Goal: Task Accomplishment & Management: Manage account settings

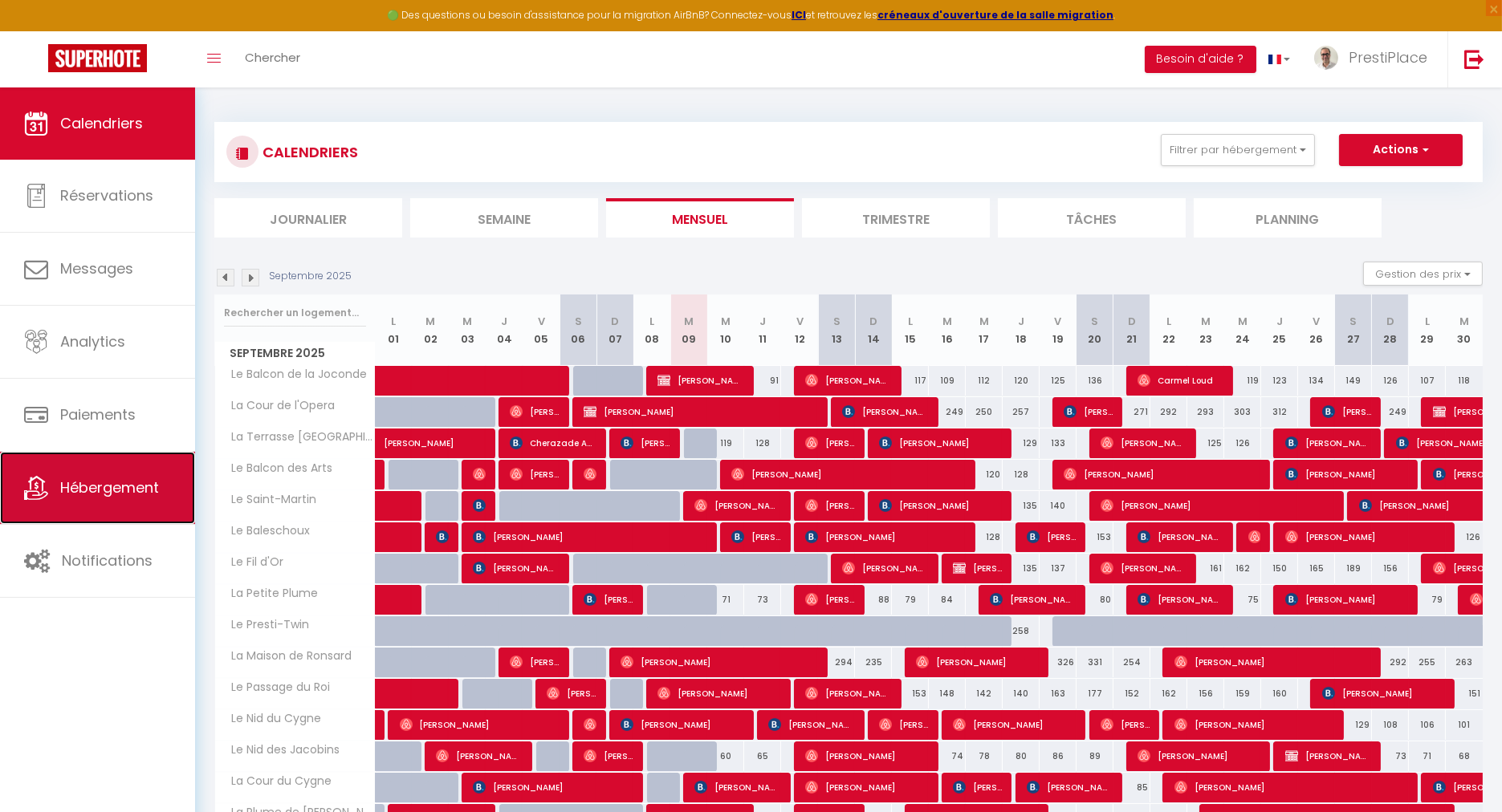
click at [161, 495] on link "Hébergement" at bounding box center [98, 488] width 195 height 73
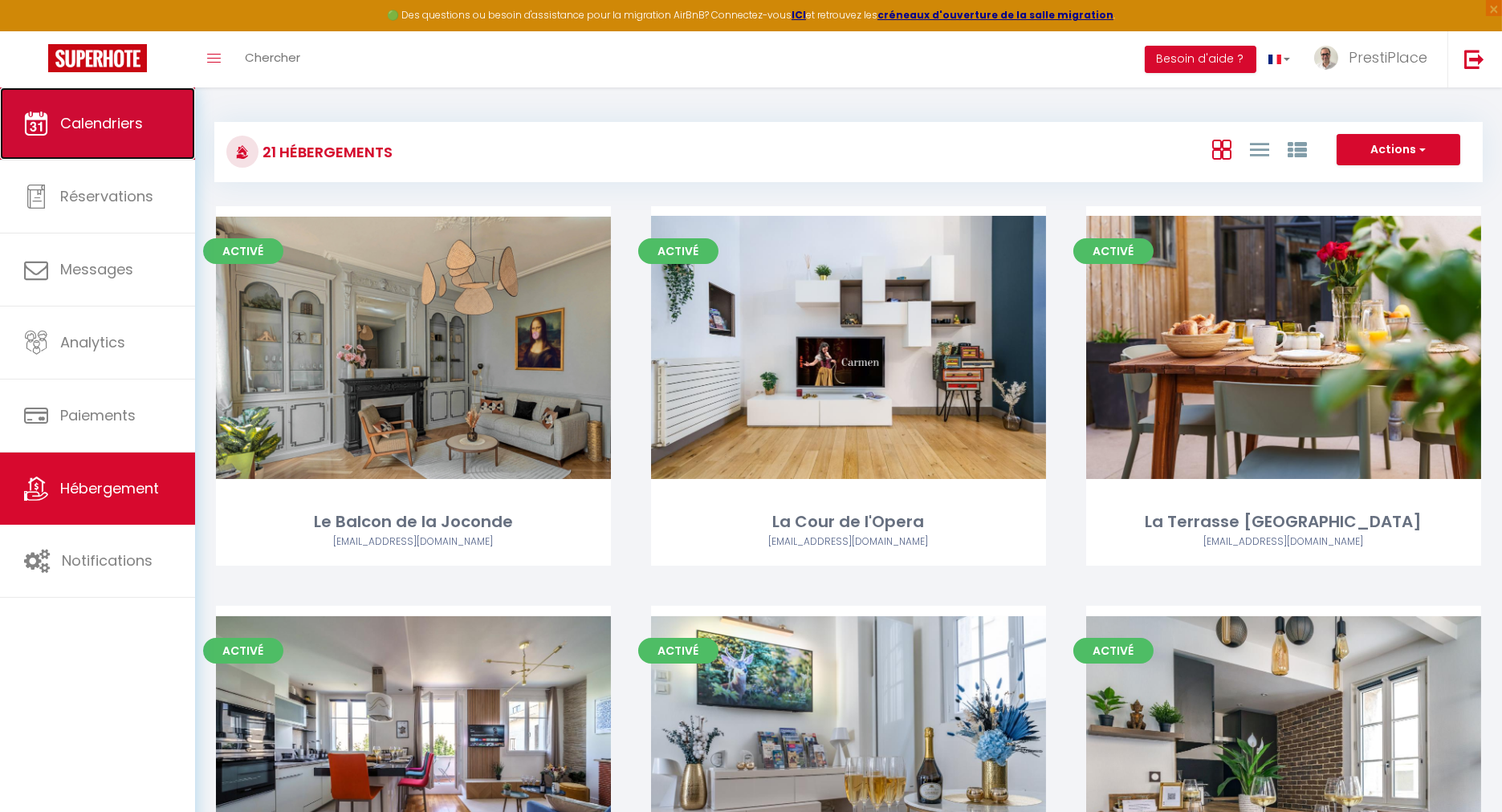
click at [63, 135] on link "Calendriers" at bounding box center [98, 124] width 195 height 73
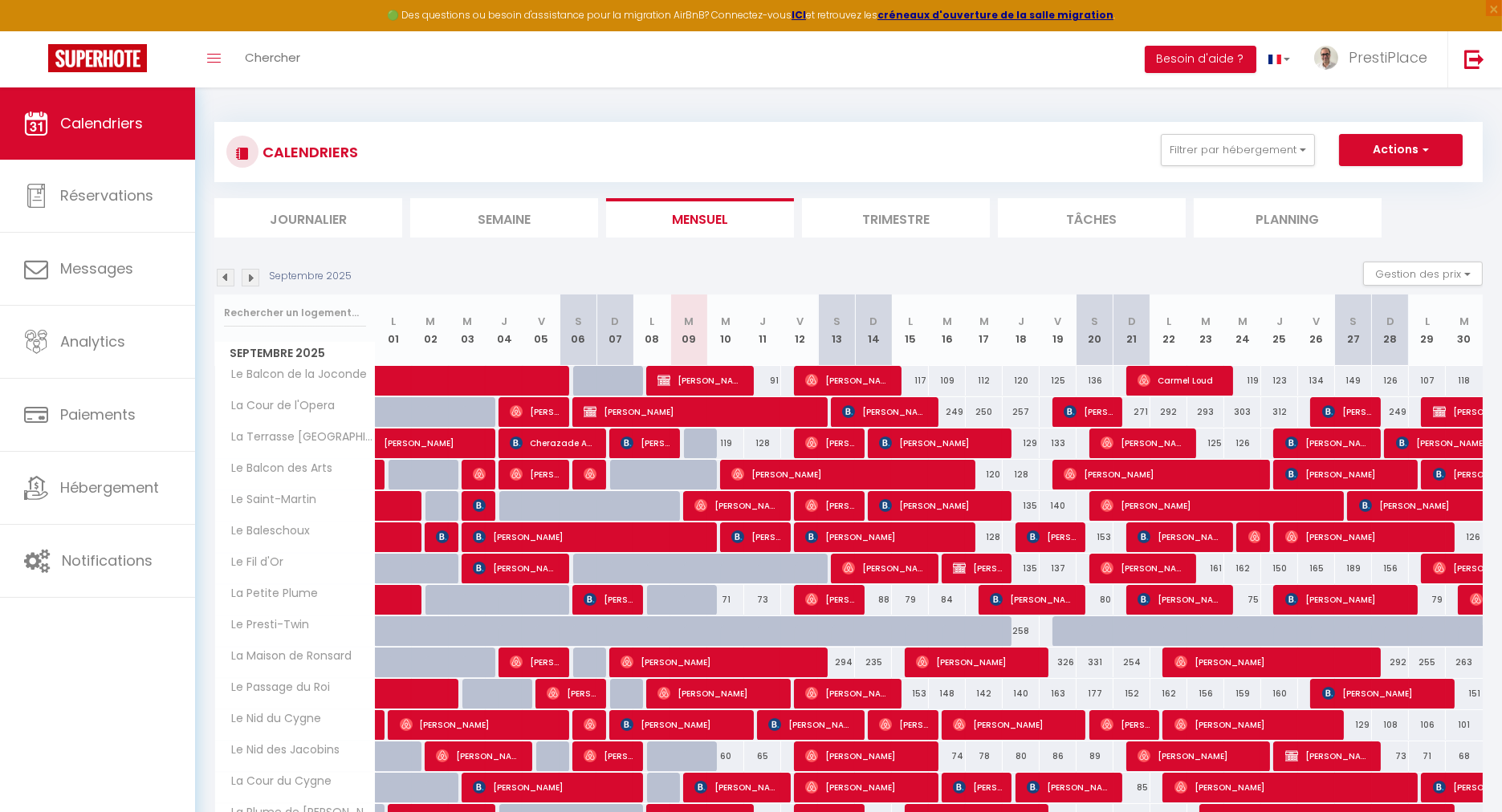
click at [253, 280] on img at bounding box center [251, 278] width 18 height 18
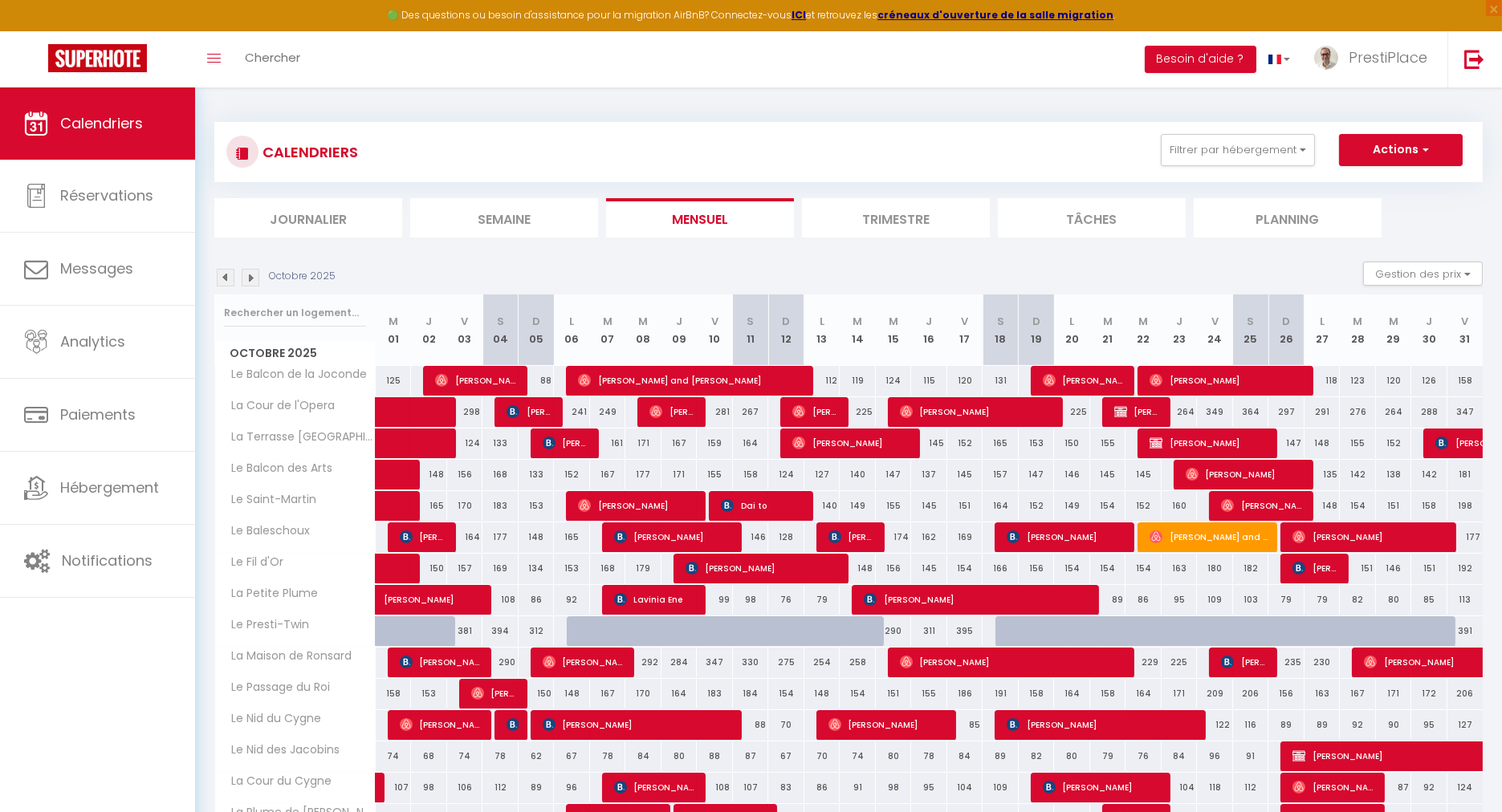
scroll to position [278, 0]
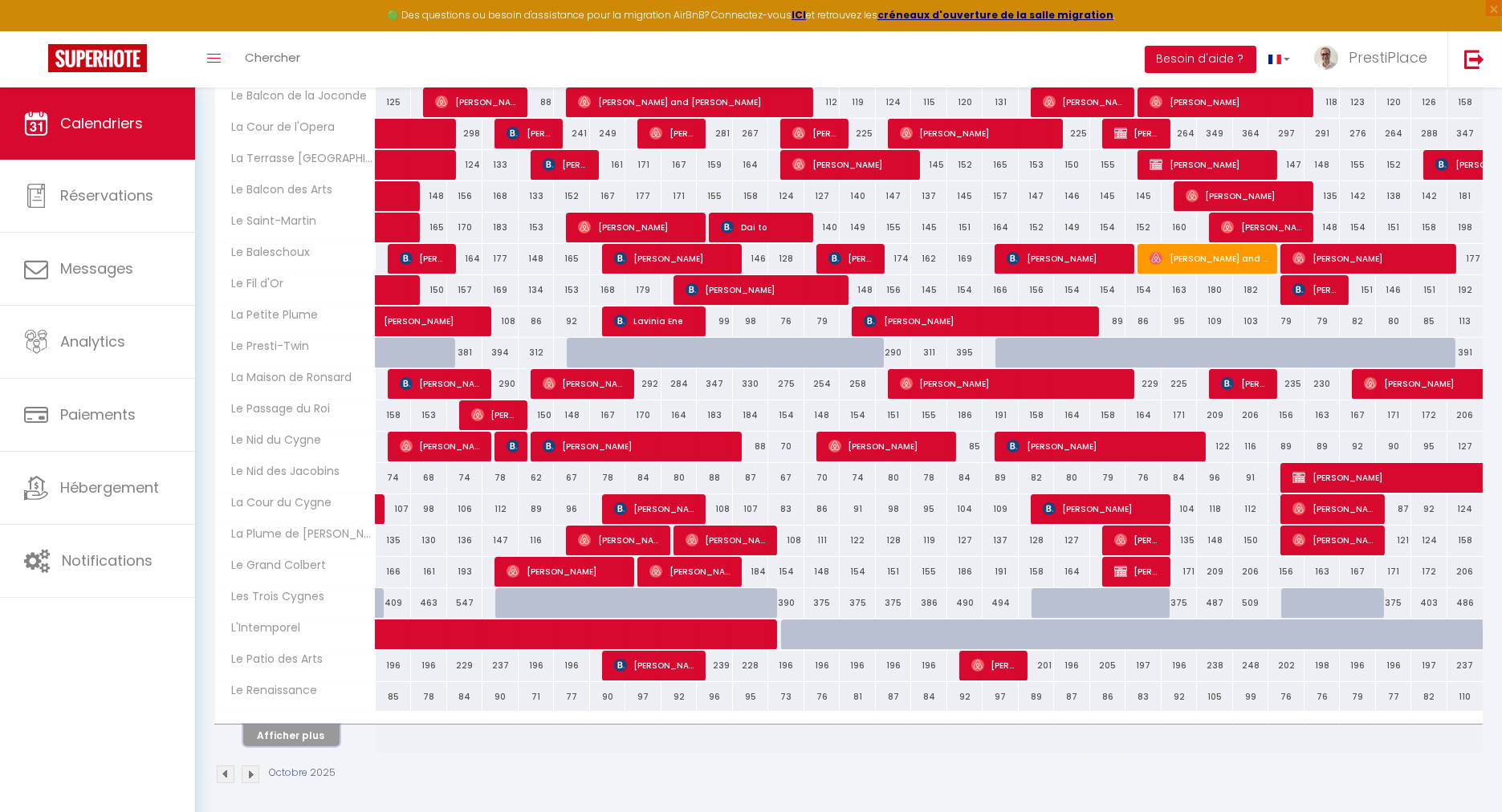
click at [283, 724] on button "Afficher plus" at bounding box center [292, 735] width 97 height 21
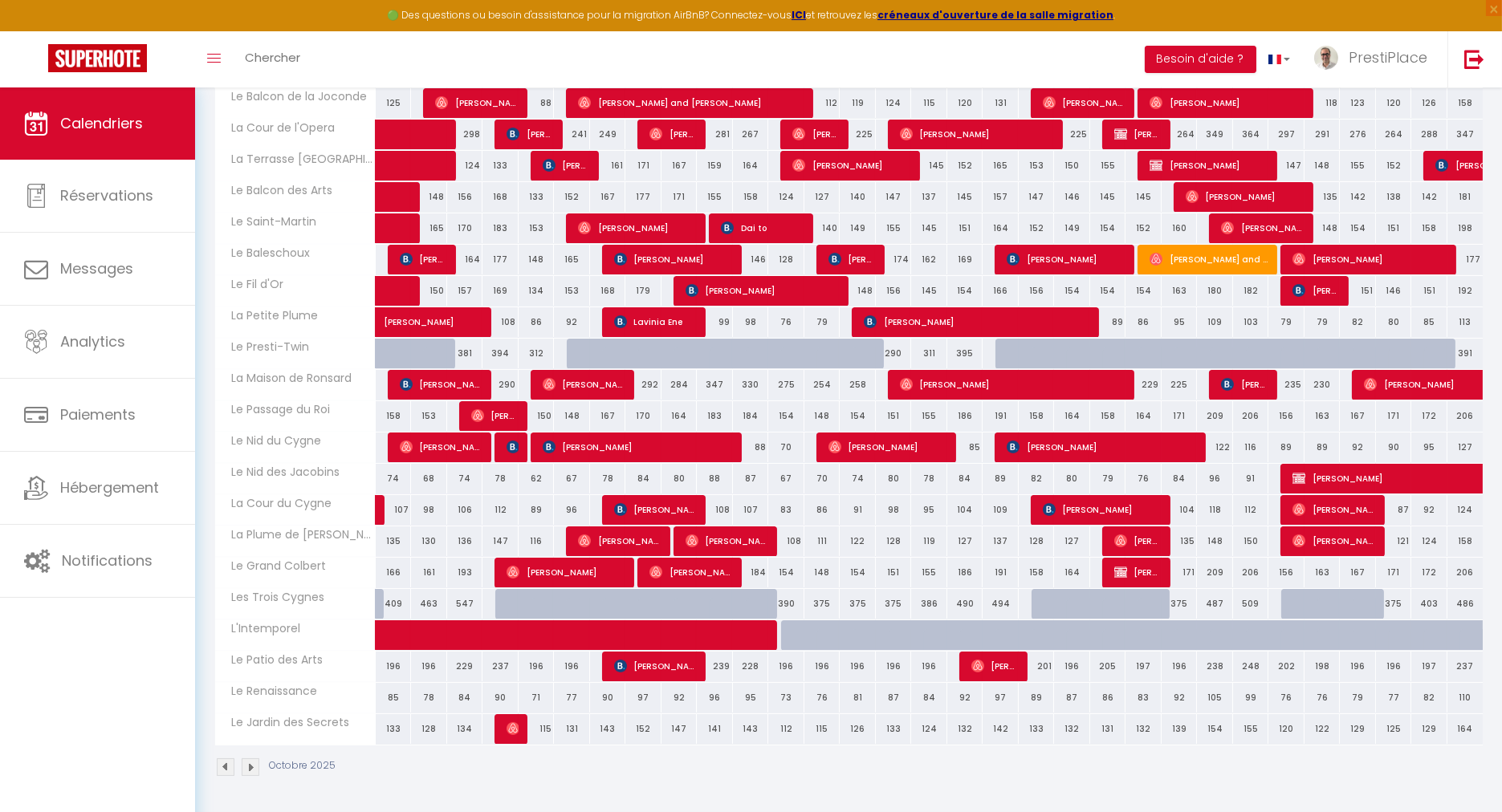
scroll to position [270, 0]
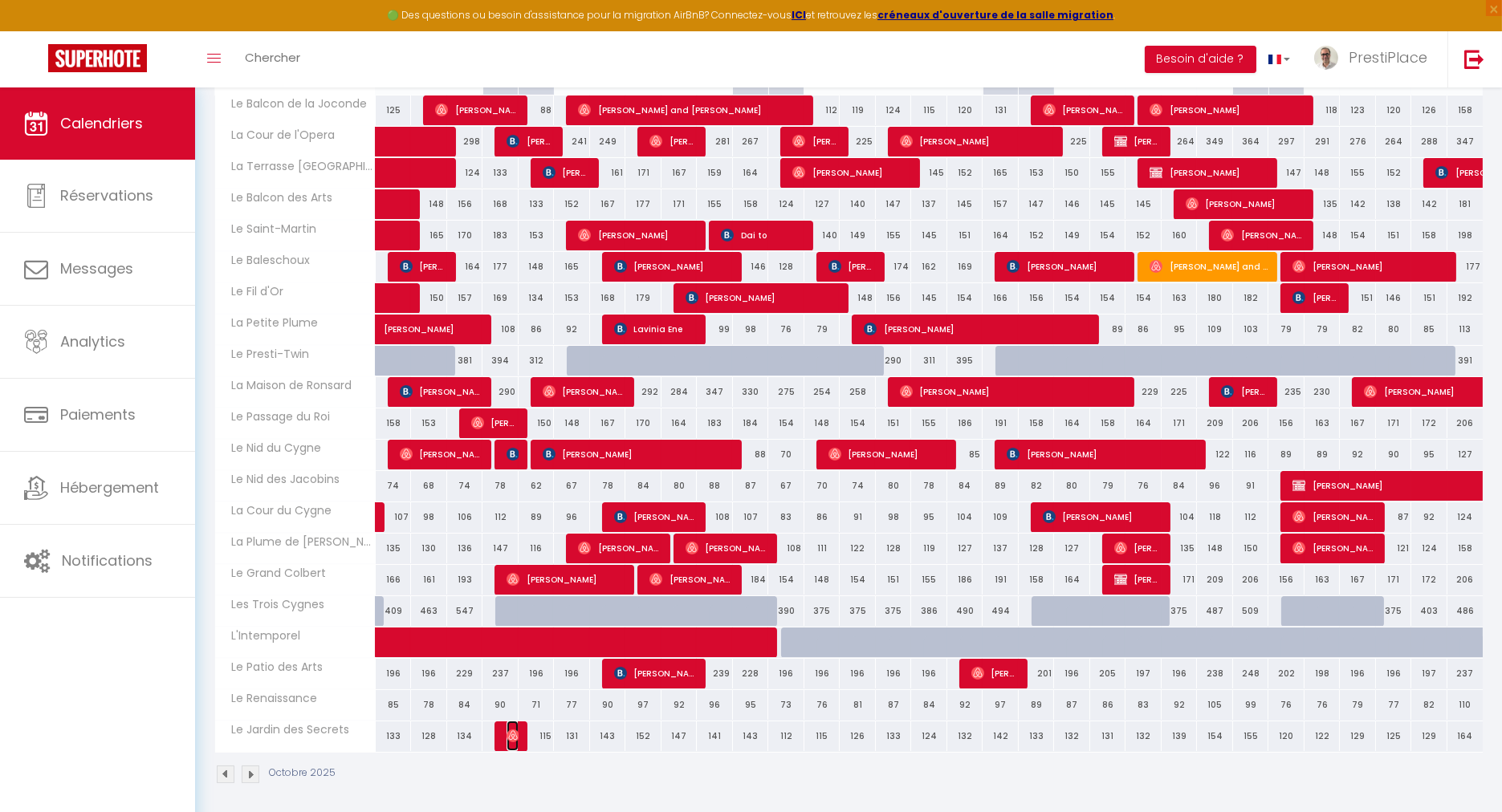
click at [515, 739] on span "[PERSON_NAME]" at bounding box center [512, 736] width 12 height 30
select select "OK"
select select "0"
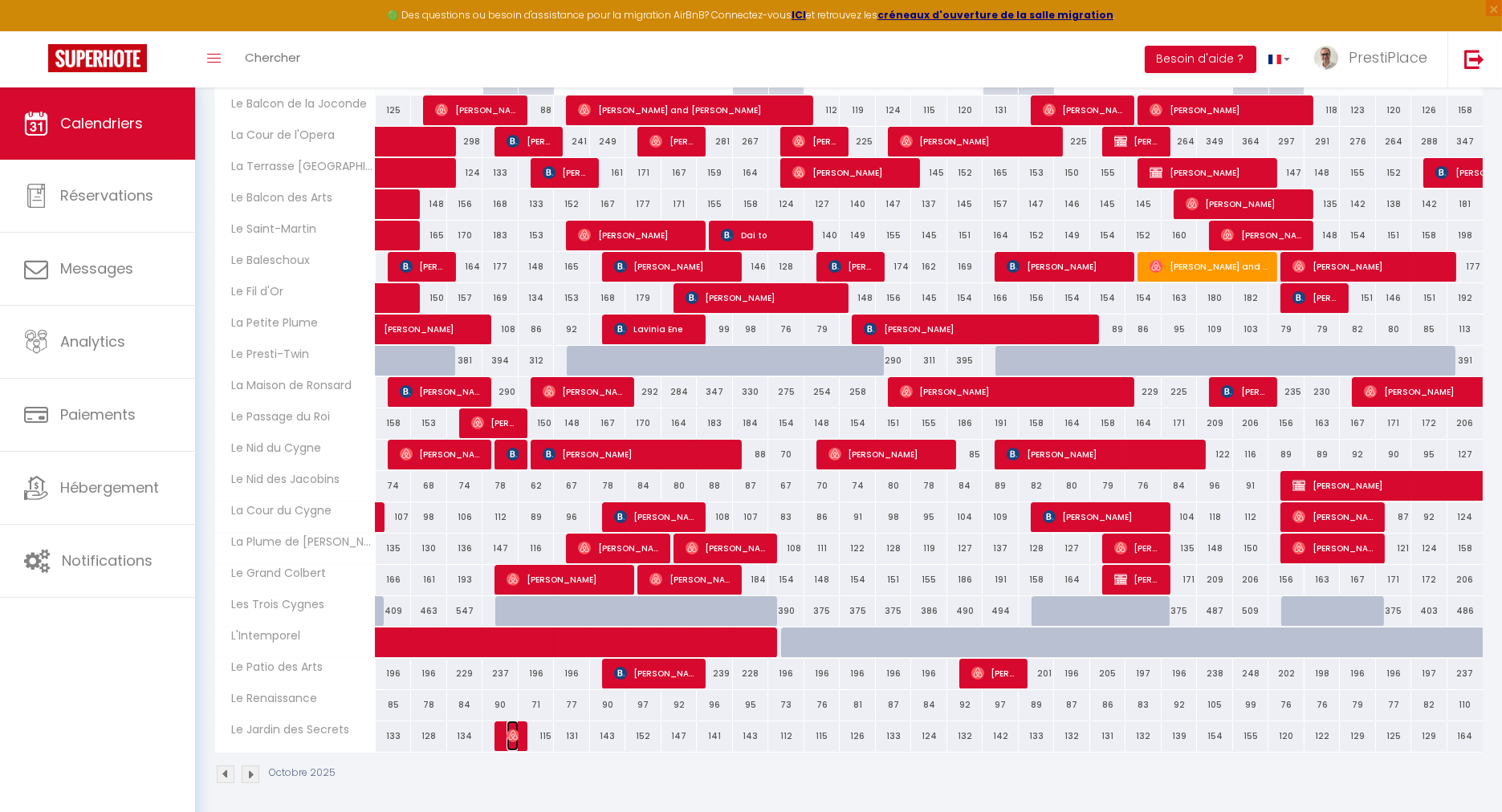
select select "1"
select select
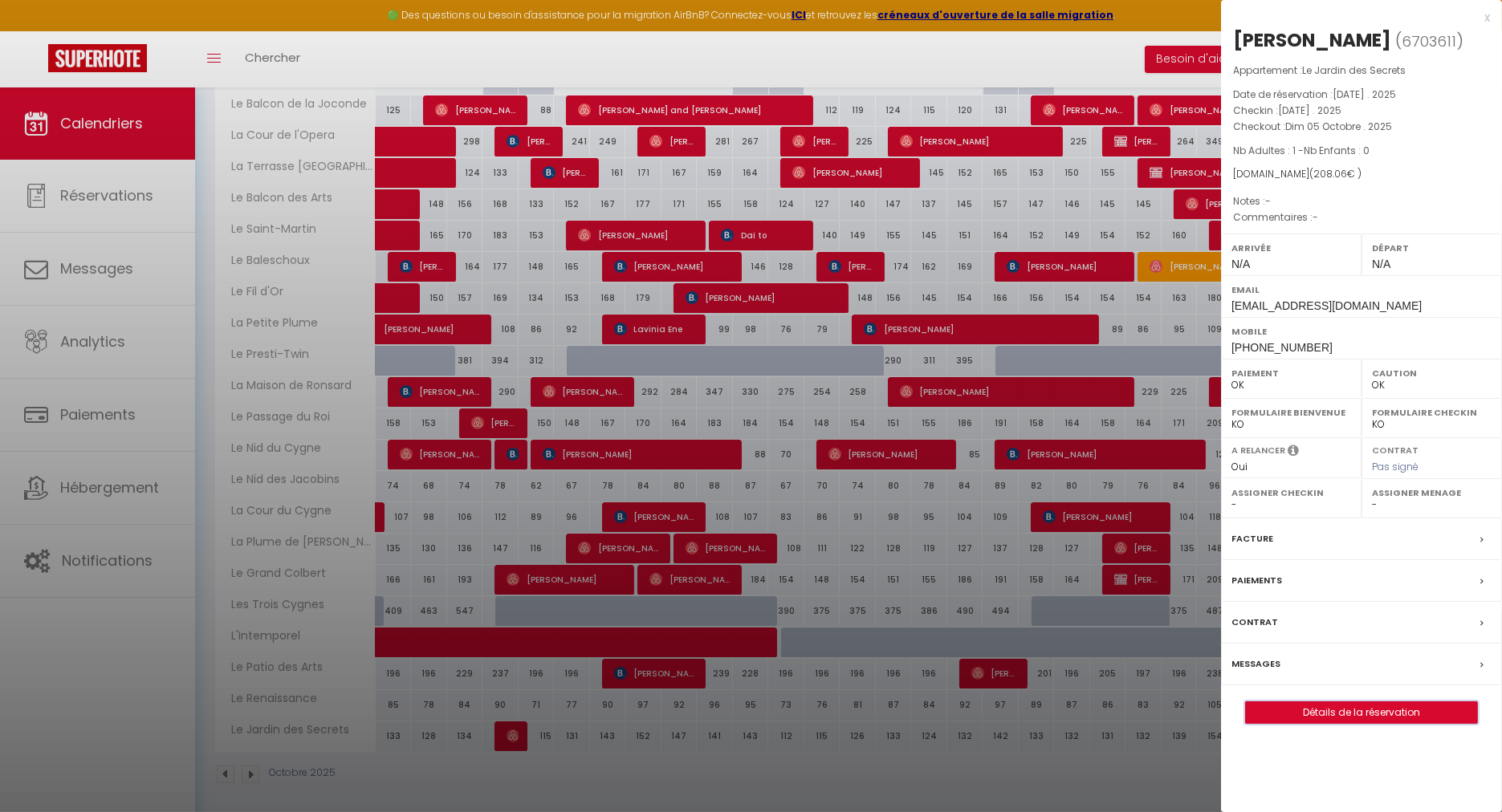
click at [1352, 724] on button "Détails de la réservation" at bounding box center [1361, 713] width 233 height 22
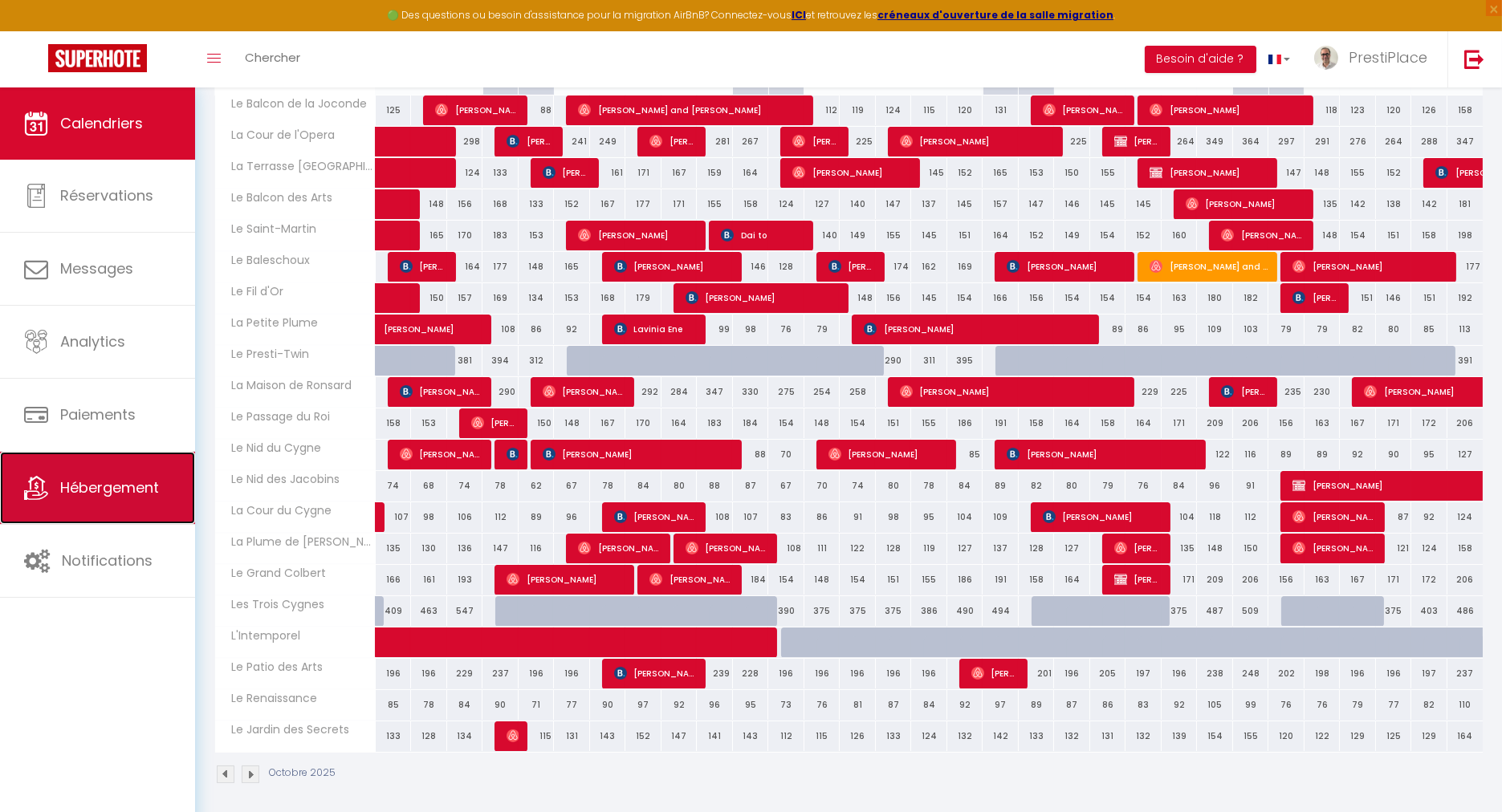
click at [103, 500] on link "Hébergement" at bounding box center [98, 488] width 195 height 73
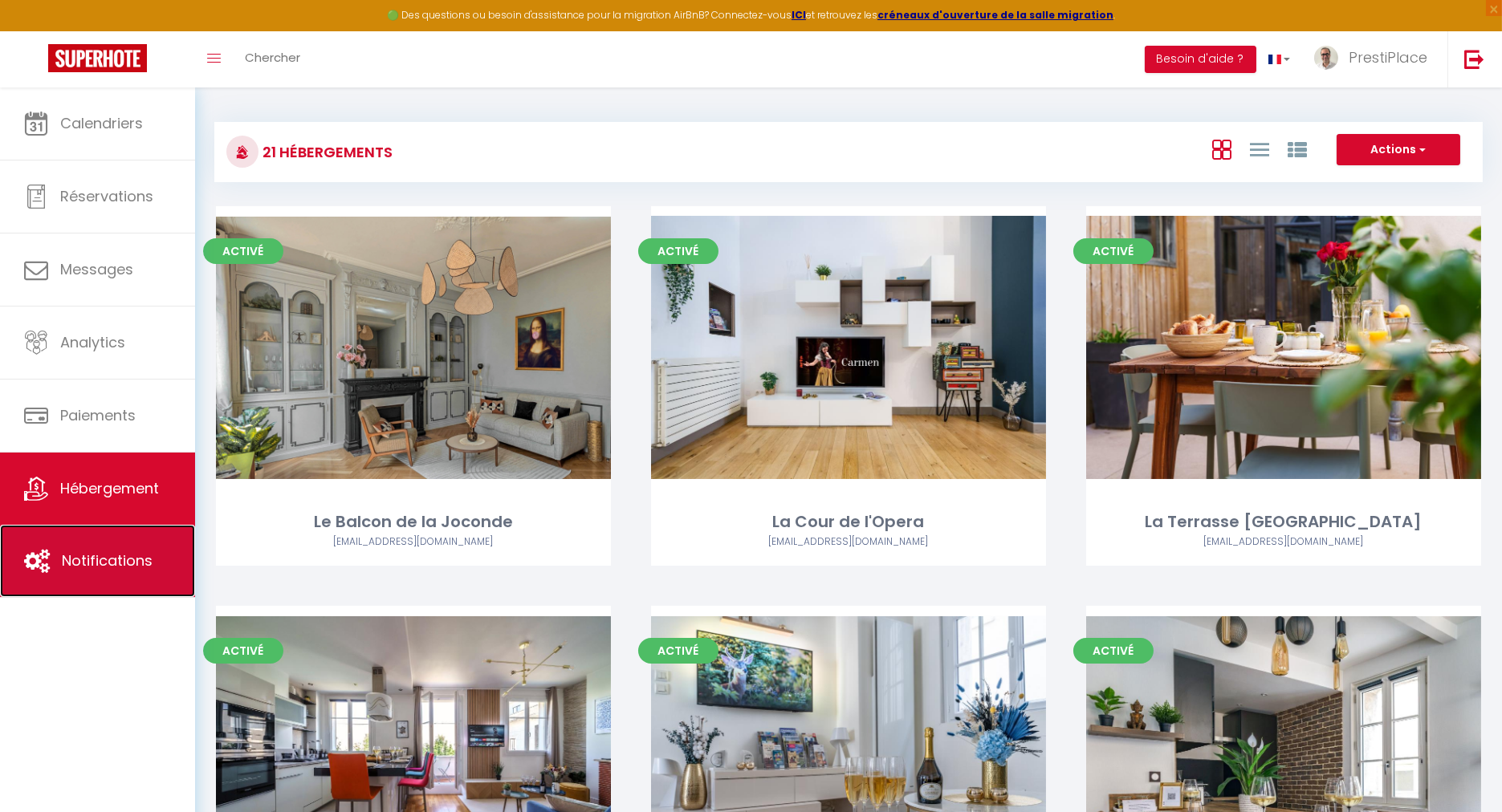
click at [94, 570] on link "Notifications" at bounding box center [98, 560] width 195 height 73
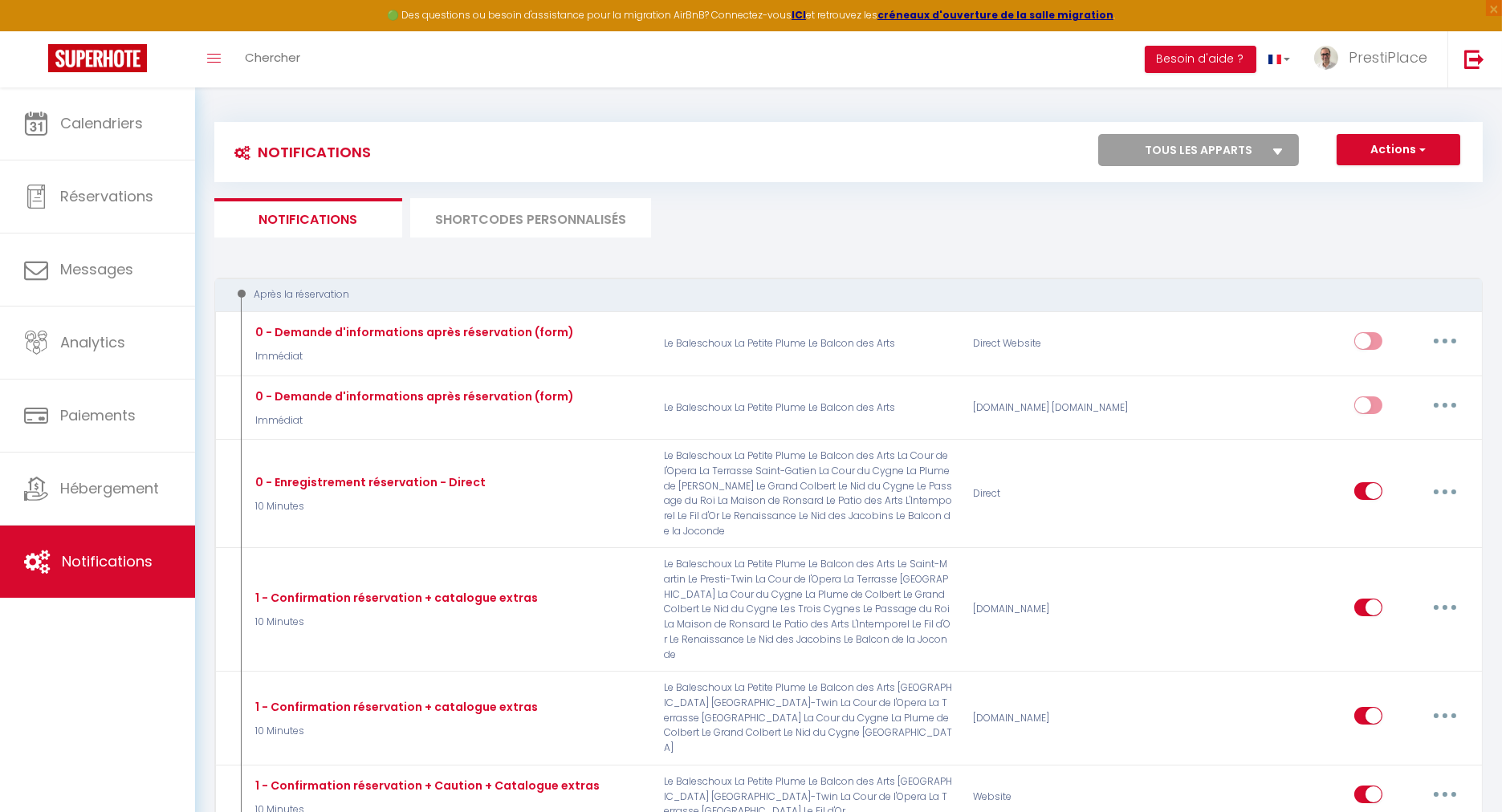
click at [519, 211] on li "SHORTCODES PERSONNALISÉS" at bounding box center [530, 218] width 241 height 39
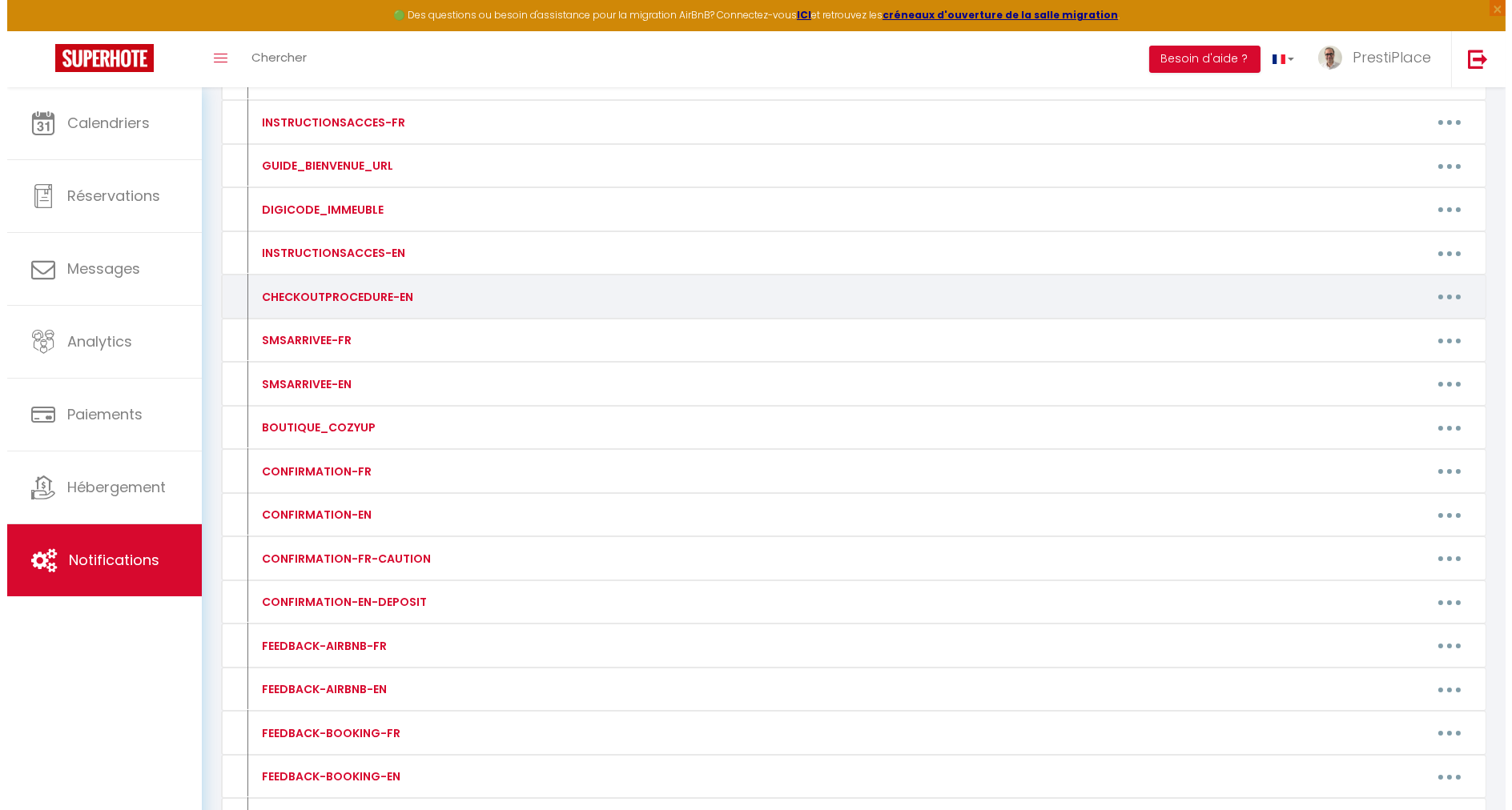
scroll to position [267, 0]
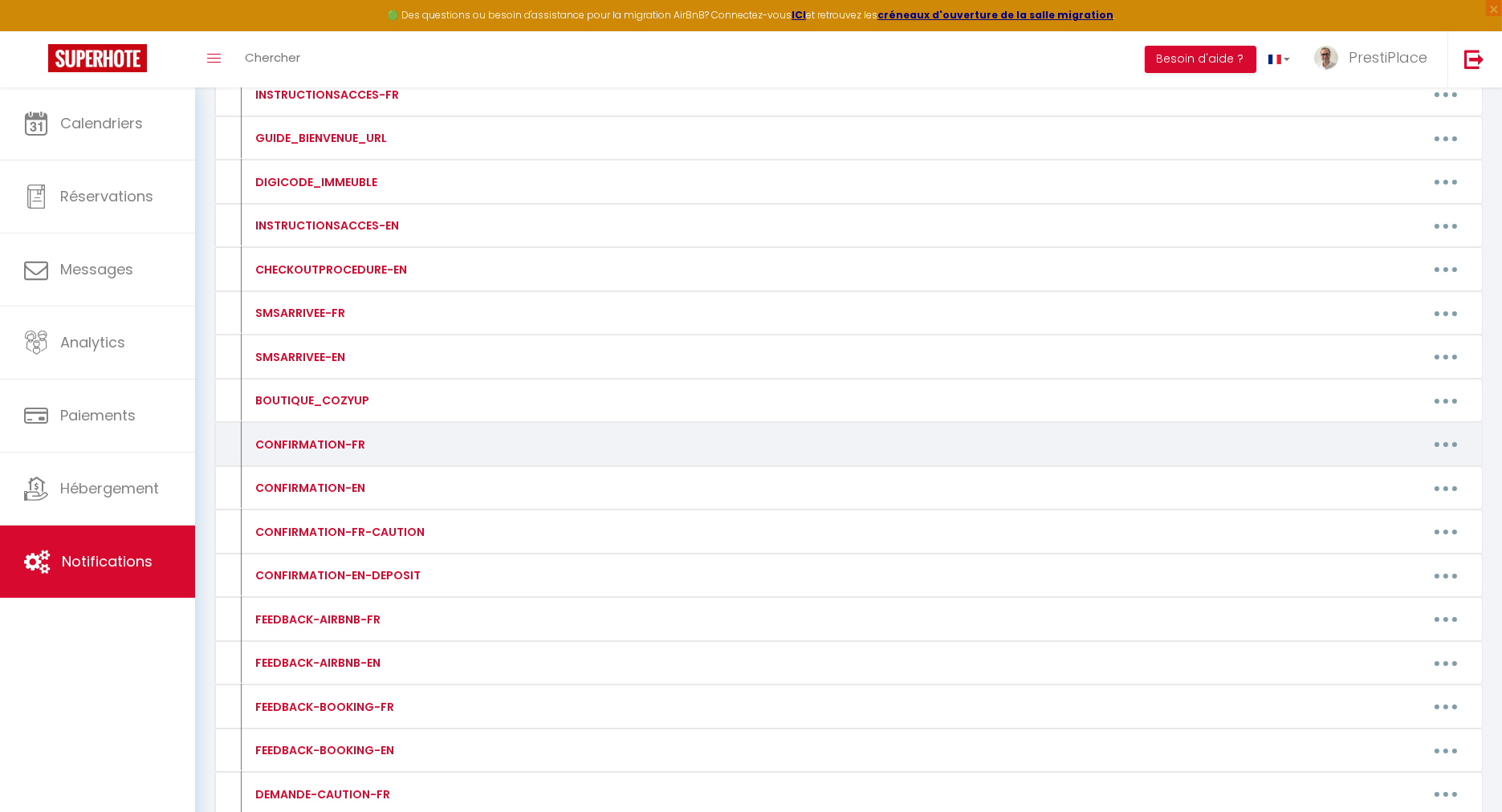
click at [1444, 436] on button "button" at bounding box center [1446, 444] width 45 height 26
click at [1407, 467] on link "Editer" at bounding box center [1404, 481] width 119 height 27
type input "CONFIRMATION-FR"
type textarea "CONFIRMATION-FR"
type textarea "Loremip [DOLOR:SITAM_CONS], Adipi elitsedd eius tempo incididuntu, labo etdolo …"
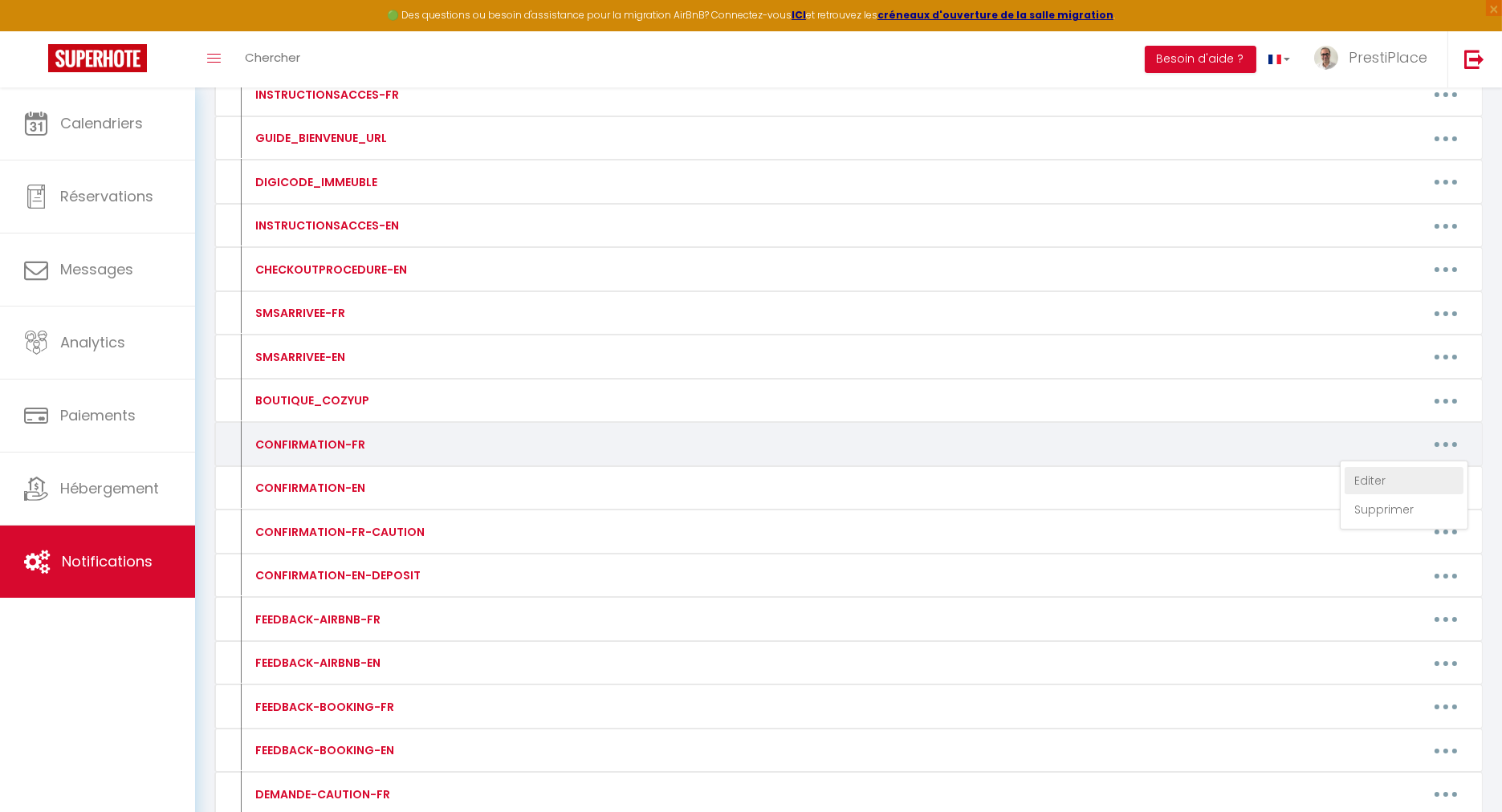
type textarea "Loremip [DOLOR:SITAM_CONS],​​ Adipi elitsedd eius tempo incididuntu, labo etdol…"
type textarea "Loremip [DOLOR:SITAM_CONS], Adipi elitsedd eius tempo incididuntu, labo etdolo …"
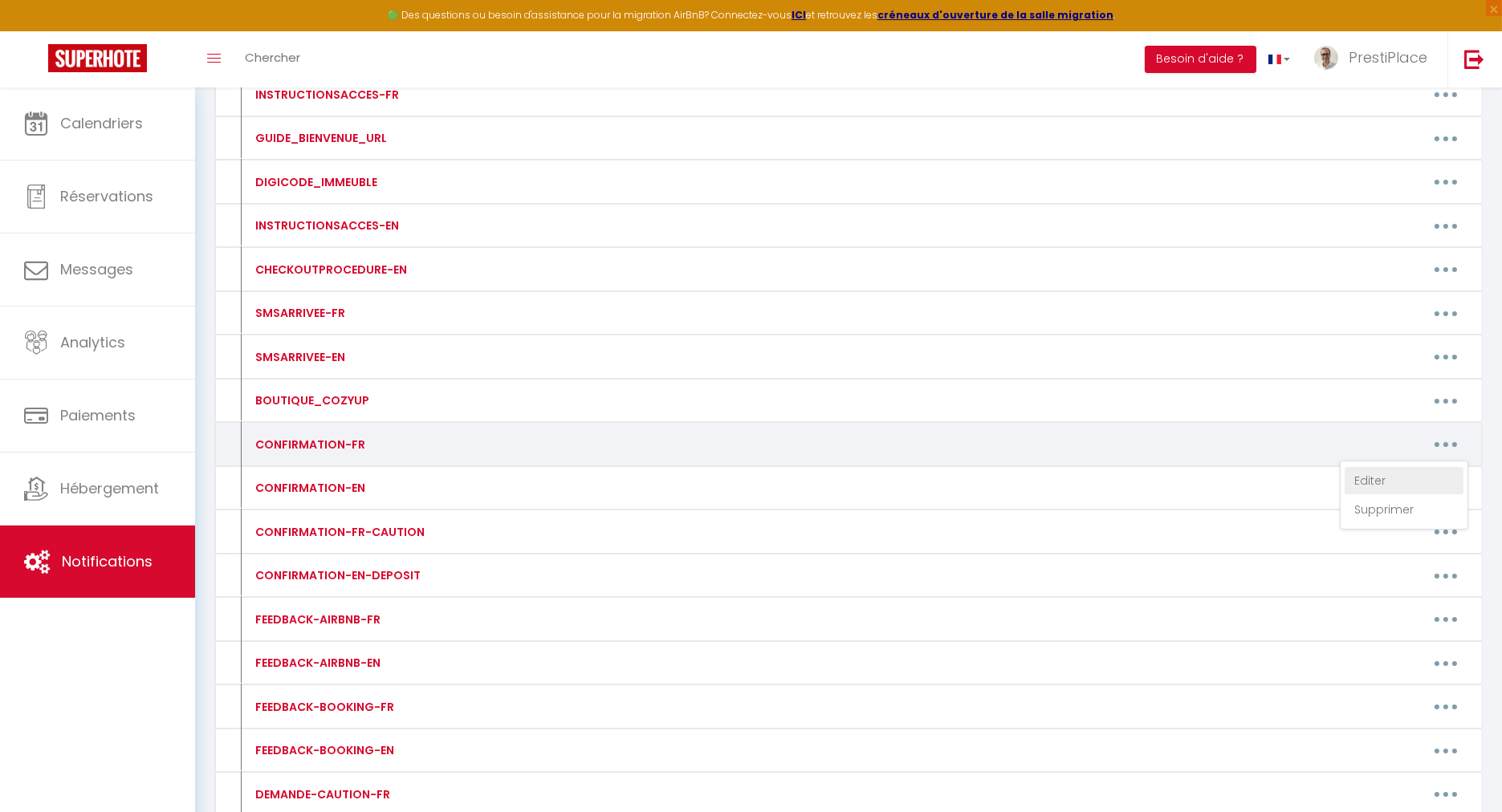
type textarea "Loremip [DOLOR:SITAM_CONS], Adipi elitsedd eius tempo incididuntu, labo etdolo …"
type textarea "Loremip [DOLOR:SITAM_CONS],​​ Adipi elitsedd eius tempo incididuntu, labo etdol…"
type textarea "Loremip [DOLOR:SITAM_CONS], Adipi elitsedd eius tempo incididuntu, labo etdolo …"
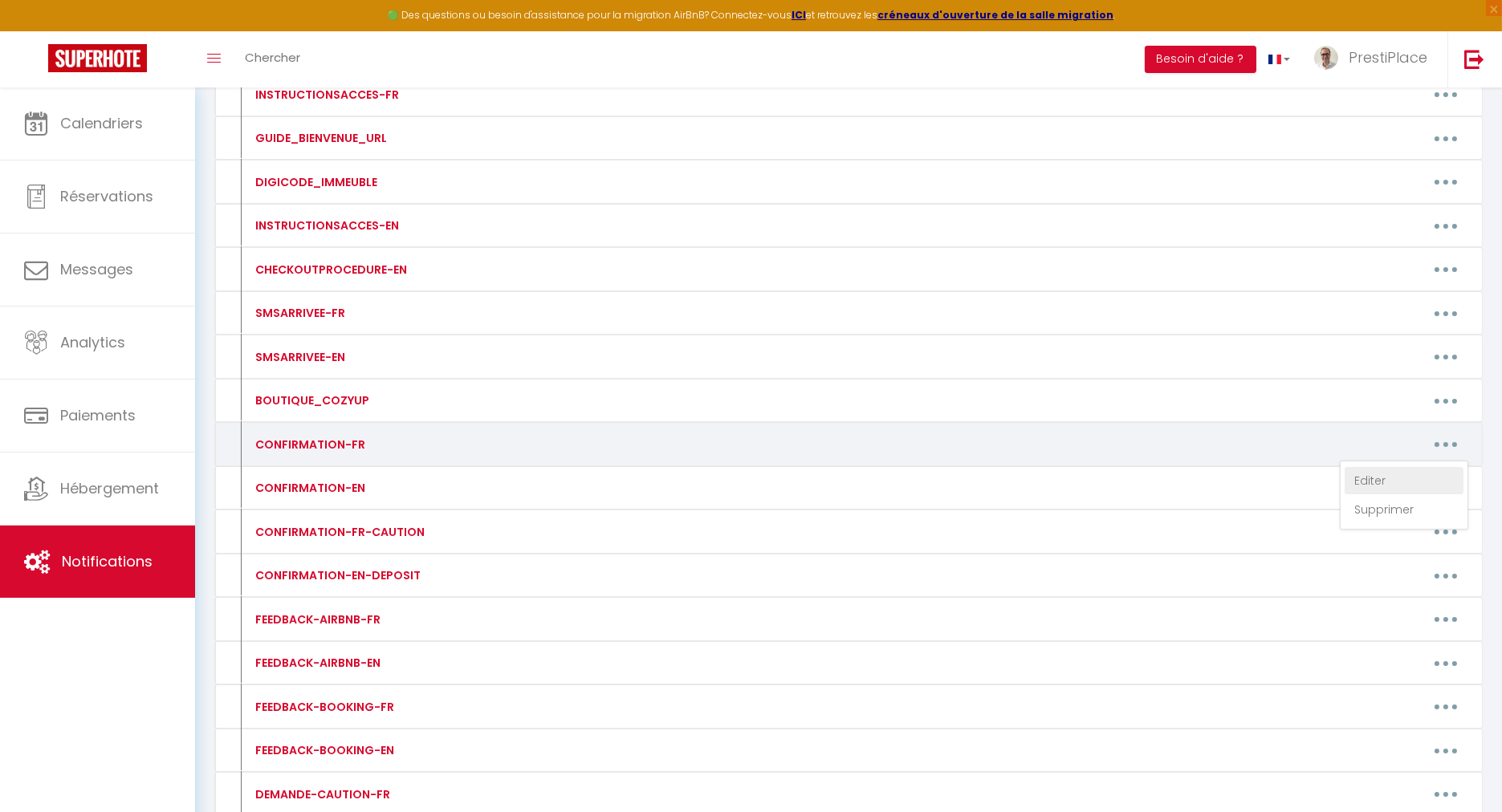
type textarea "Loremip [DOLOR:SITAM_CONS], Adipi elitsedd eius tempo incididuntu, labo etdolo …"
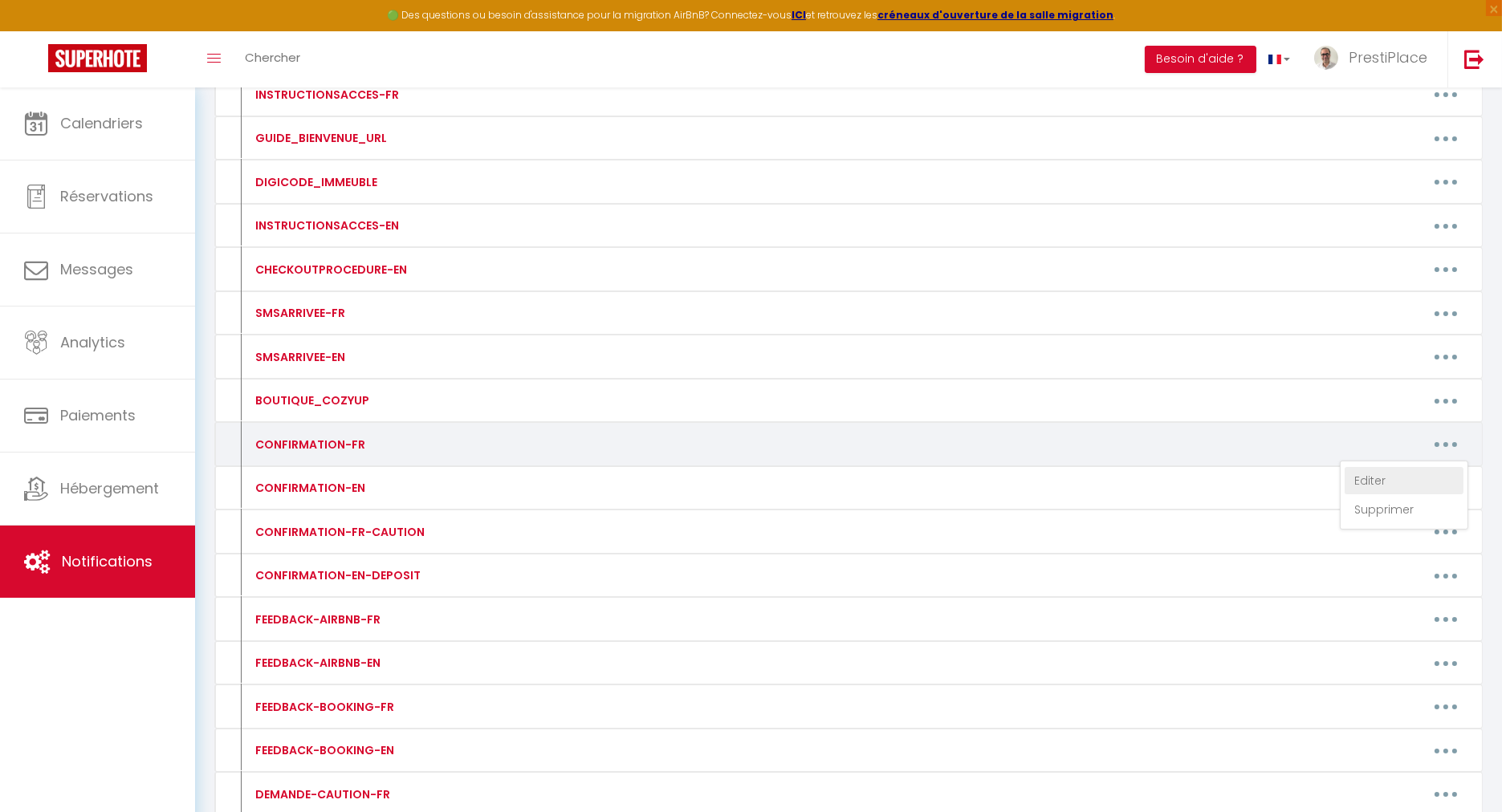
type textarea "Loremip [DOLOR:SITAM_CONS], Adipi elitsedd eius tempo incididuntu, labo etdolo …"
type textarea "Loremip [DOLOR:SITAM_CONS],​​ Adipi elitsedd eius tempo incididuntu, labo etdol…"
type textarea "Loremip [DOLOR:SITAM_CONS], Adipi elitsedd eius tempo incididuntu, labo etdolo …"
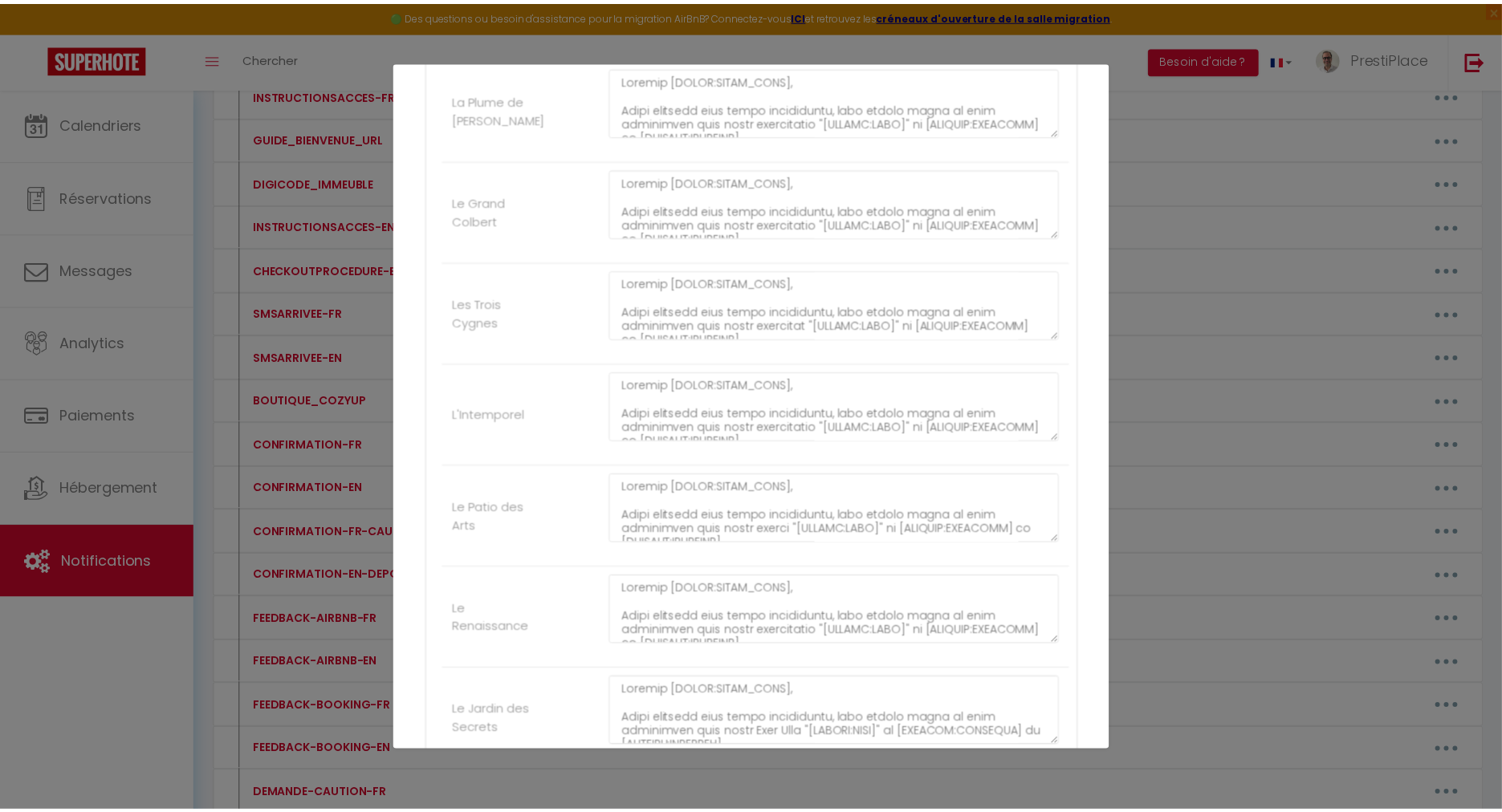
scroll to position [1919, 0]
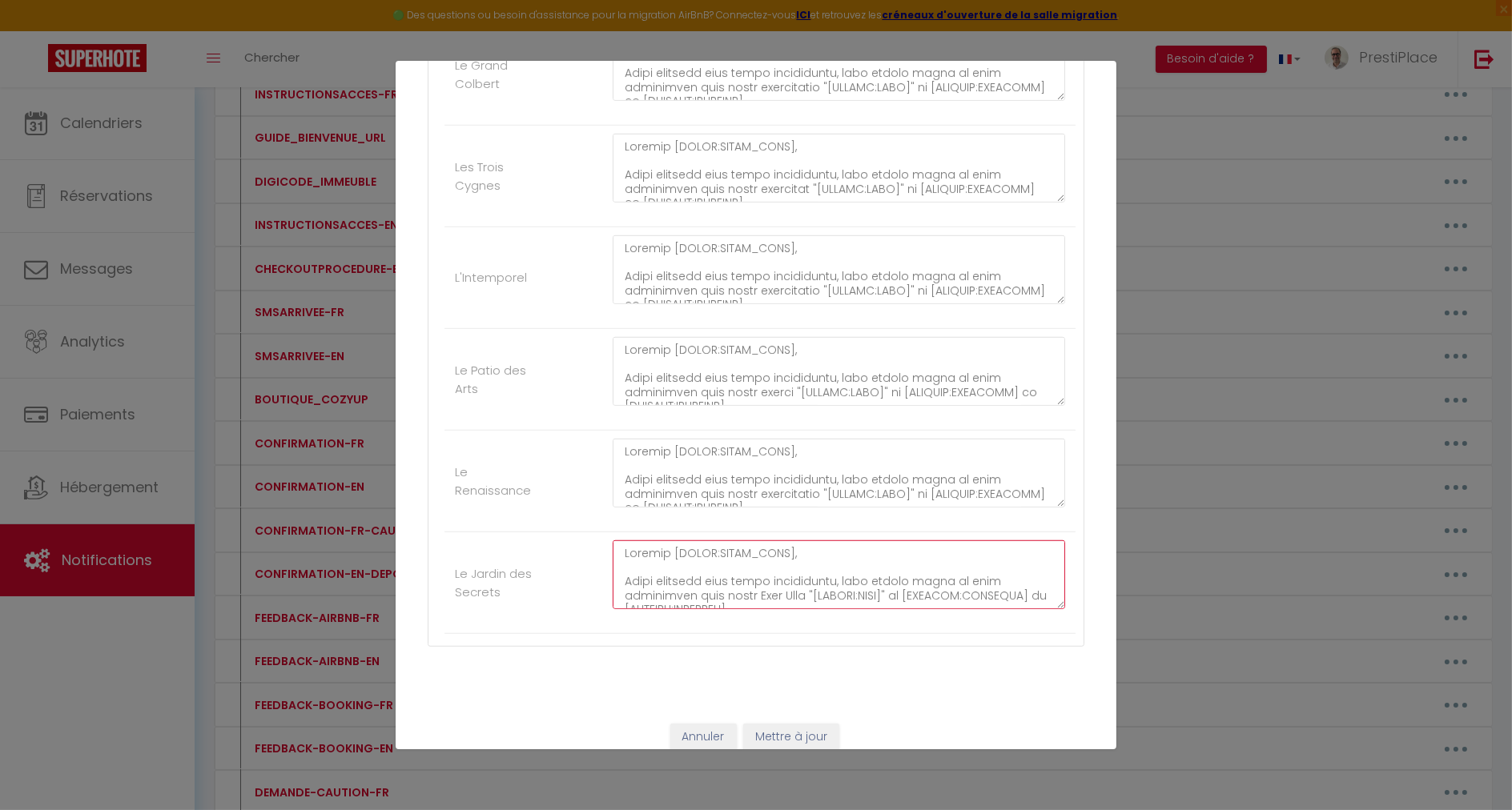
drag, startPoint x: 773, startPoint y: 538, endPoint x: 661, endPoint y: 535, distance: 112.0
click at [661, 540] on textarea at bounding box center [839, 574] width 452 height 69
type textarea "Loremip, Dolor sitametc adip elits doeiusmodte, inci utlabo etdol ma aliq enima…"
click at [800, 731] on button "Mettre à jour" at bounding box center [791, 737] width 96 height 27
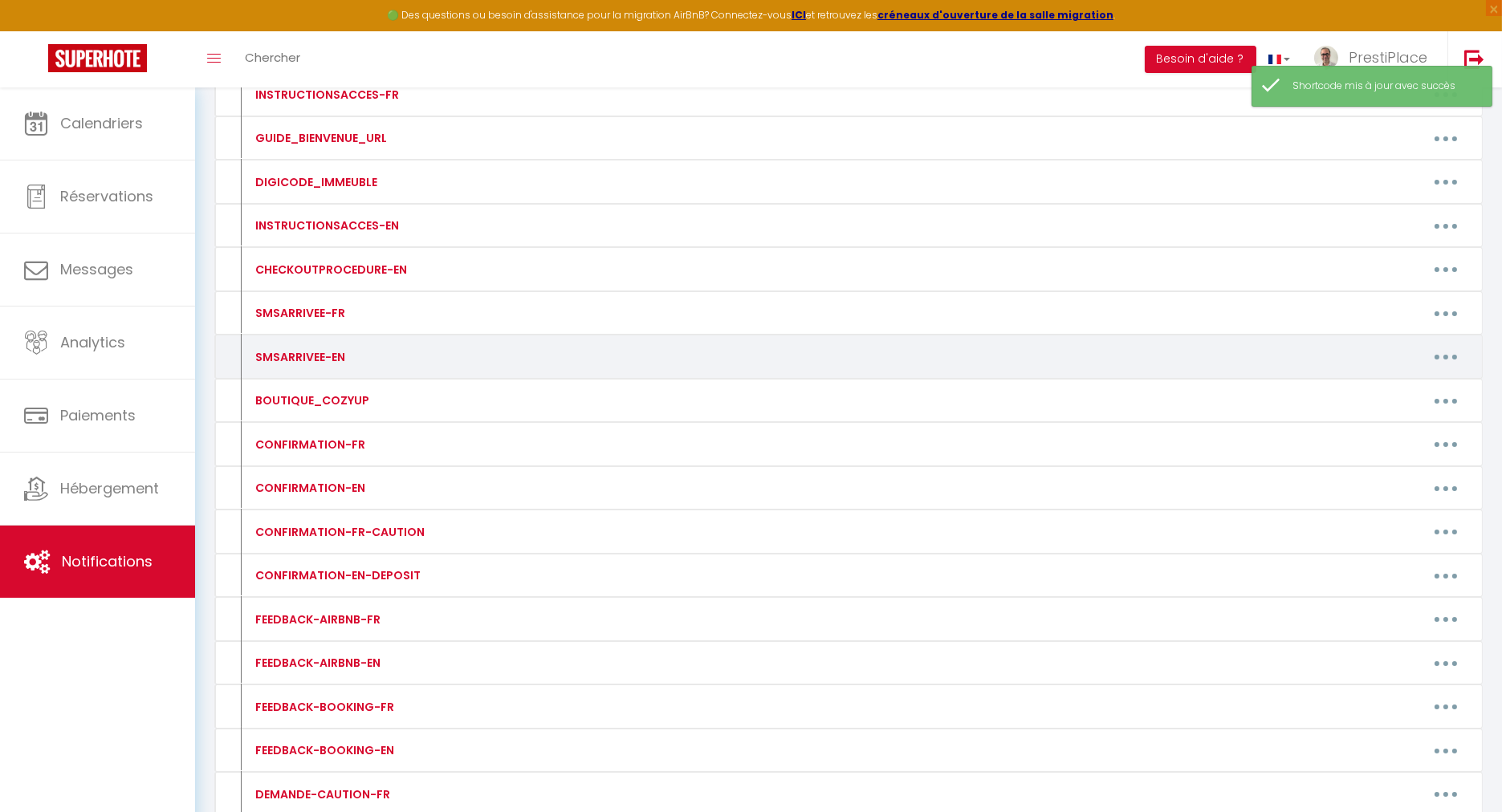
scroll to position [178, 0]
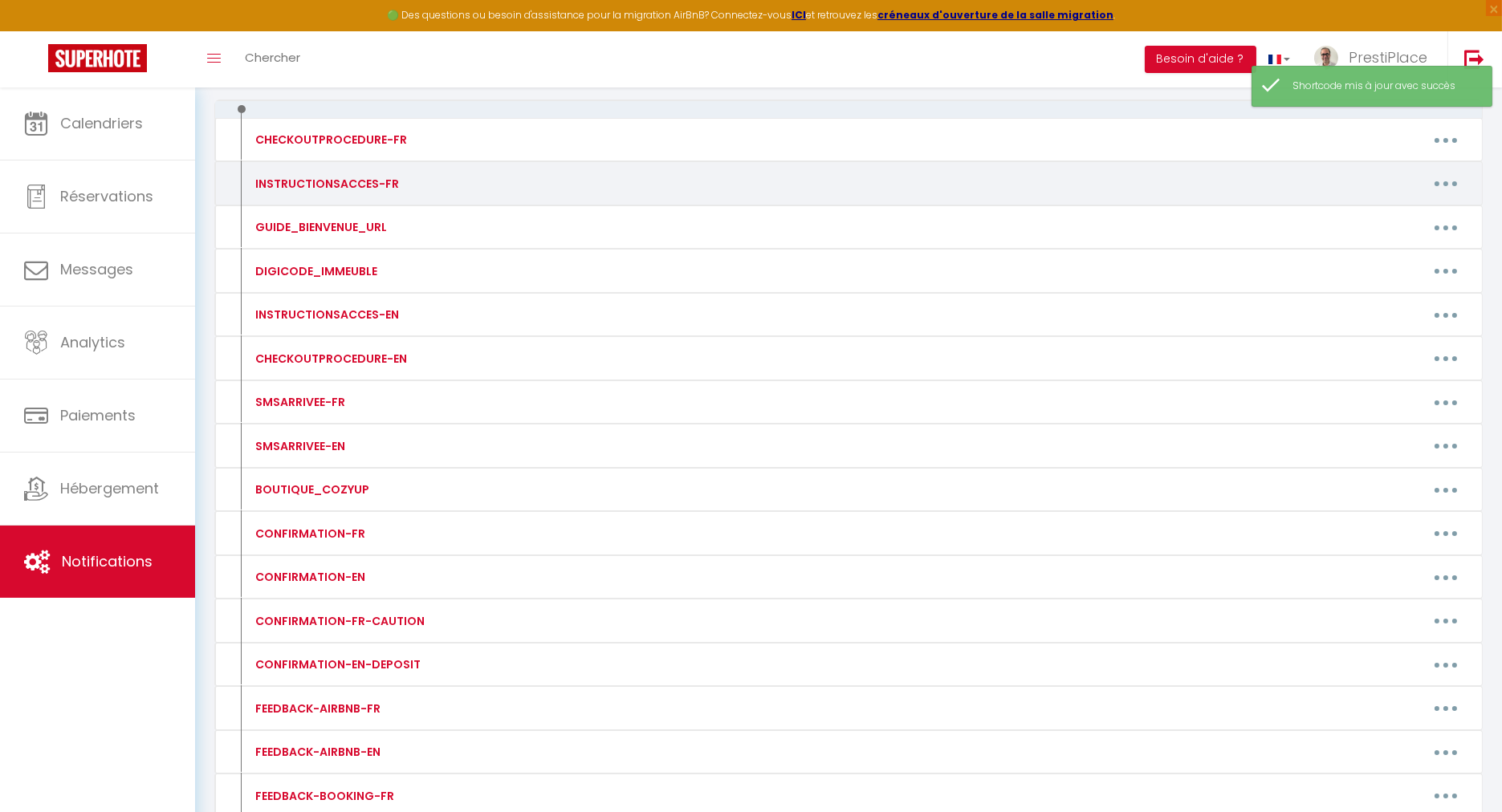
click at [1451, 186] on button "button" at bounding box center [1446, 184] width 45 height 26
click at [1403, 213] on link "Editer" at bounding box center [1404, 219] width 119 height 27
type input "INSTRUCTIONSACCES-FR"
type textarea "INSTRUCTIONSACCES-FR"
type textarea "Loremip [DOLOR:SITAM_CONS]​​,​​ Ad elit seddoei te-incidid utl etdoloremagn a'e…"
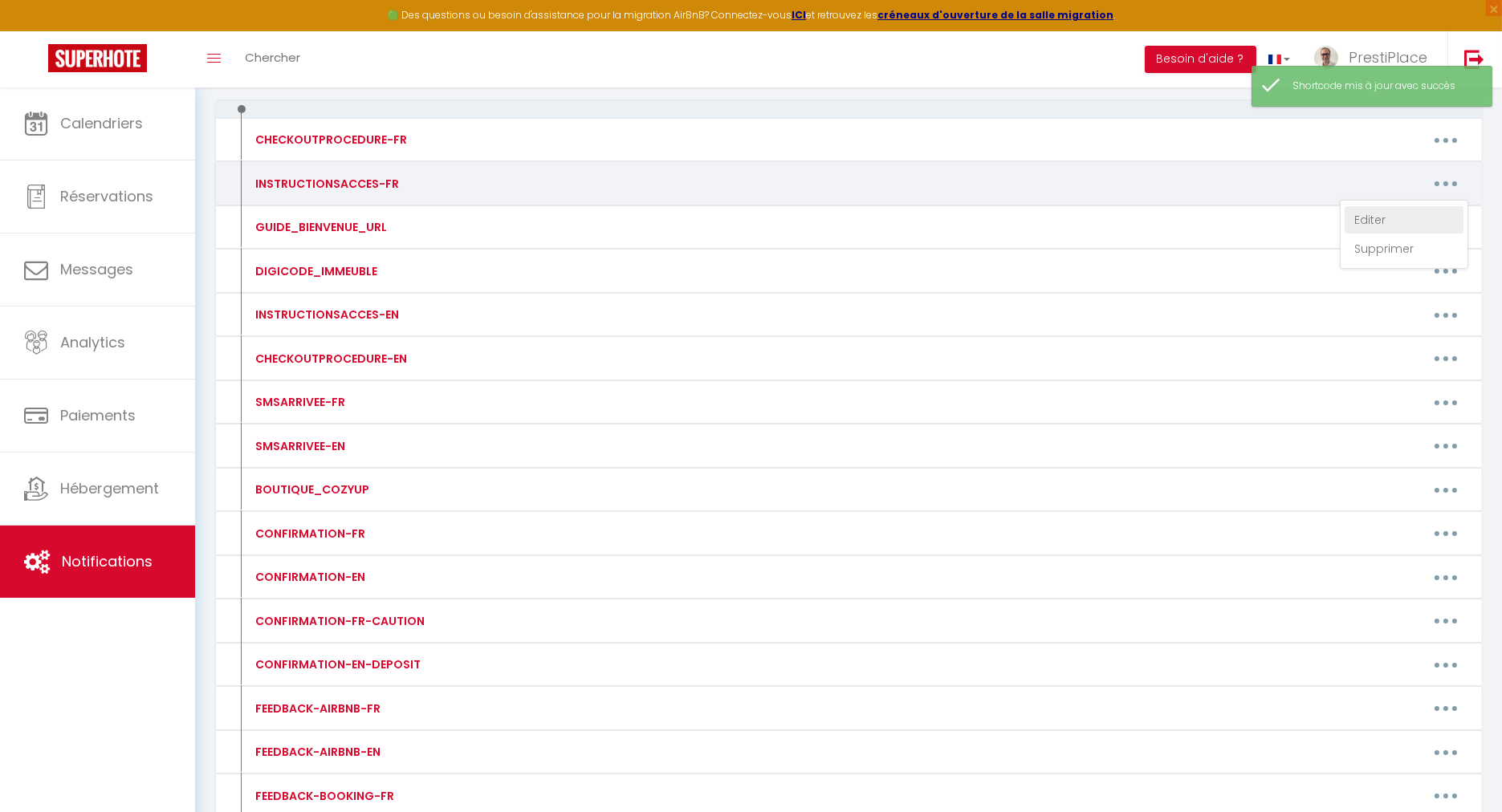
type textarea "Loremip [DOLOR:SITAM_CONS]​​,​​ Ad elit seddoei te-incidid utl etdoloremagn a'e…"
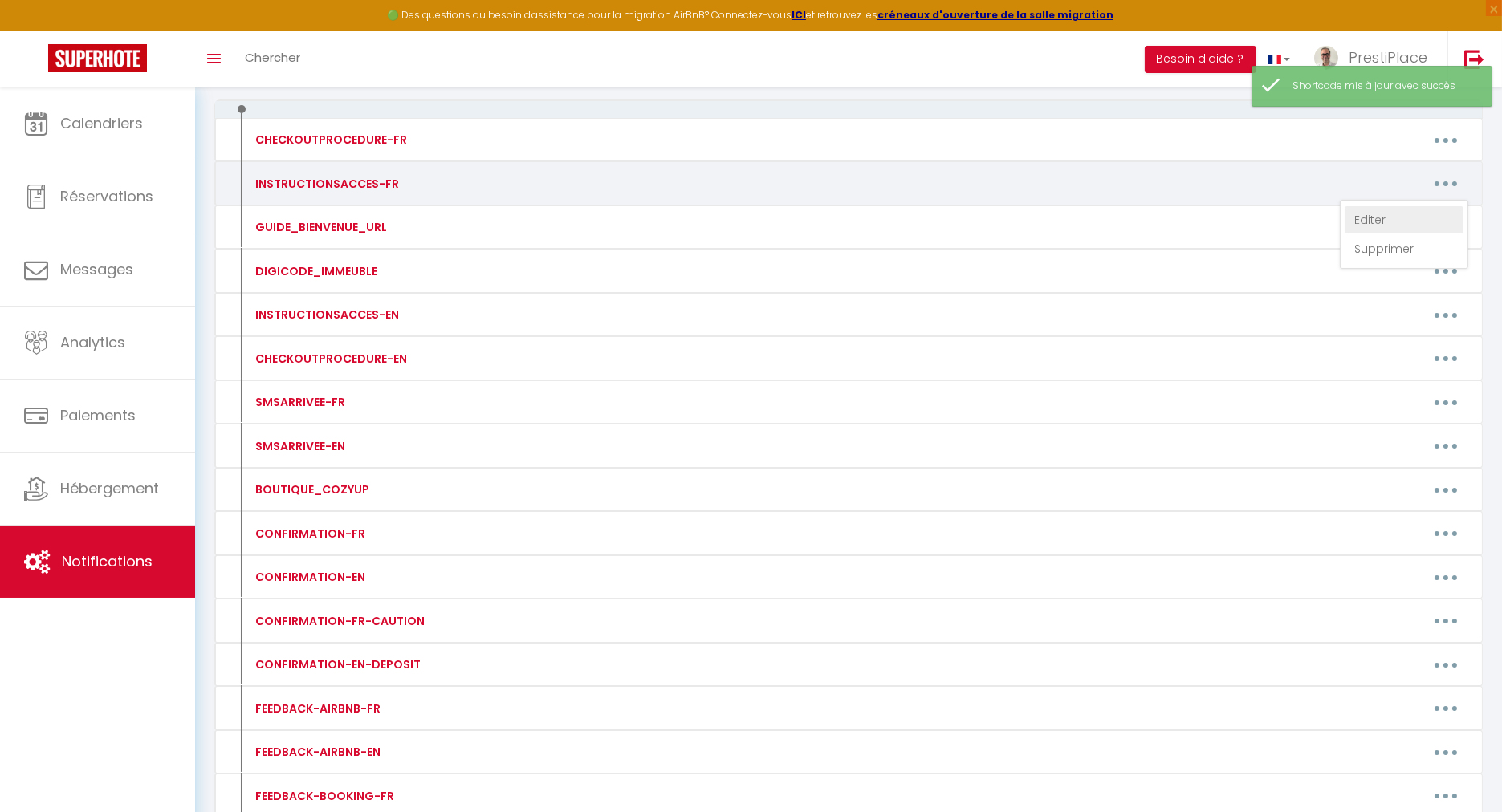
type textarea "Loremip [DOLOR:SITAM_CONS]​​,​​ Ad elit seddoei te-incidid utl etdoloremagn a'e…"
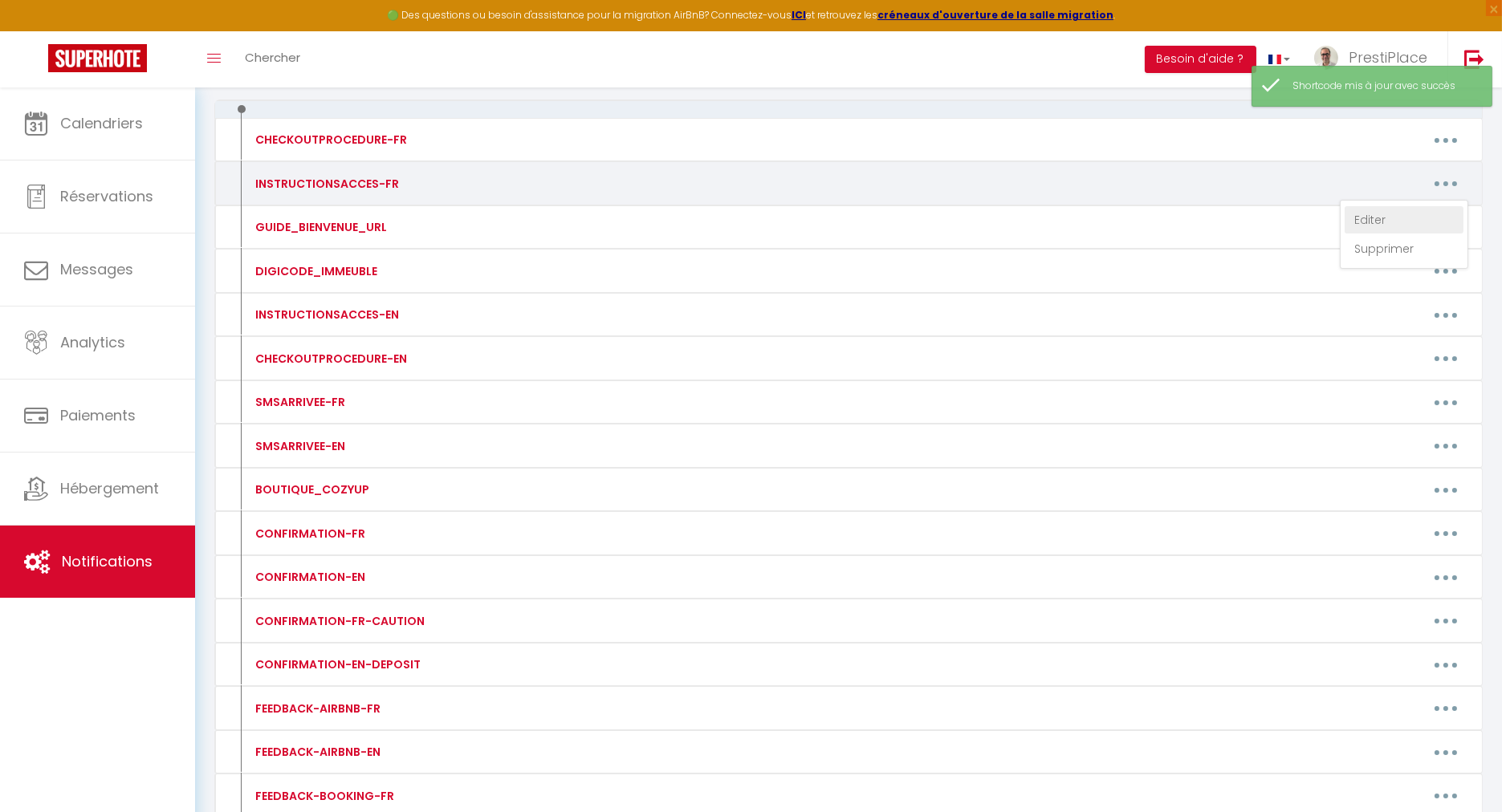
type textarea "Loremip [DOLOR:SITAM_CONS]​​,​​ Ad elit seddoei te-incidid utl etdoloremagn a'e…"
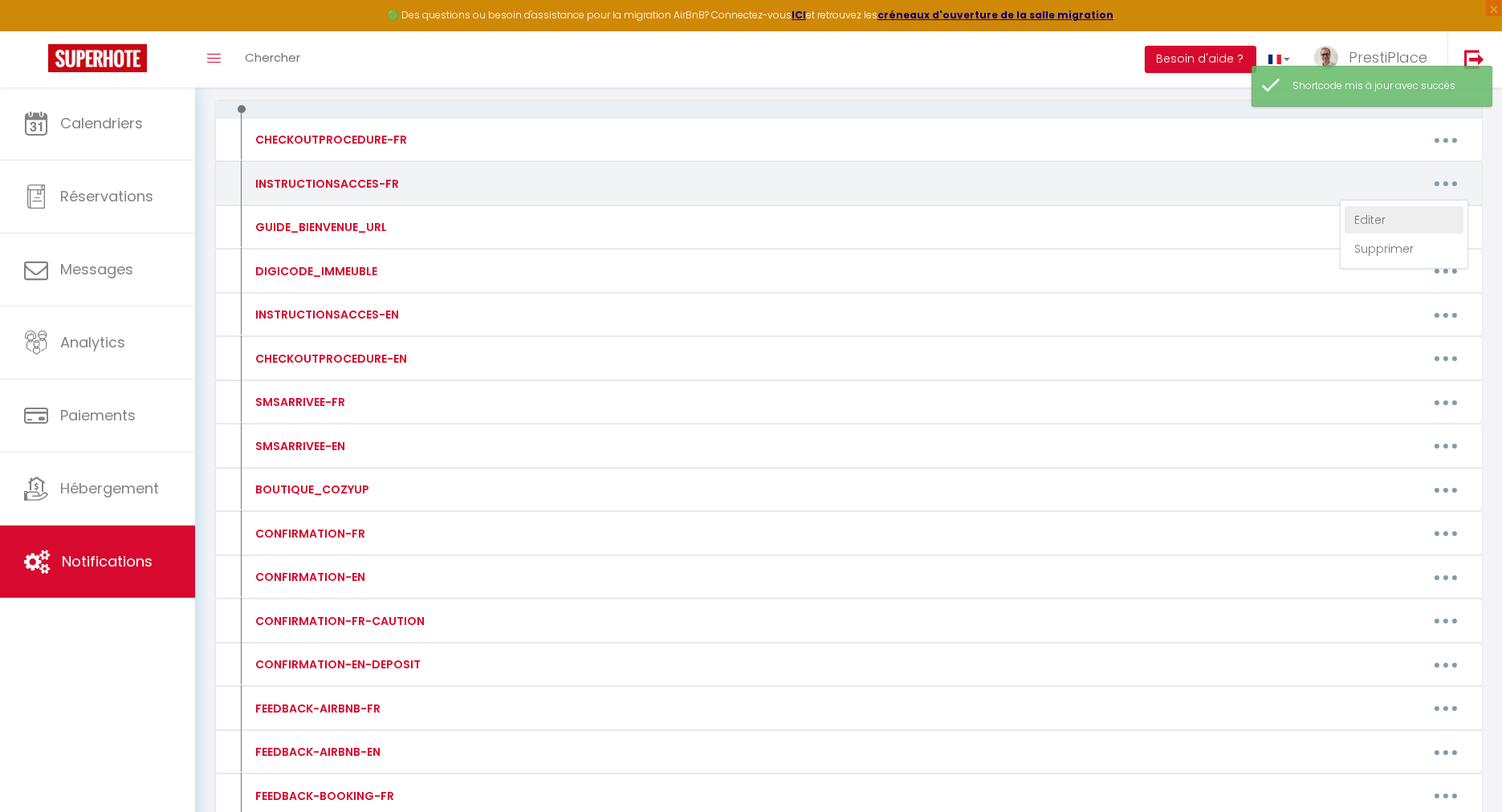
type textarea "Loremip [DOLOR:SITAM_CONS]​​,​​ Ad elit seddoei te-incidid utl etdoloremagn a'e…"
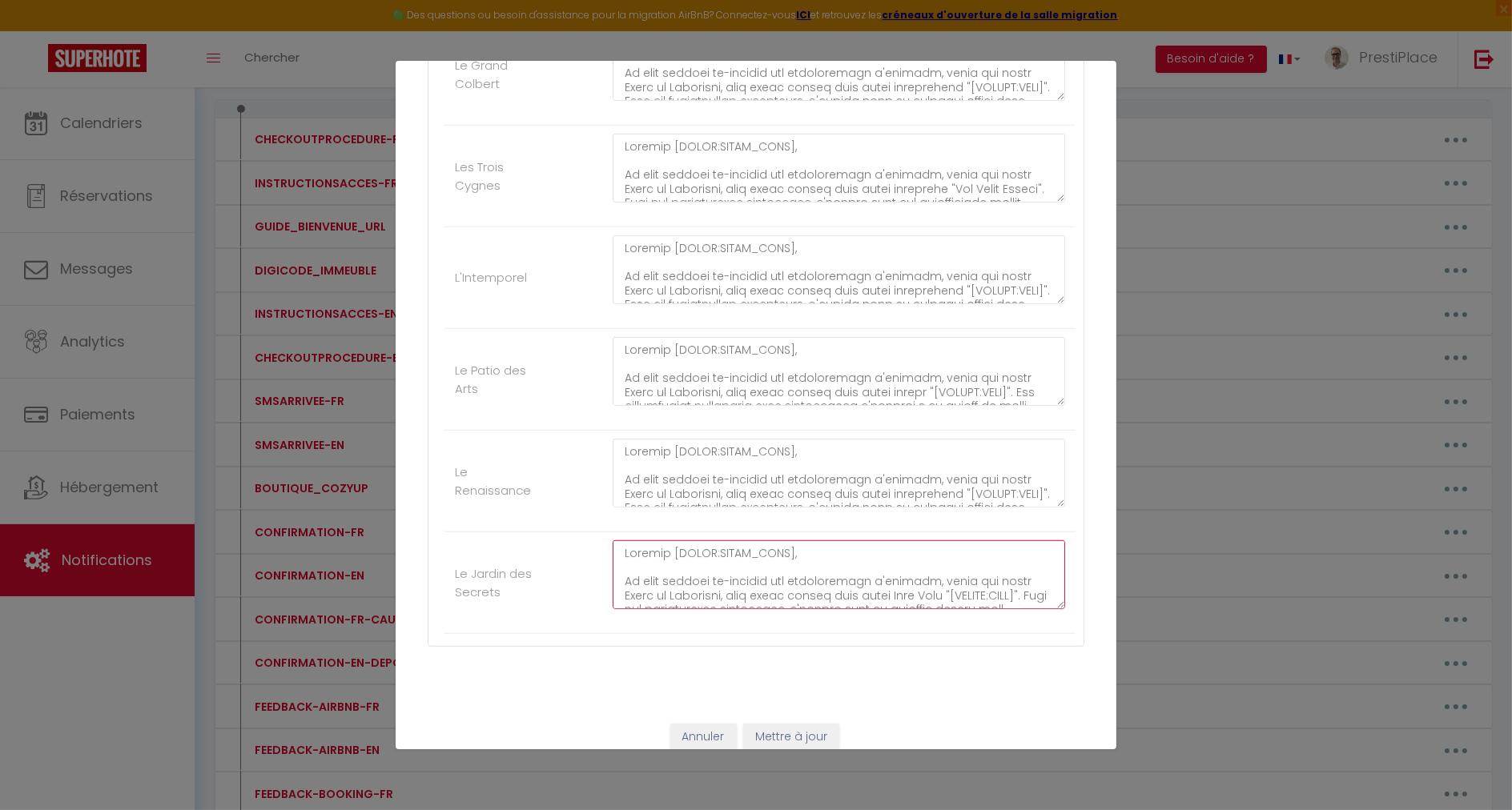
drag, startPoint x: 664, startPoint y: 538, endPoint x: 773, endPoint y: 542, distance: 109.1
click at [773, 542] on textarea at bounding box center [839, 574] width 452 height 69
type textarea "Loremip​​,​​ Do sita consect ad-elitsed doe temporincidi u'laboree, dolor mag a…"
click at [795, 723] on button "Mettre à jour" at bounding box center [791, 737] width 96 height 27
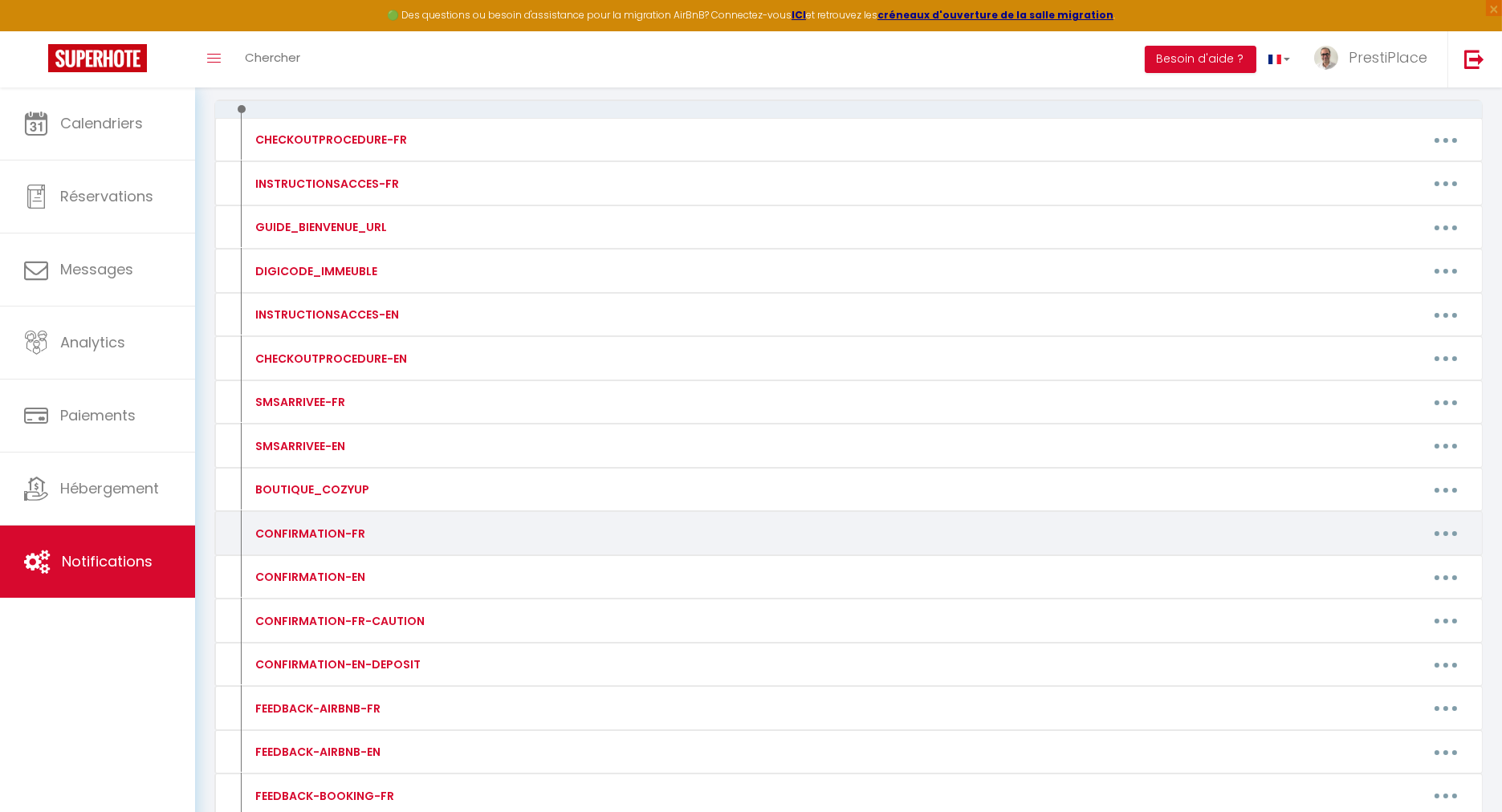
click at [596, 521] on div "Editer Supprimer" at bounding box center [1014, 534] width 929 height 26
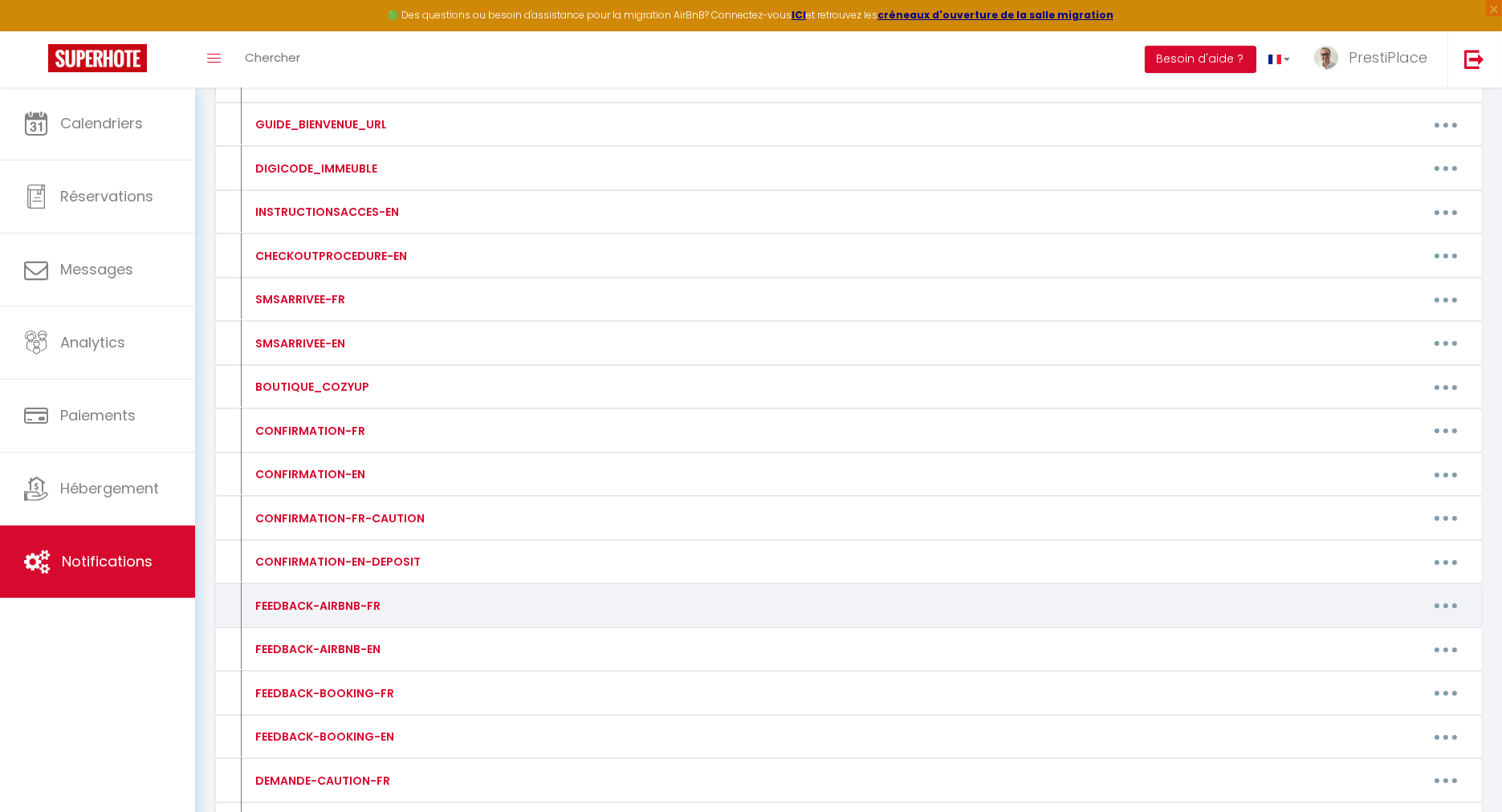
scroll to position [90, 0]
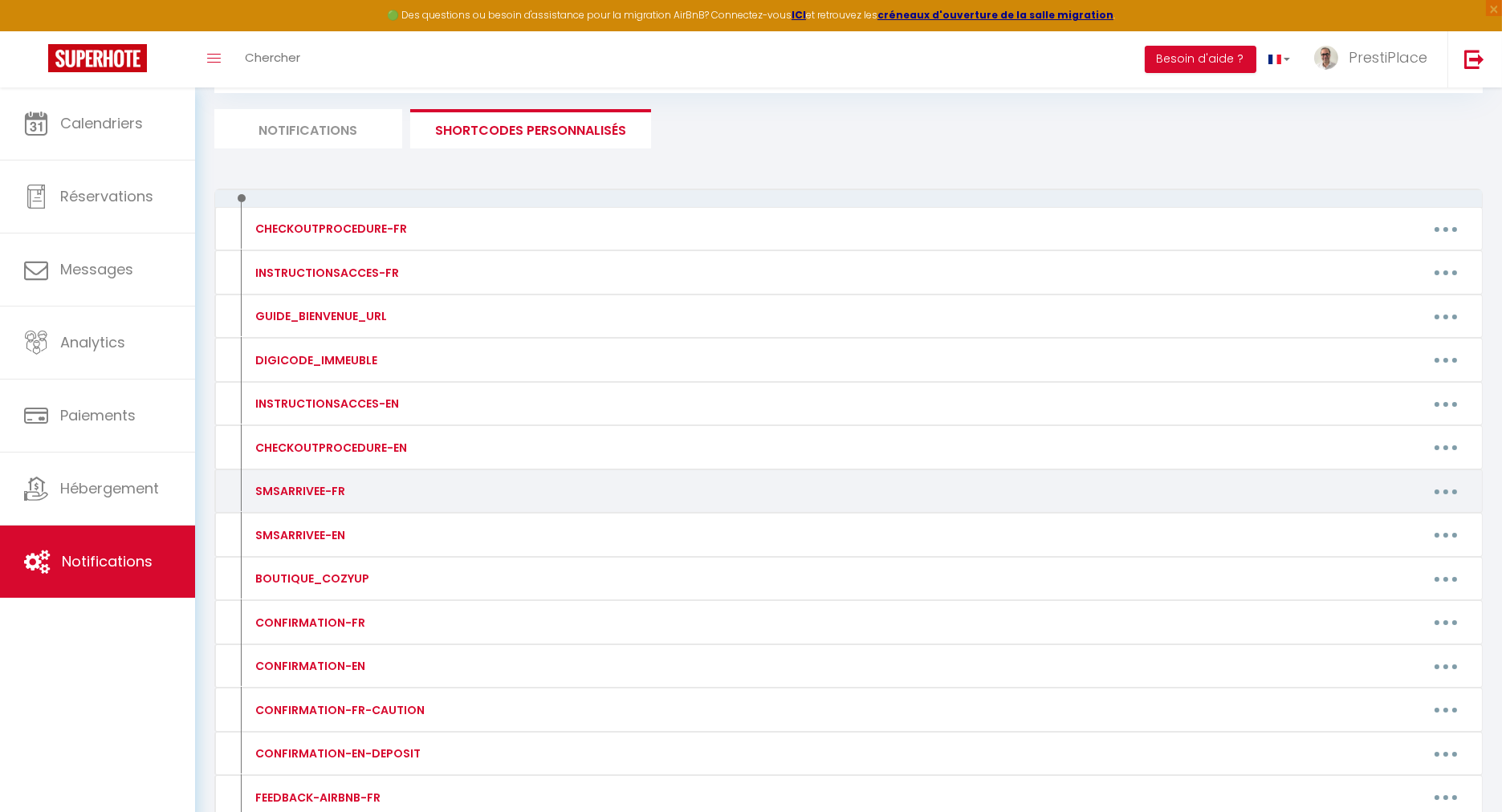
click at [1434, 490] on button "button" at bounding box center [1446, 491] width 45 height 26
click at [1377, 523] on link "Editer" at bounding box center [1404, 528] width 119 height 27
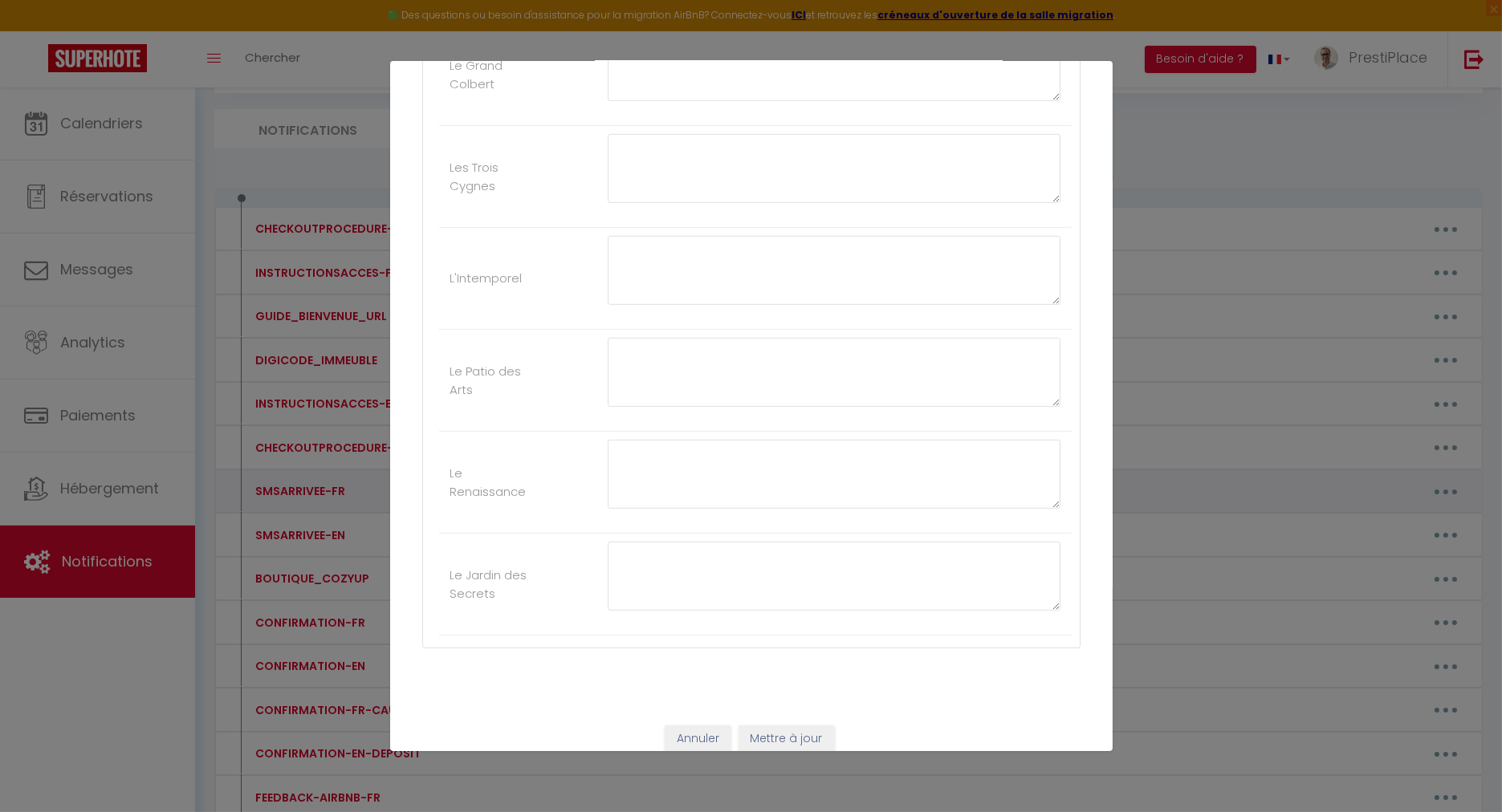
type input "SMSARRIVEE-FR"
type textarea "SMSARRIVEE-FR"
type textarea "Bonjour et bienvenue dans notre appartement "[RENTAL:NAME]". Voici votre code d…"
type textarea "Bonjour et bienvenue dans notre maison "[RENTAL:NAME]". Voici les codes d'accès…"
type textarea "Bonjour et bienvenue dans notre appartement "[RENTAL:NAME]". Voici les codes d'…"
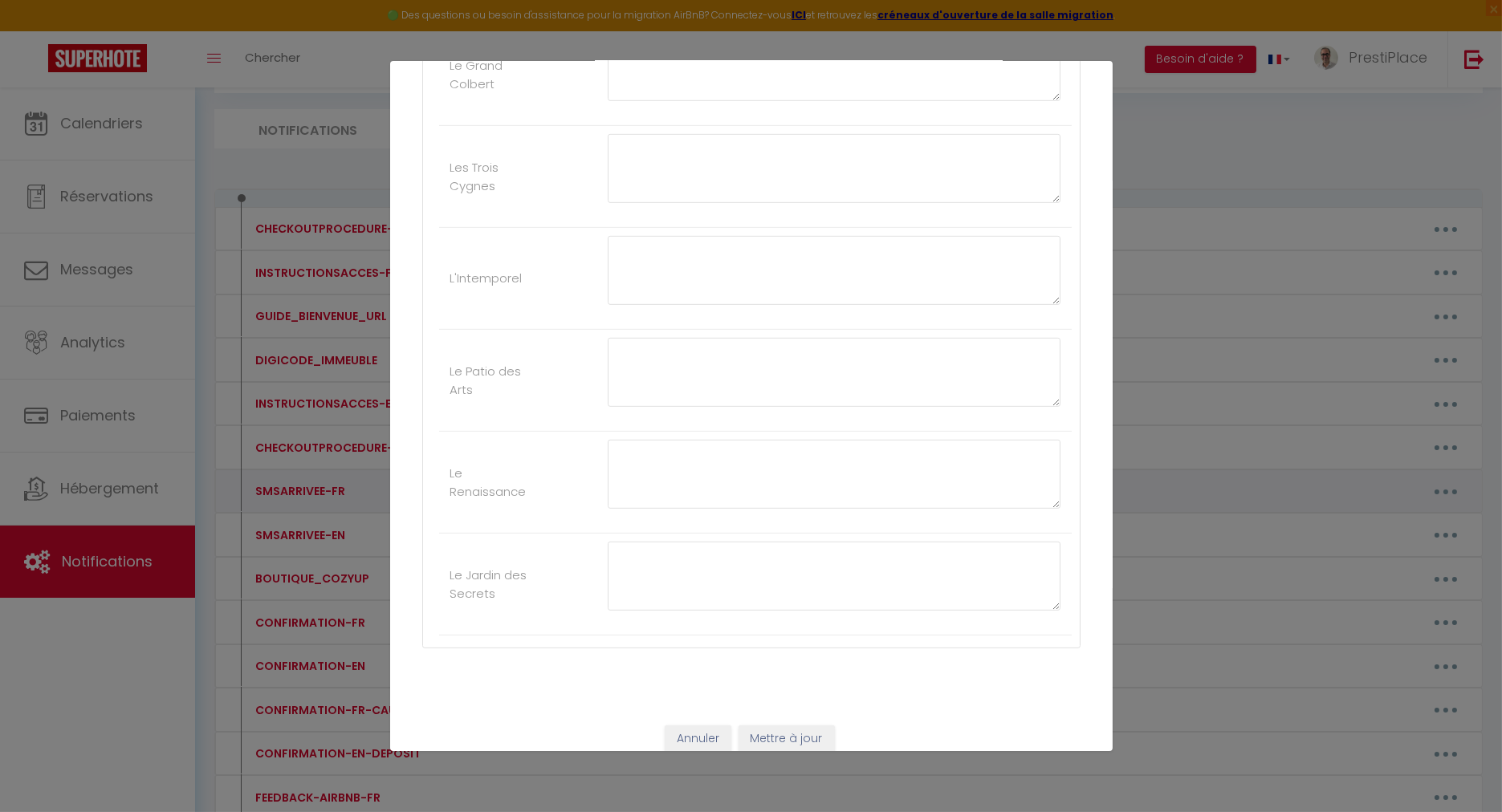
type textarea "Bonjour et bienvenue dans notre appartement "[RENTAL:NAME]". Voici les codes d'…"
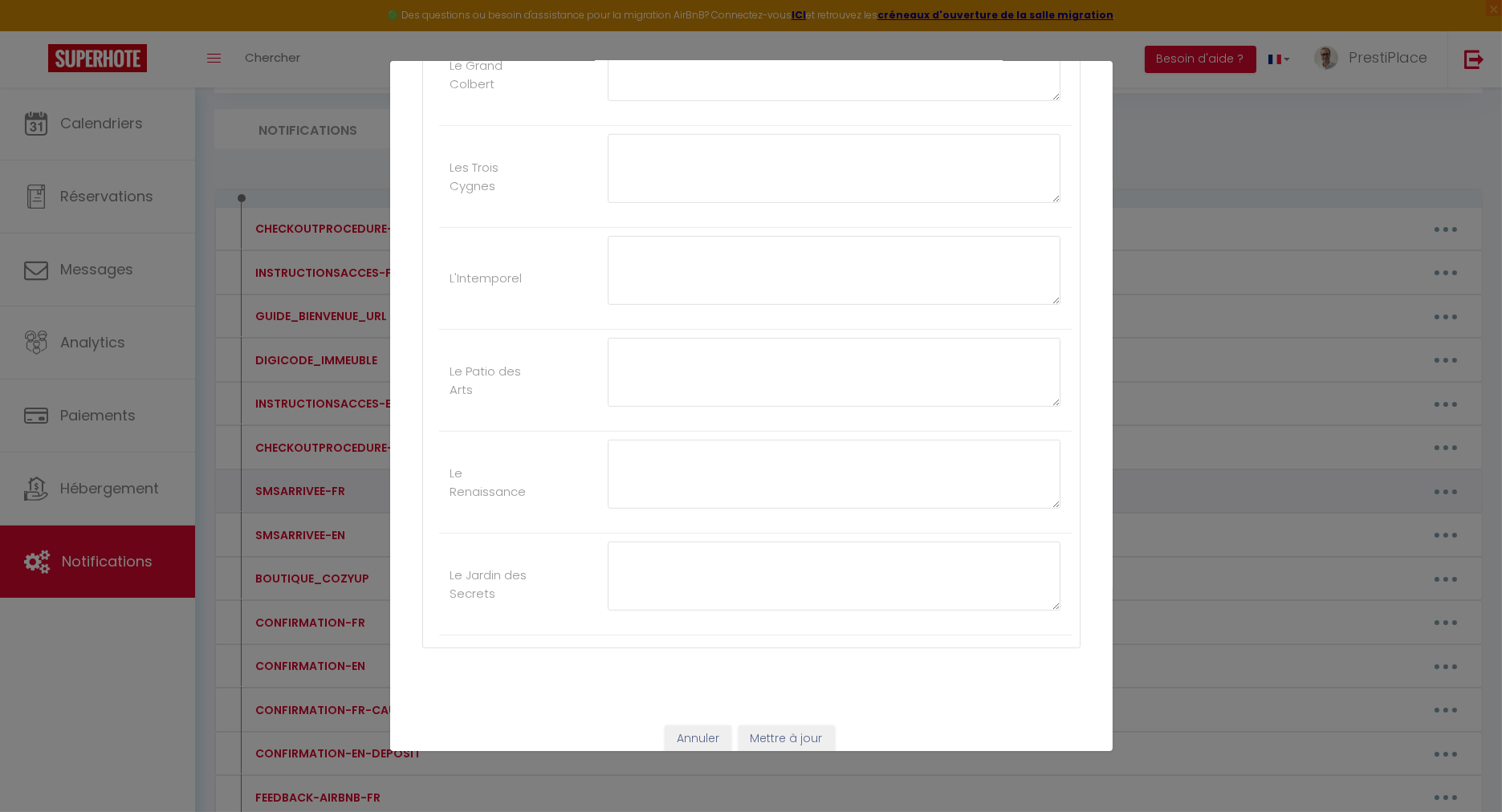
type textarea "Bonjour et bienvenue au "Presti-Twin - PrestiPlace Tours". Voici les codes d'ac…"
type textarea "Bonjour et bienvenue dans notre propriété "[RENTAL:NAME]". Voici les codes d'ac…"
type textarea "Bonjour et bienvenue dans notre appartement "[RENTAL:NAME]". Voici les codes d'…"
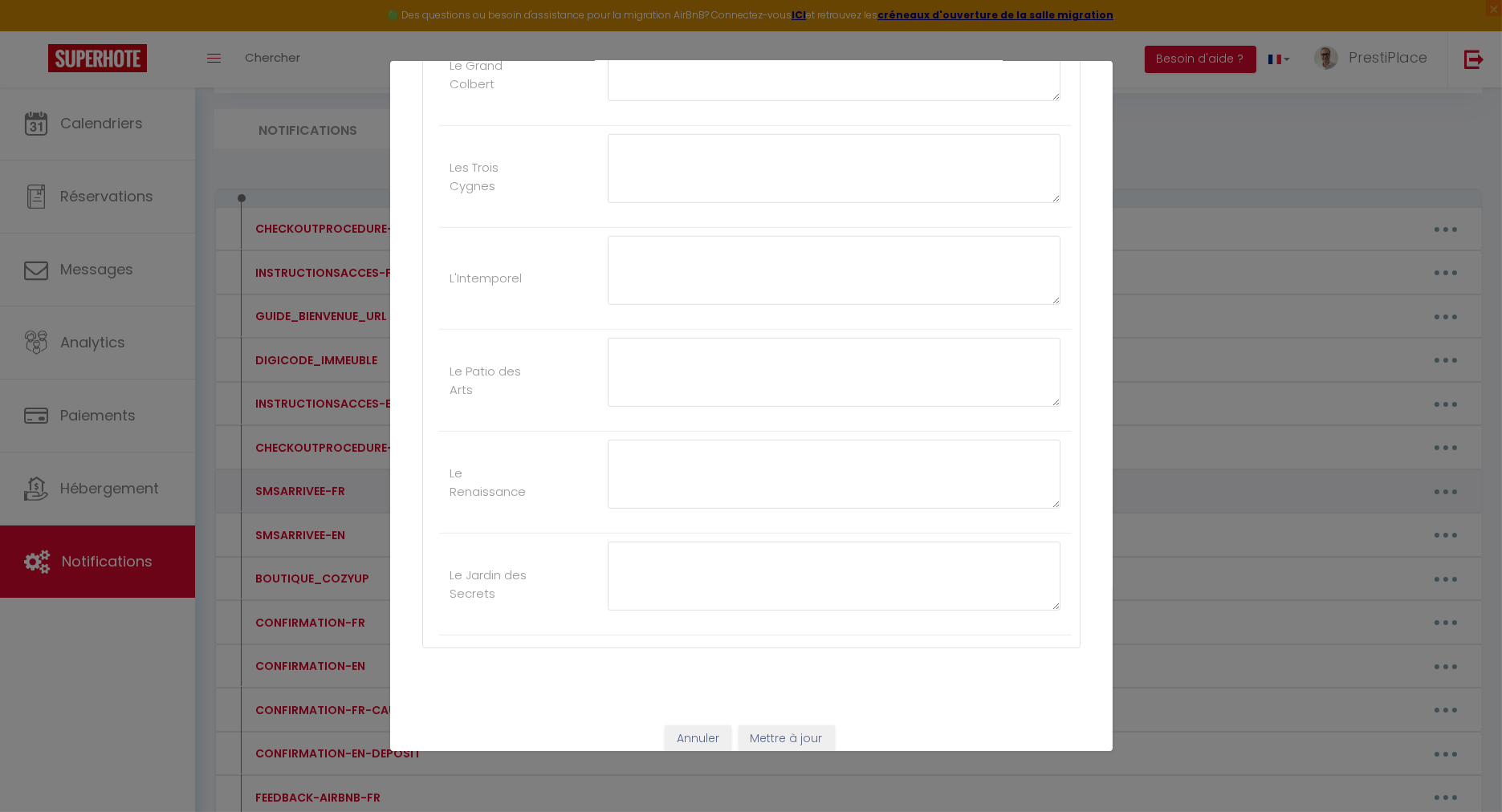
type textarea "Bonjour et bienvenue dans notre appartement "[RENTAL:NAME]". Voici les codes d'…"
type textarea "Bonjour et bienvenue dans notre propriété "[RENTAL:NAME]". Voici les codes d'ac…"
type textarea "Bonjour et bienvenue dans notre appartement "[RENTAL:NAME]". Voici votre code d…"
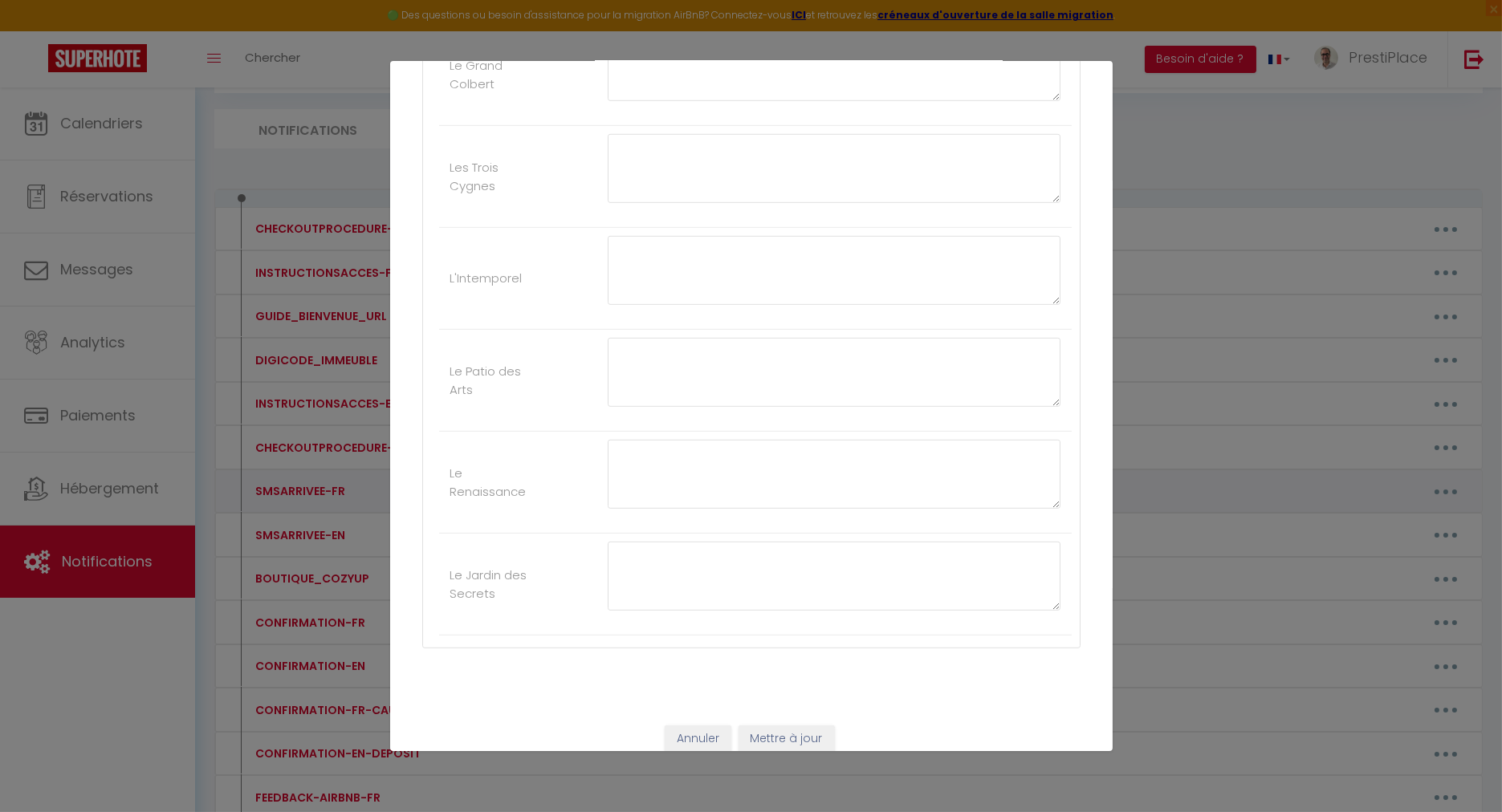
type textarea "Bonjour et bienvenue dans notre maison "[RENTAL:NAME]". Voici les codes d'accès…"
type textarea "Bonjour et bienvenue dans notre appartement "[RENTAL:NAME]". La boîte à clé se …"
type textarea "Bonjour et bienvenue dans notre Love Room "[RENTAL:NAME]". Voici votre code d'a…"
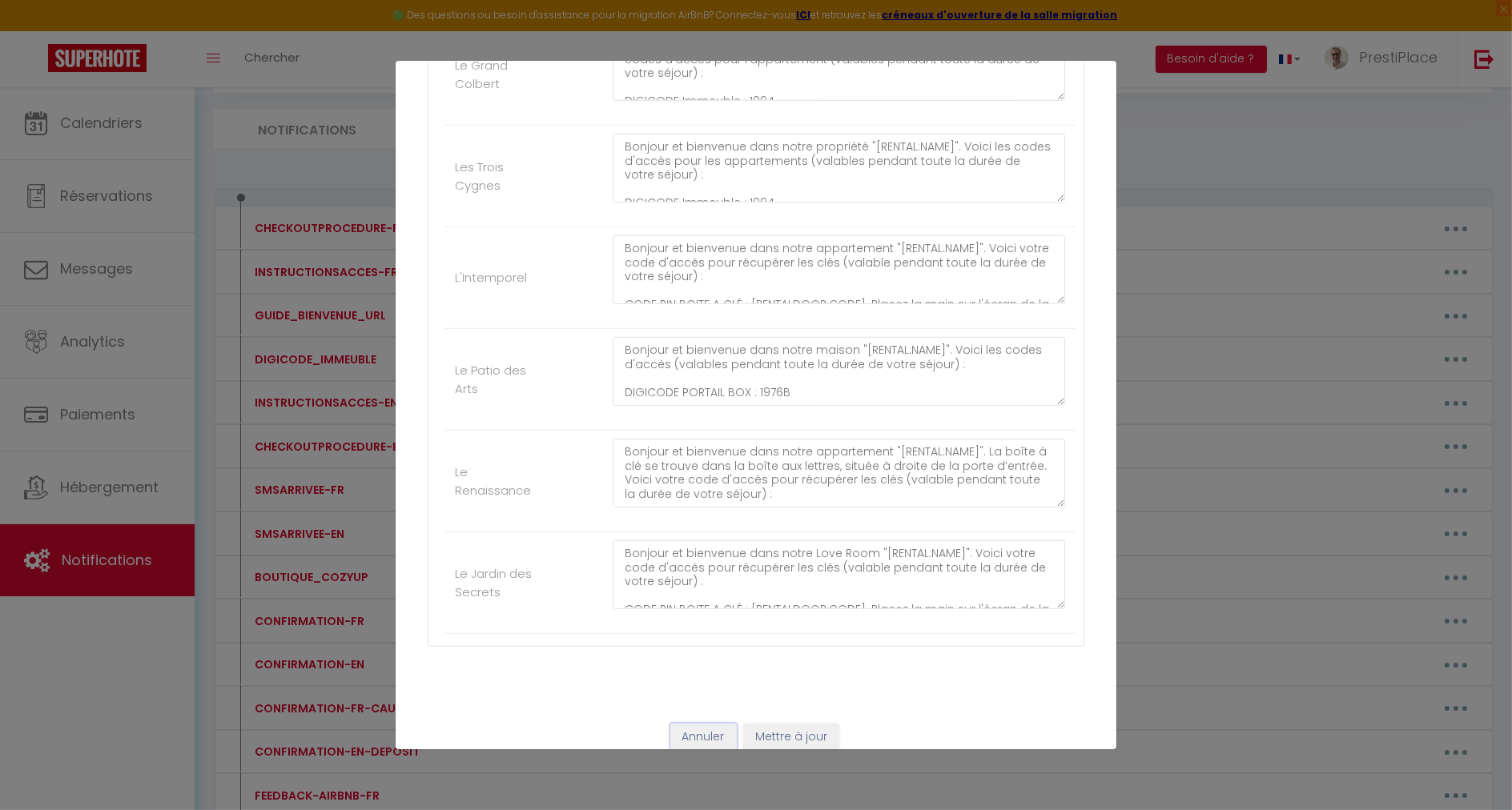
click at [699, 723] on button "Annuler" at bounding box center [703, 737] width 66 height 27
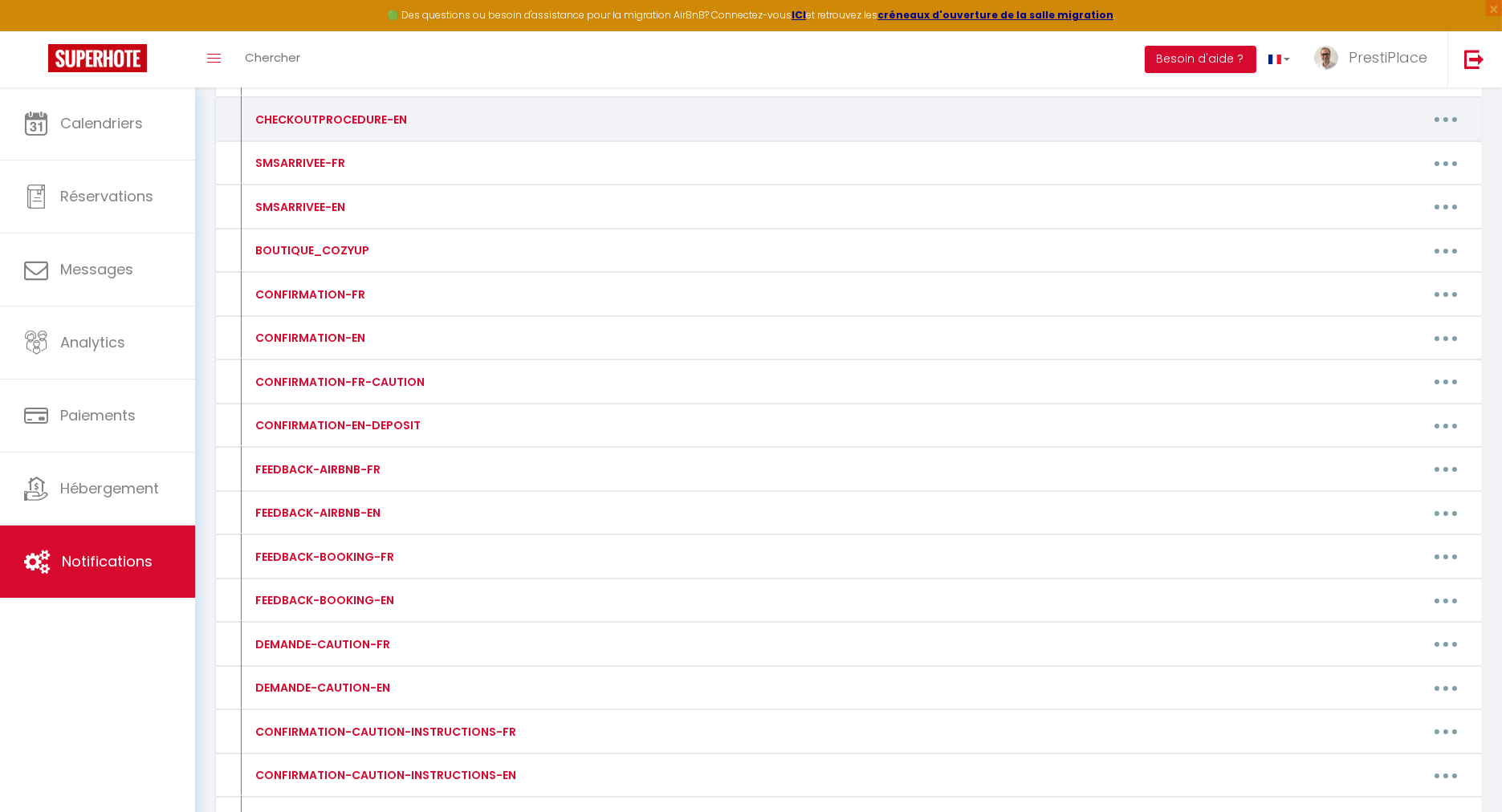
scroll to position [446, 0]
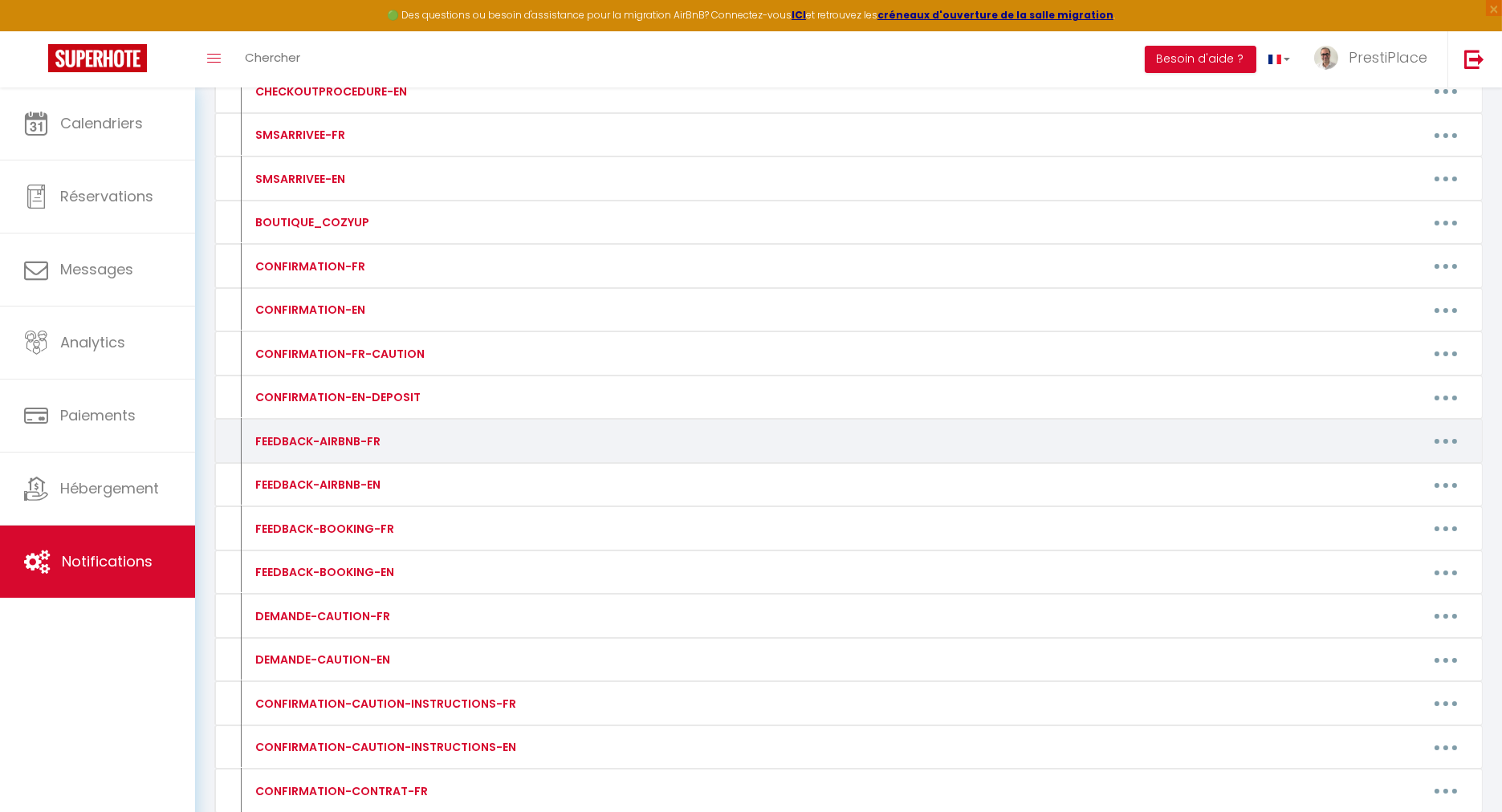
click at [1448, 433] on button "button" at bounding box center [1446, 441] width 45 height 26
click at [1369, 466] on link "Editer" at bounding box center [1404, 477] width 119 height 27
type input "FEEDBACK-AIRBNB-FR"
type textarea "FEEDBACK-AIRBNB-FR"
type textarea "Bonjour [GUEST:FIRST_NAME], Un grand merci pour votre confiance, et également p…"
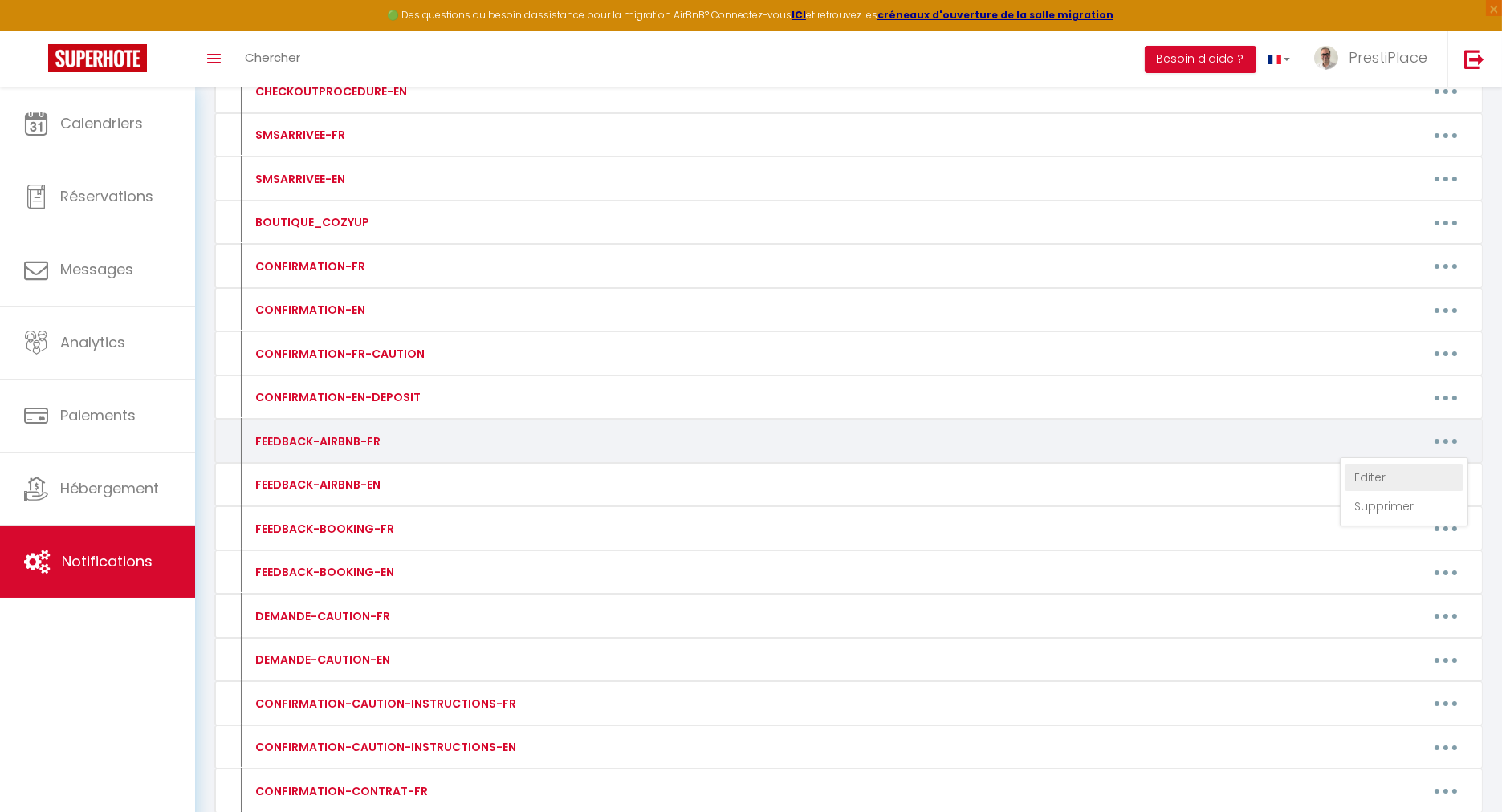
type textarea "Bonjour [GUEST:FIRST_NAME], Un grand merci pour votre confiance, et également p…"
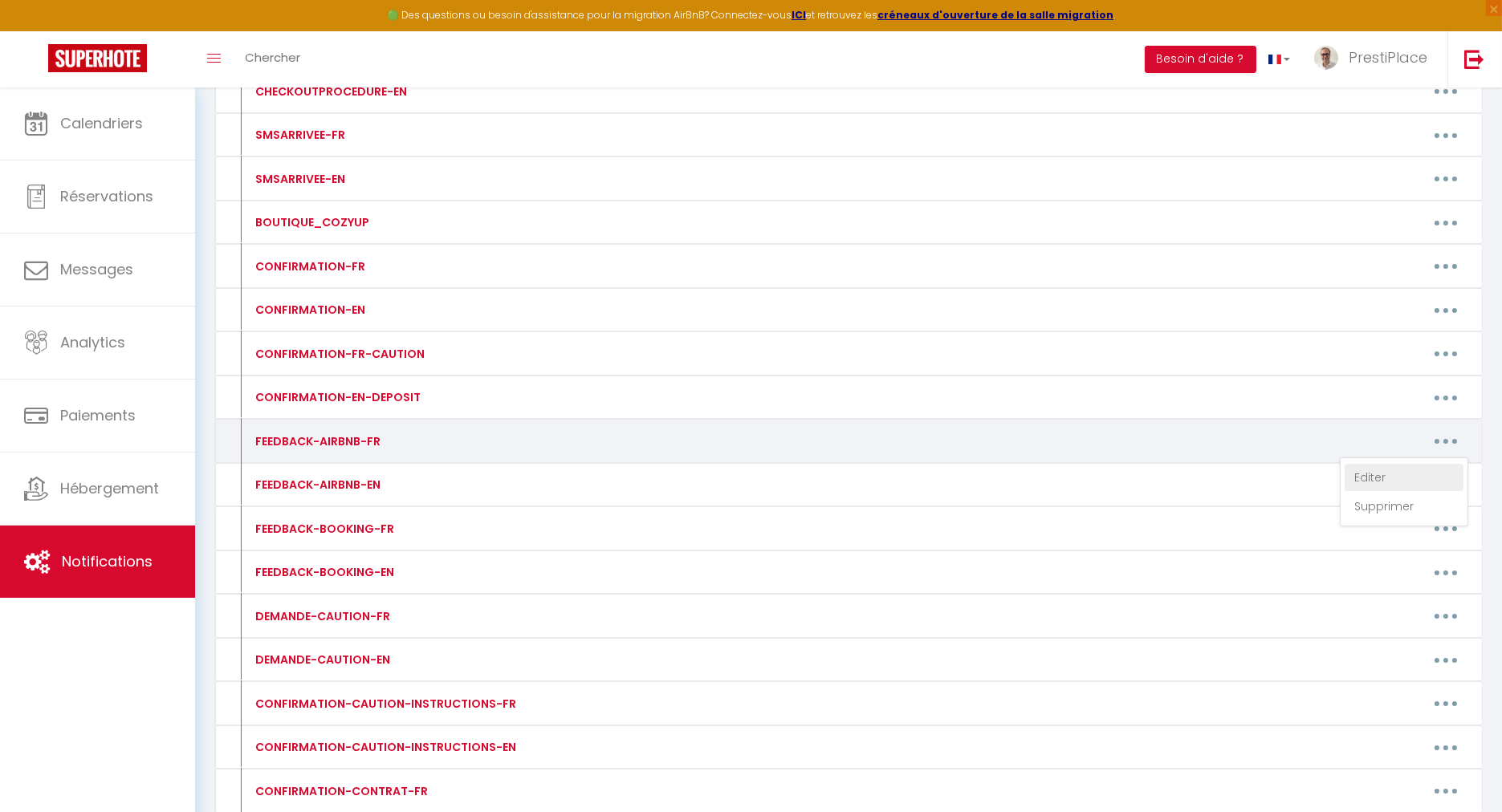
type textarea "Bonjour [GUEST:FIRST_NAME], Un grand merci pour votre confiance, et également p…"
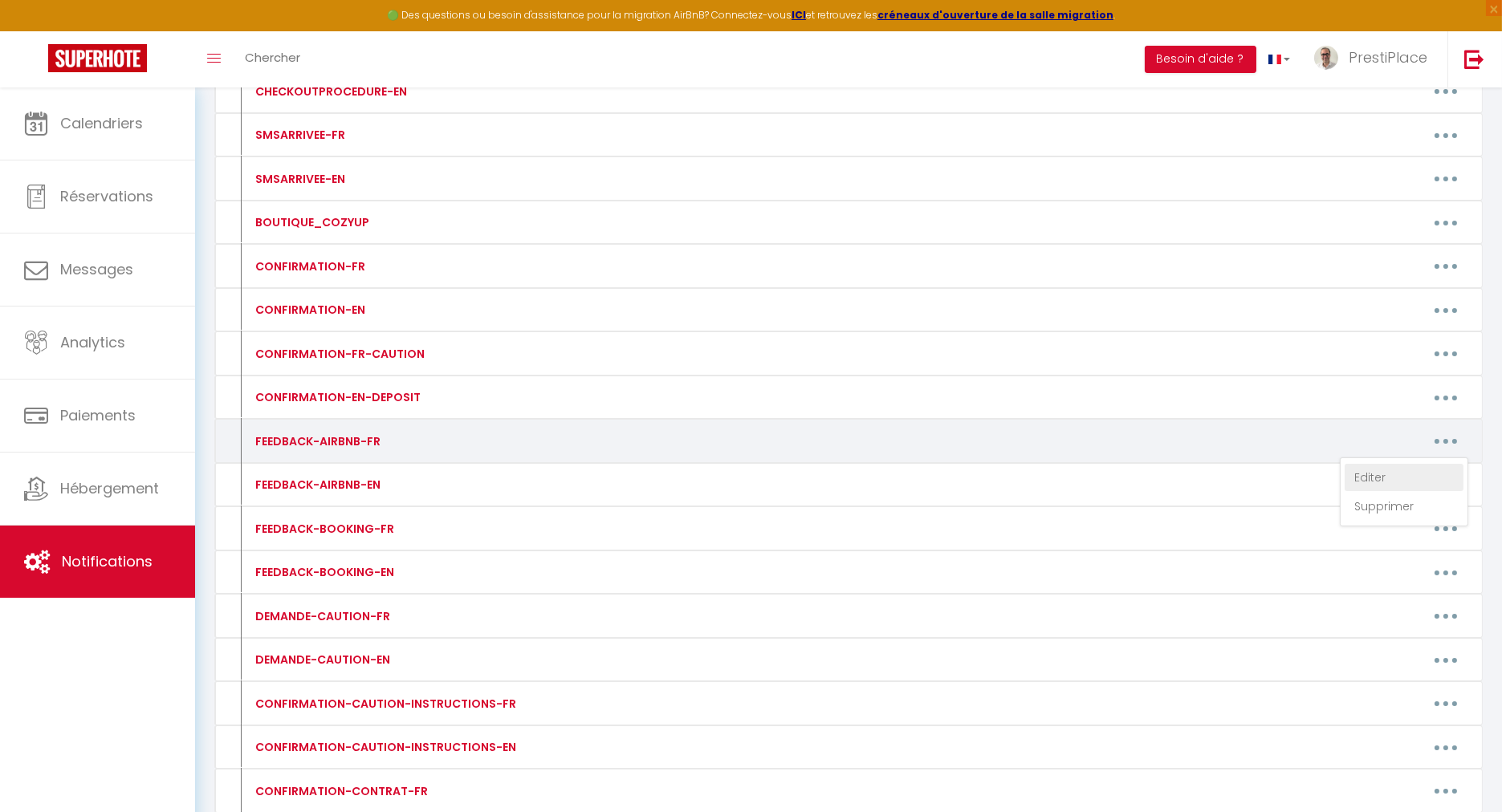
type textarea "Bonjour [GUEST:FIRST_NAME], Un grand merci pour votre confiance, et également p…"
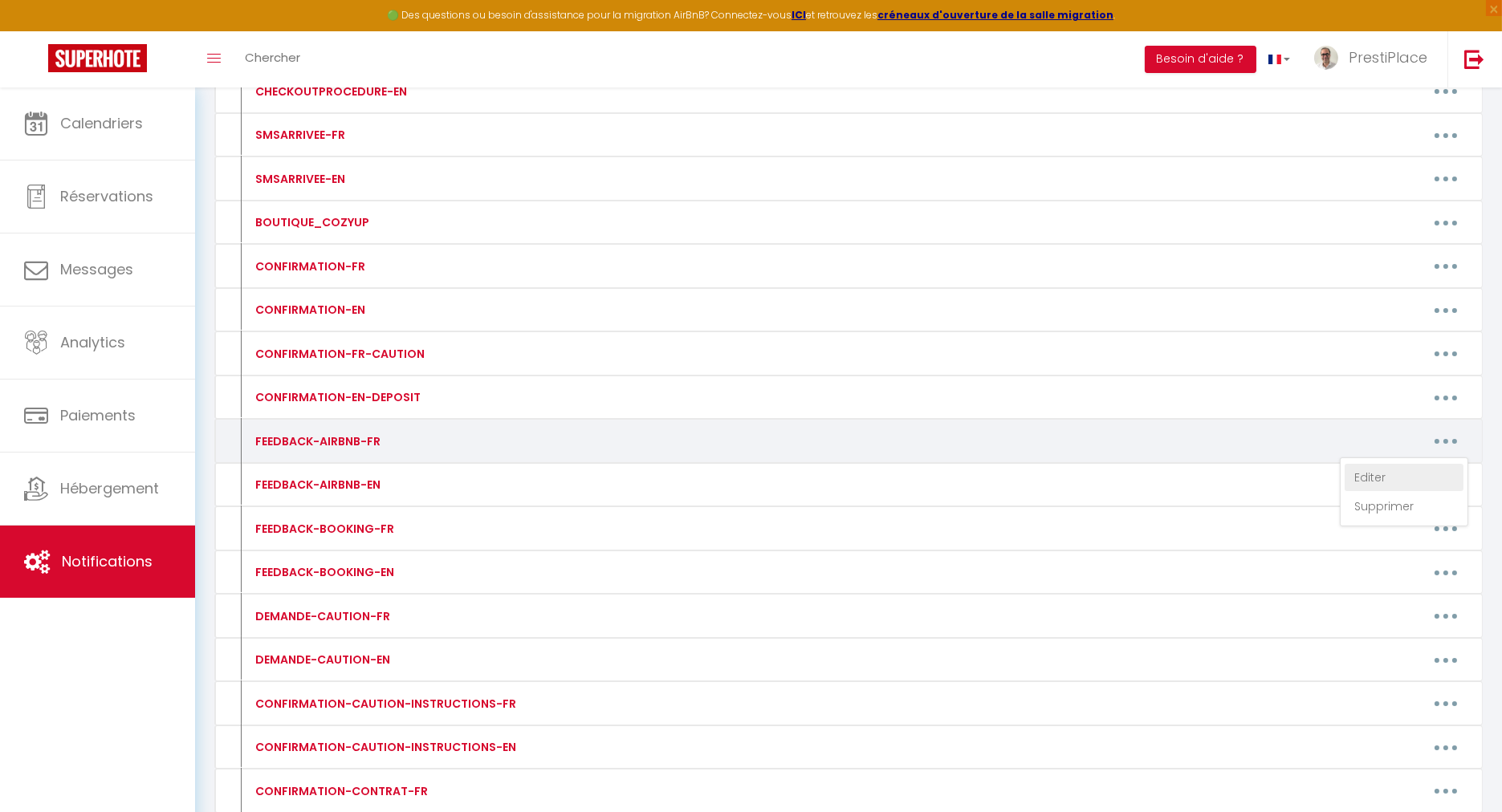
type textarea "Bonjour [GUEST:FIRST_NAME], Un grand merci pour votre confiance, et également p…"
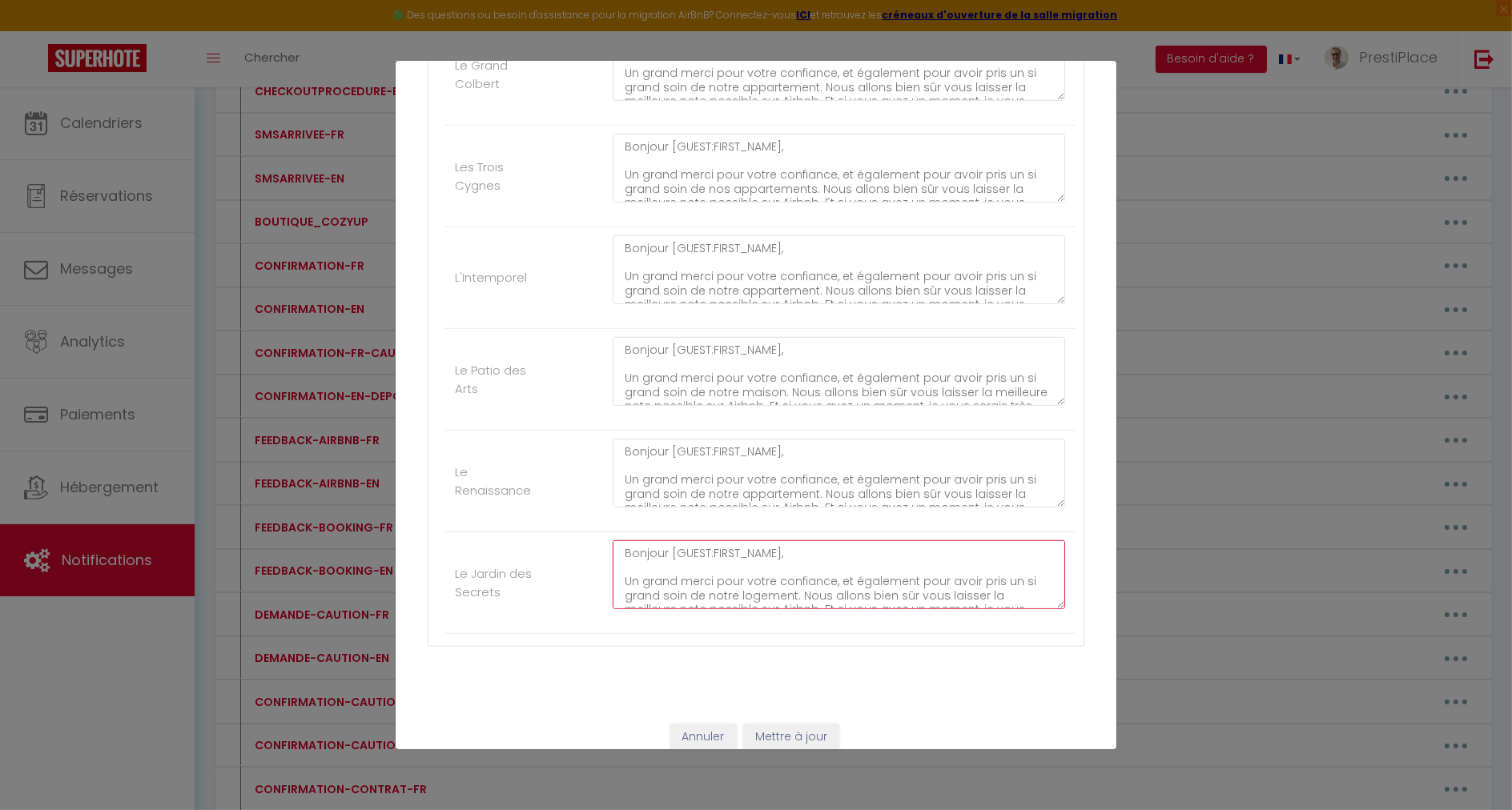
drag, startPoint x: 661, startPoint y: 538, endPoint x: 770, endPoint y: 555, distance: 110.3
click at [773, 540] on textarea "Bonjour [GUEST:FIRST_NAME], Un grand merci pour votre confiance, et également p…" at bounding box center [839, 574] width 452 height 69
type textarea "Bonjour, Un grand merci pour votre confiance, et également pour avoir pris un s…"
click at [789, 723] on button "Mettre à jour" at bounding box center [791, 737] width 96 height 27
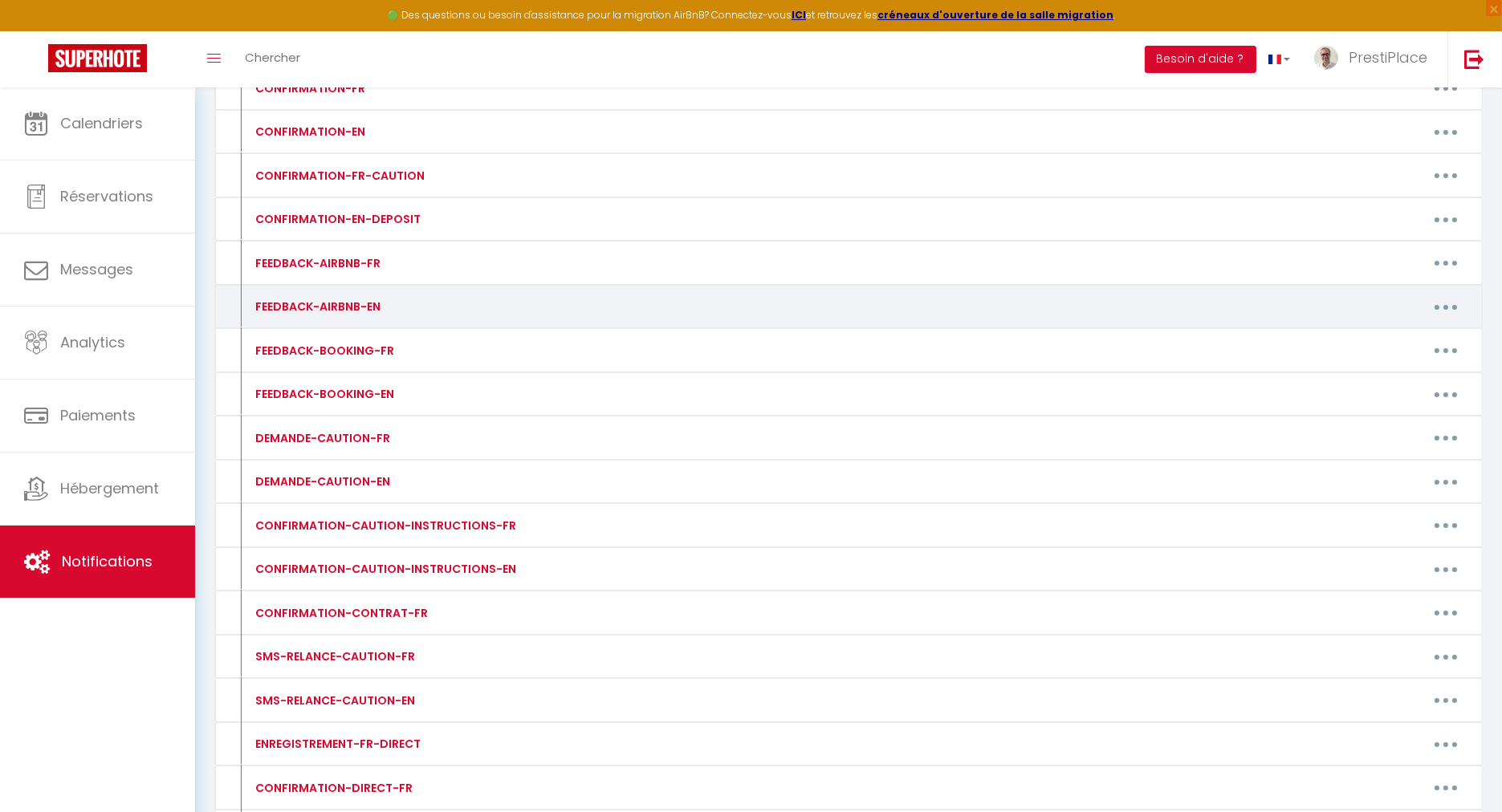
scroll to position [842, 0]
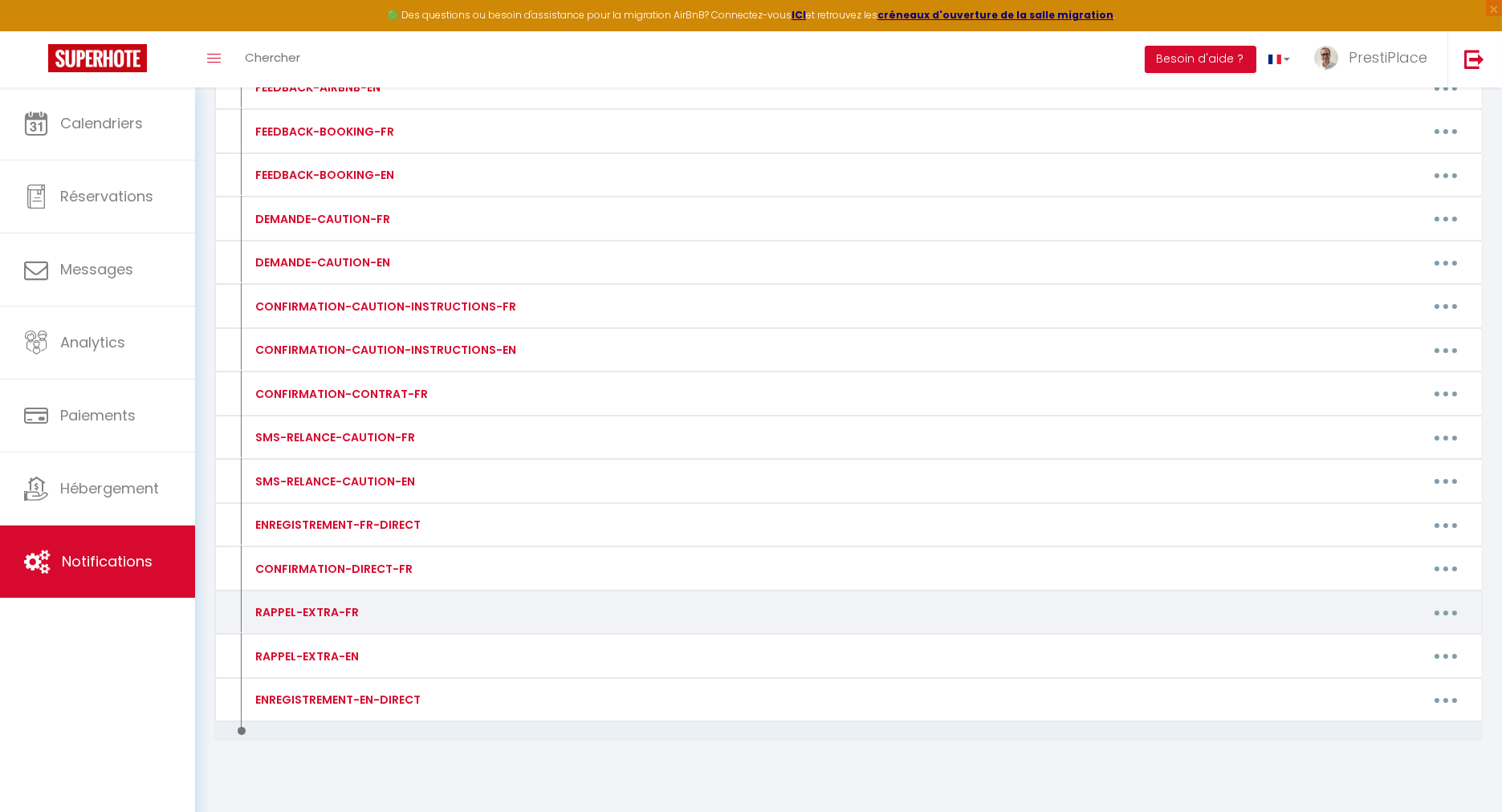
click at [1449, 600] on button "button" at bounding box center [1446, 612] width 45 height 26
click at [1398, 636] on link "Editer" at bounding box center [1404, 649] width 119 height 27
type input "RAPPEL-EXTRA-FR"
type textarea "RAPPEL-EXTRA-FR"
type textarea "Bonjour [GUEST:FIRST_NAME], Si vous souhaitez personnaliser votre séjour avec n…"
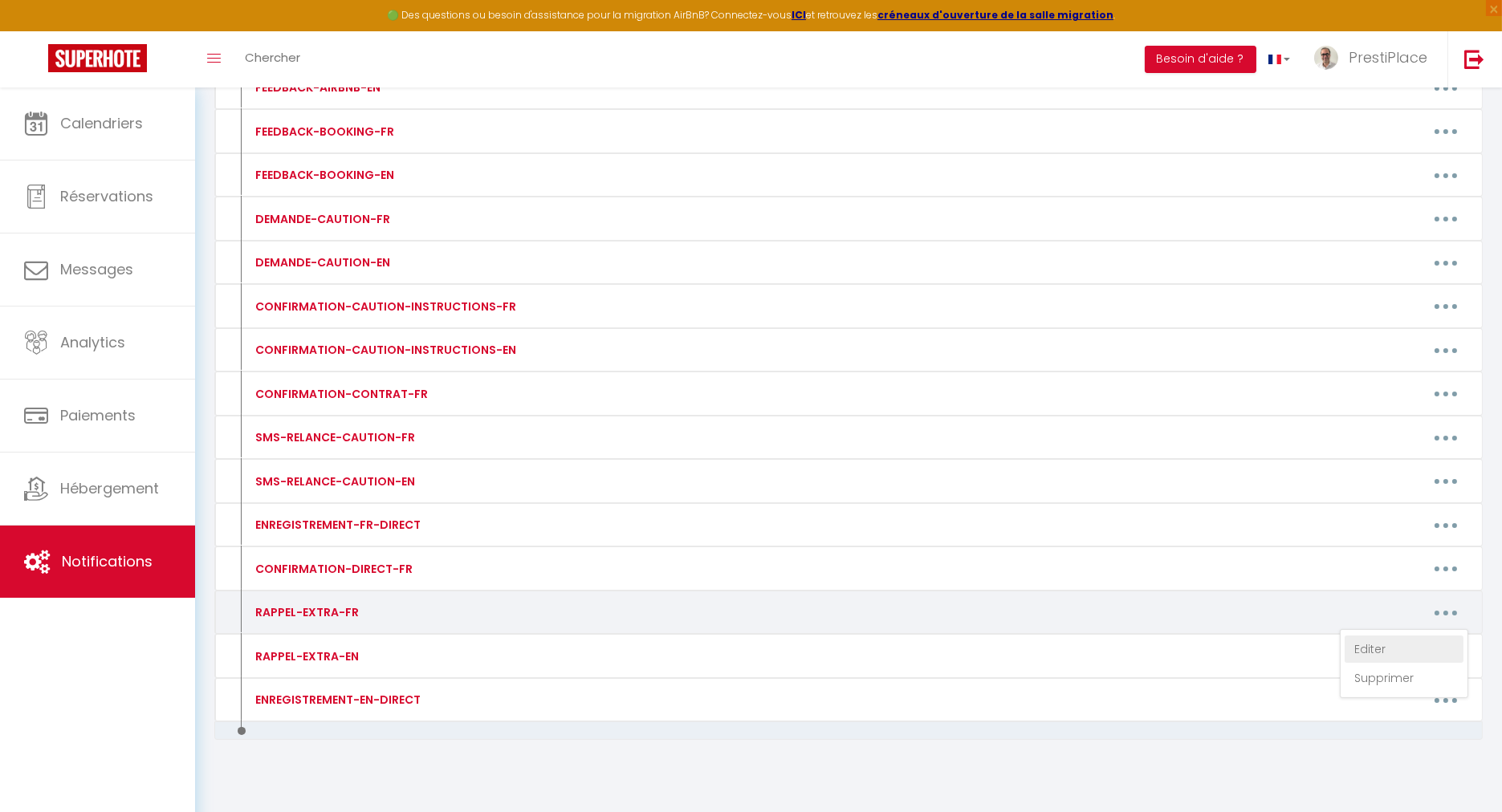
type textarea "Bonjour [GUEST:FIRST_NAME], Si vous souhaitez personnaliser votre séjour avec n…"
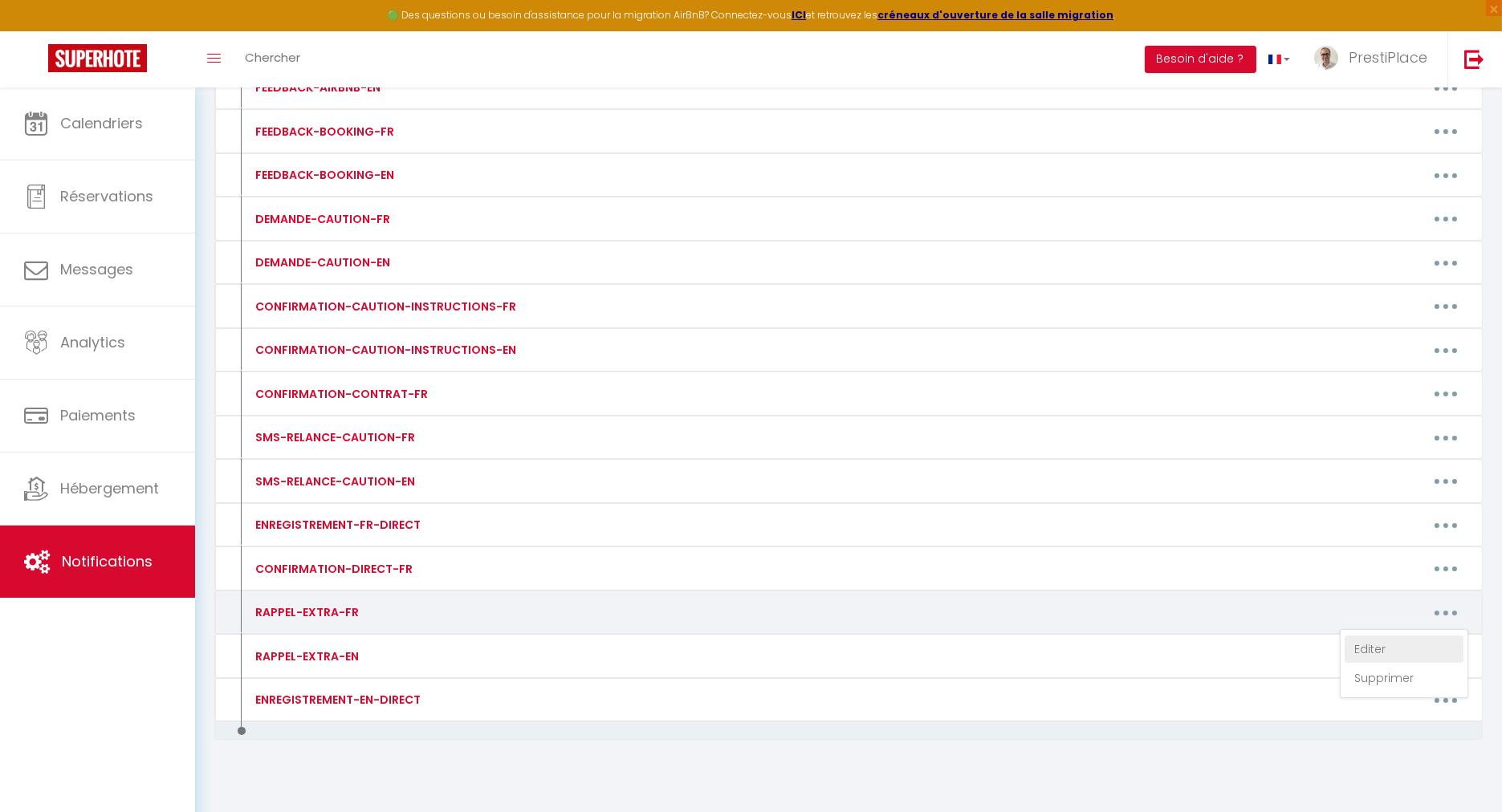
type textarea "Bonjour [GUEST:FIRST_NAME], Si vous souhaitez personnaliser votre séjour avec n…"
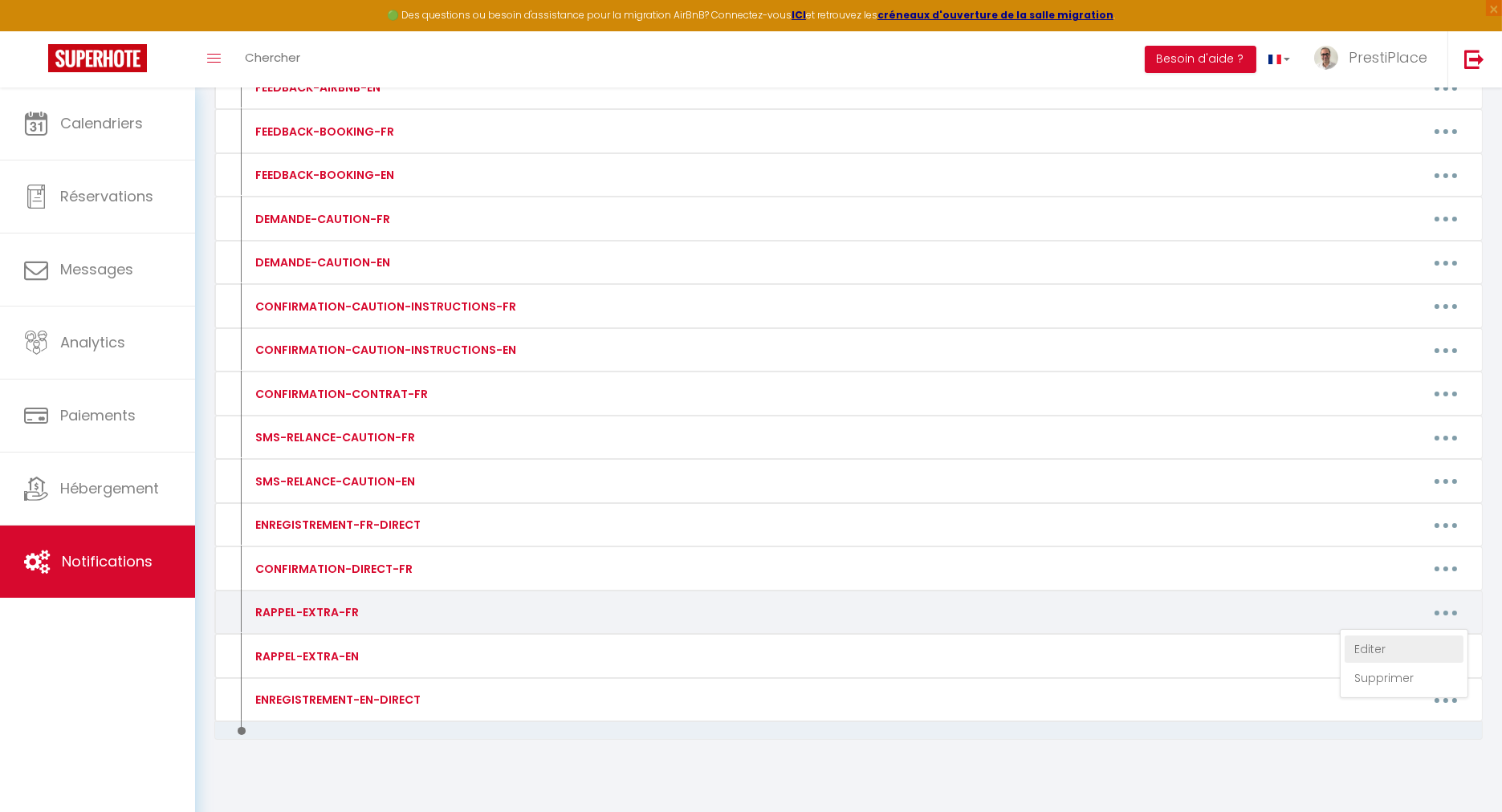
type textarea "Bonjour [GUEST:FIRST_NAME], Si vous souhaitez personnaliser votre séjour avec n…"
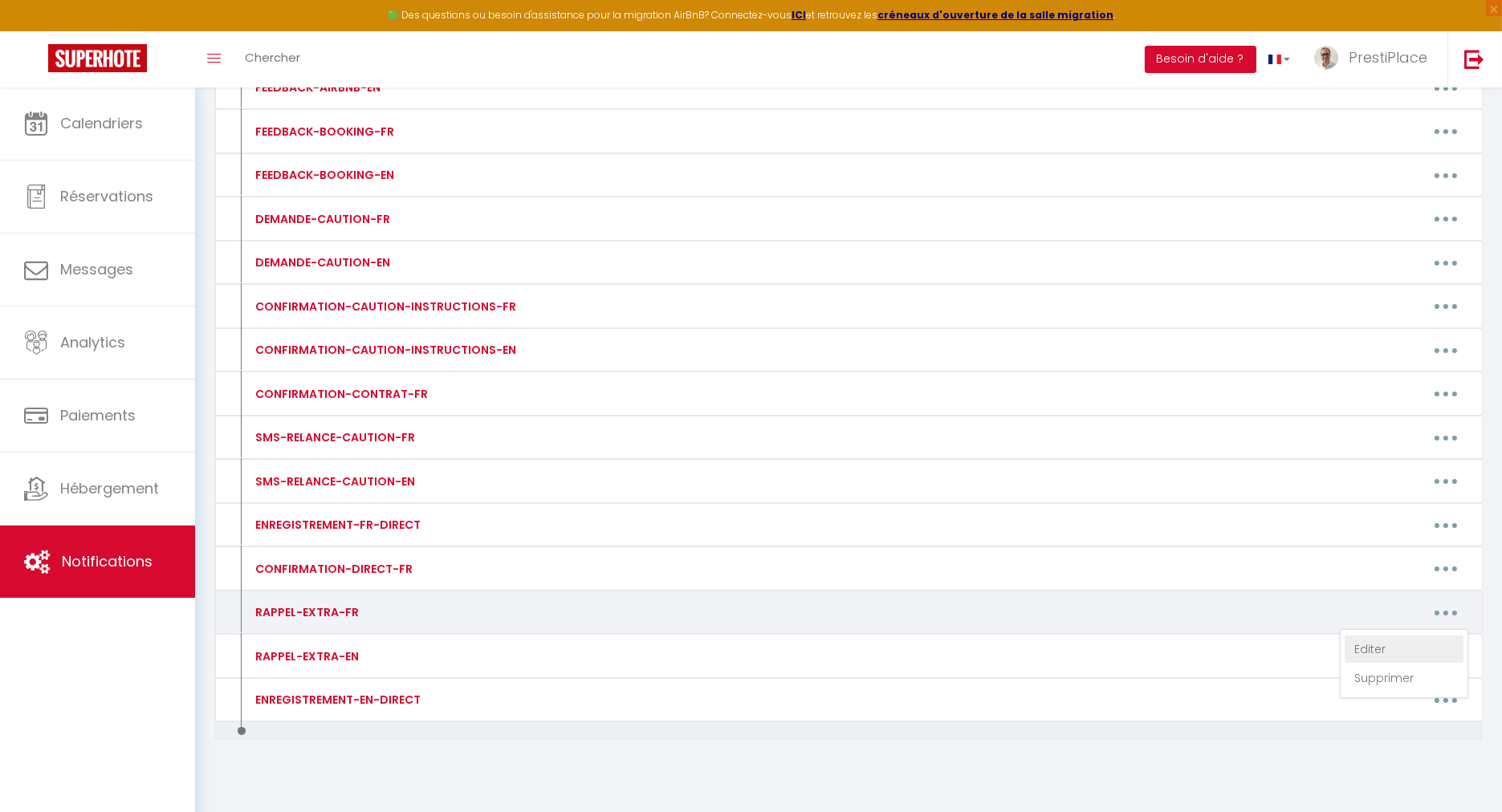
type textarea "Bonjour [GUEST:FIRST_NAME], Si vous souhaitez personnaliser votre séjour avec n…"
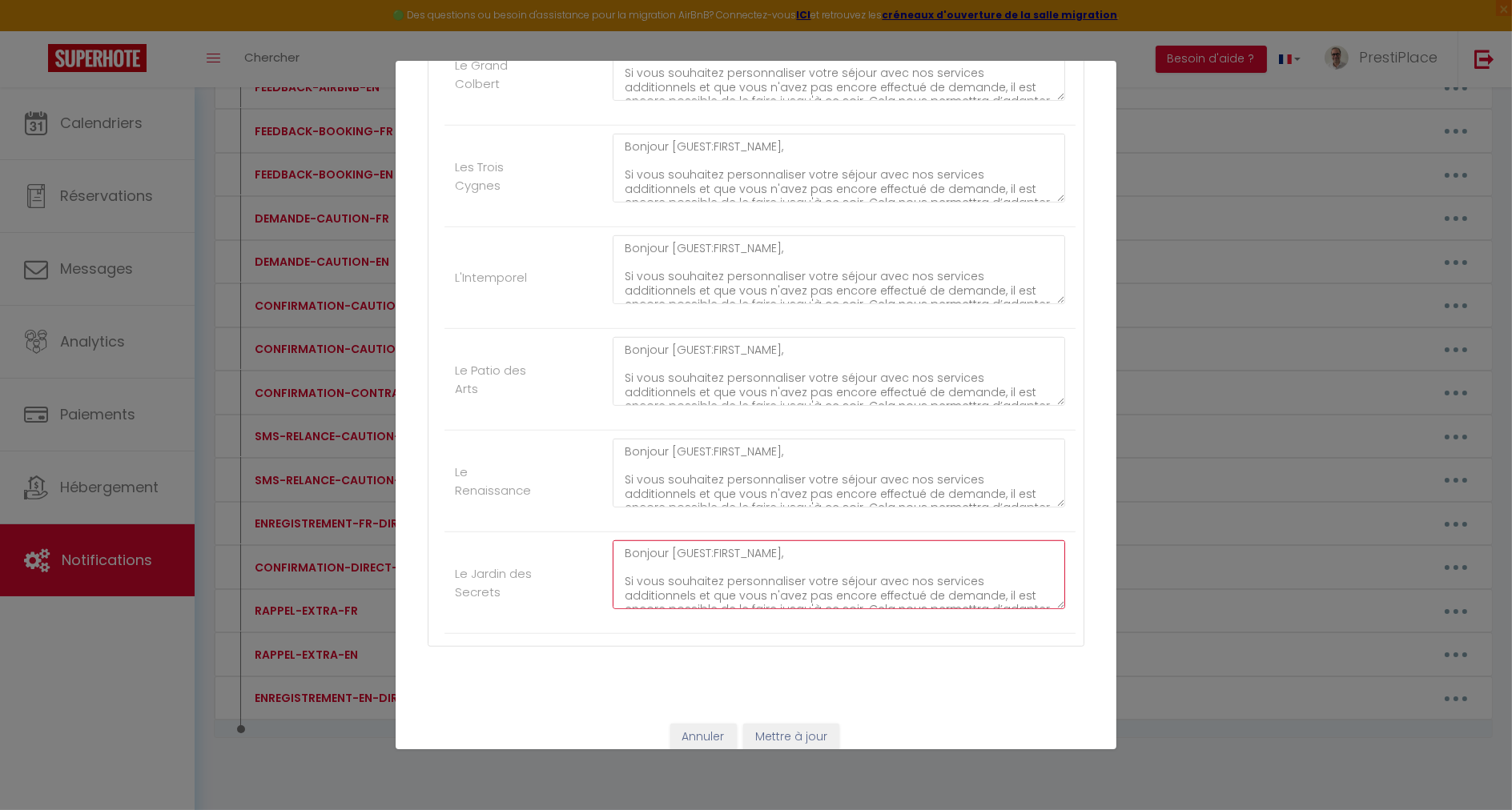
drag, startPoint x: 661, startPoint y: 539, endPoint x: 774, endPoint y: 544, distance: 113.1
click at [774, 544] on textarea "Bonjour [GUEST:FIRST_NAME], Si vous souhaitez personnaliser votre séjour avec n…" at bounding box center [839, 574] width 452 height 69
type textarea "Bonjour, Si vous souhaitez personnaliser votre séjour avec nos services additio…"
click at [811, 723] on button "Mettre à jour" at bounding box center [791, 737] width 96 height 27
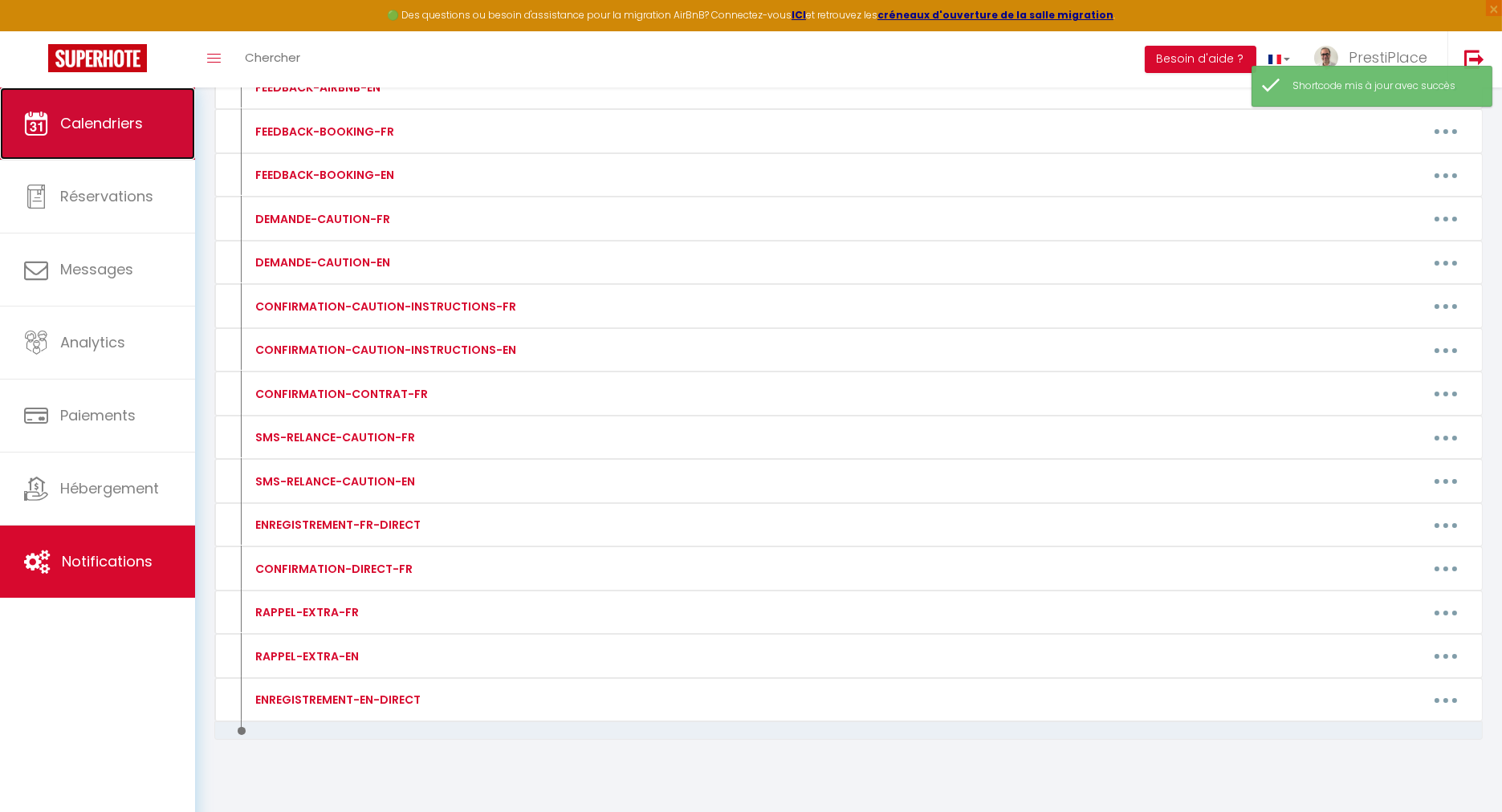
click at [82, 131] on span "Calendriers" at bounding box center [101, 123] width 82 height 20
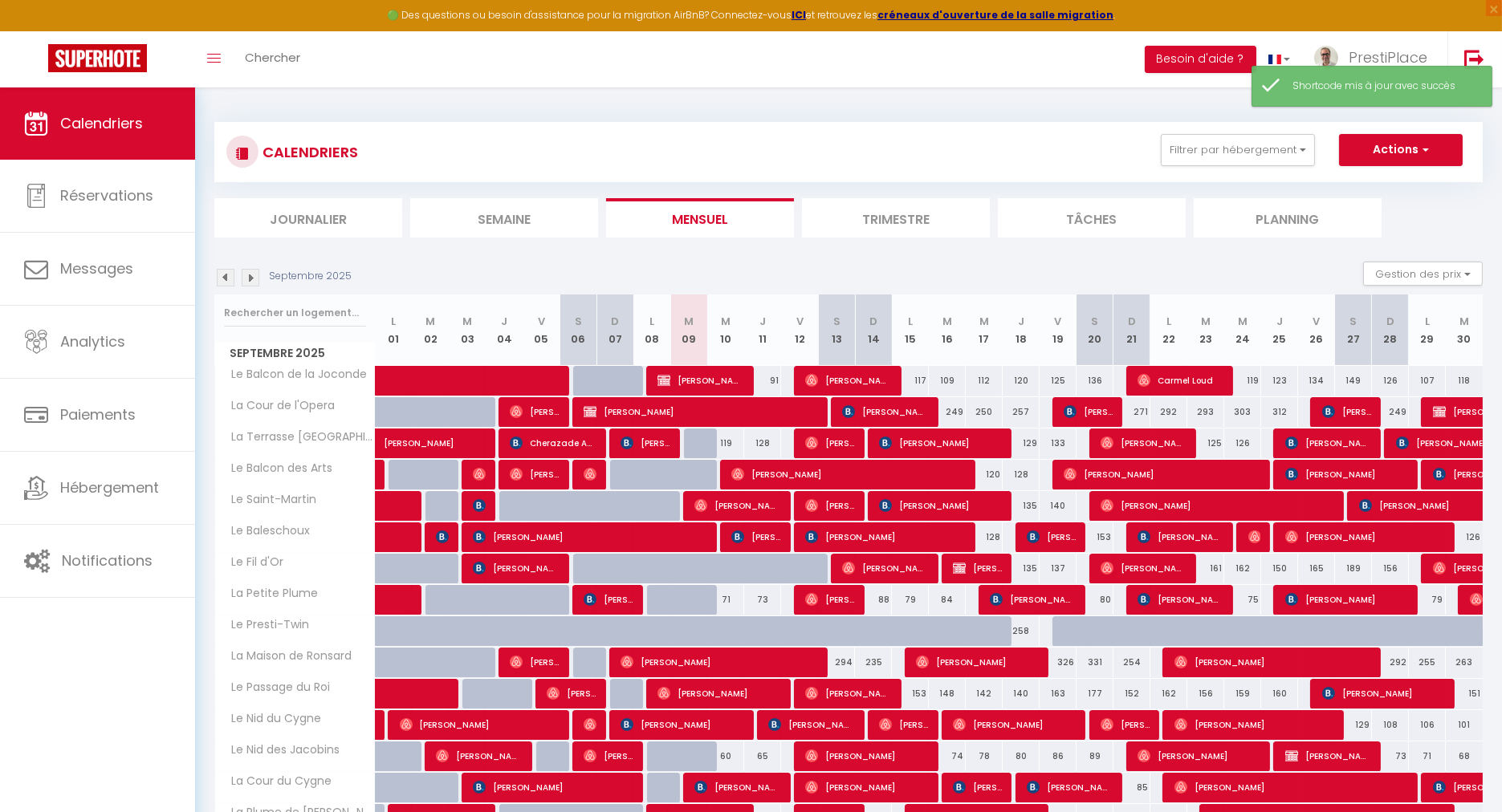
click at [248, 277] on img at bounding box center [251, 278] width 18 height 18
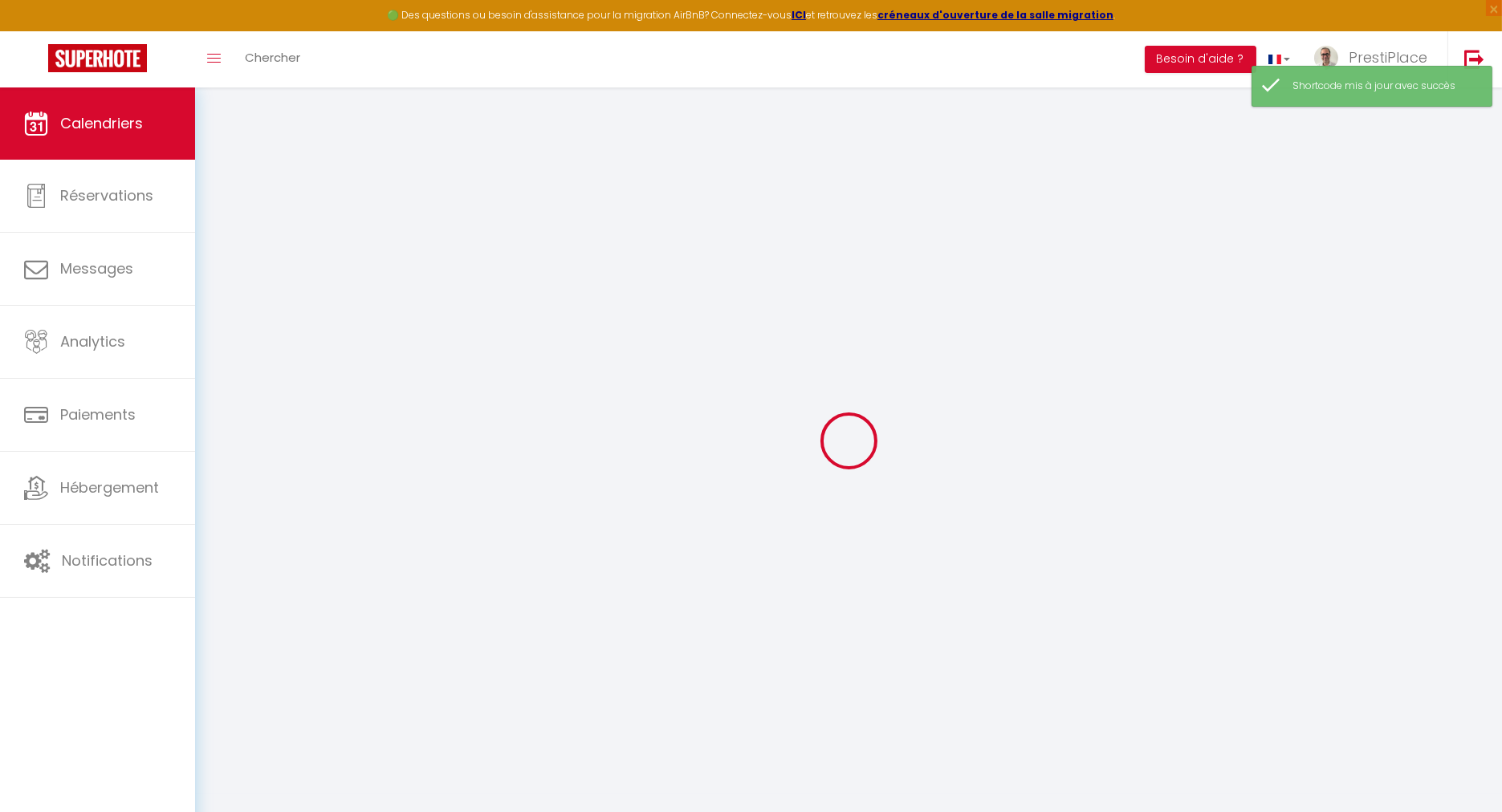
select select
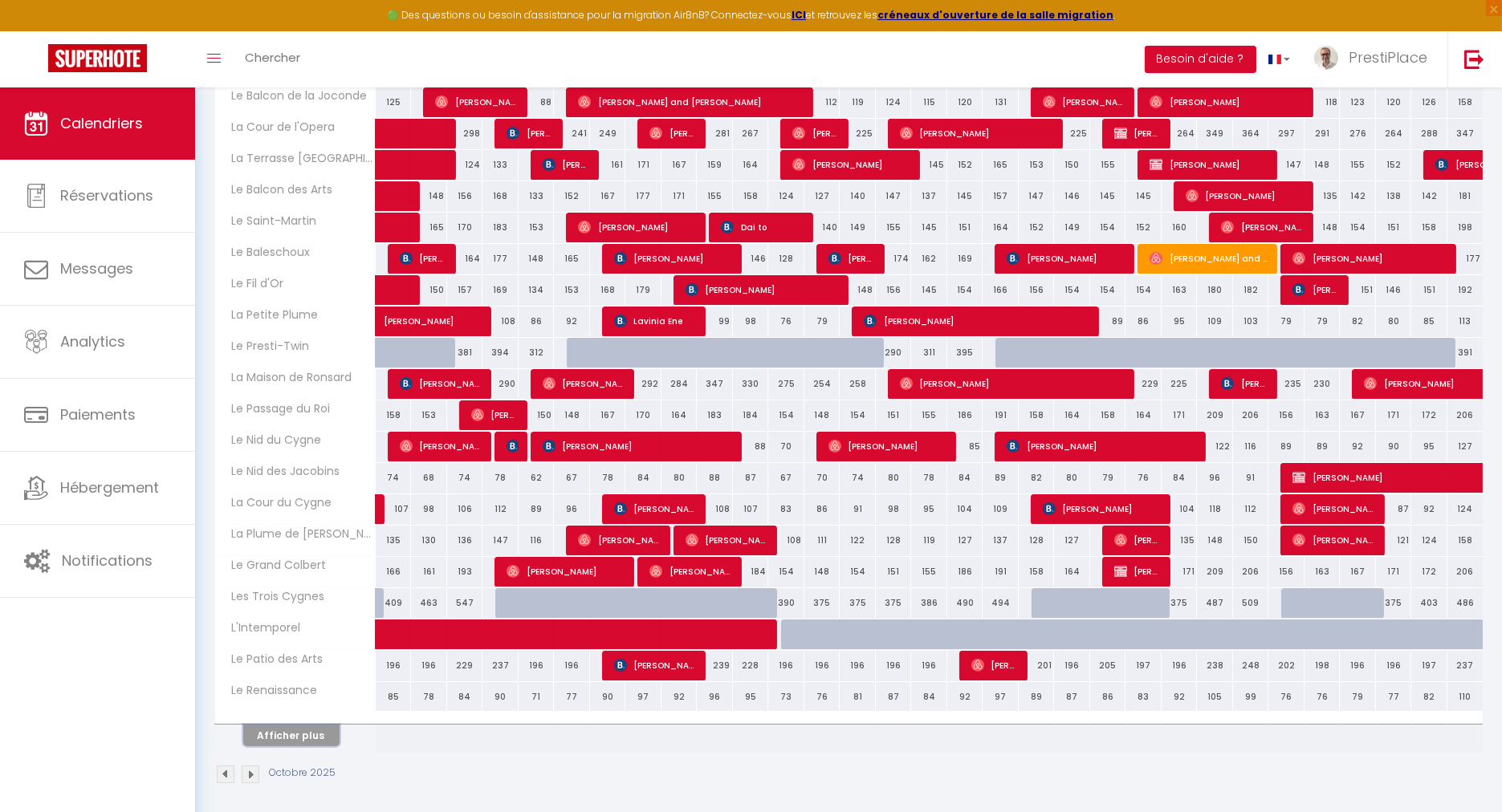
click at [303, 739] on button "Afficher plus" at bounding box center [292, 735] width 97 height 21
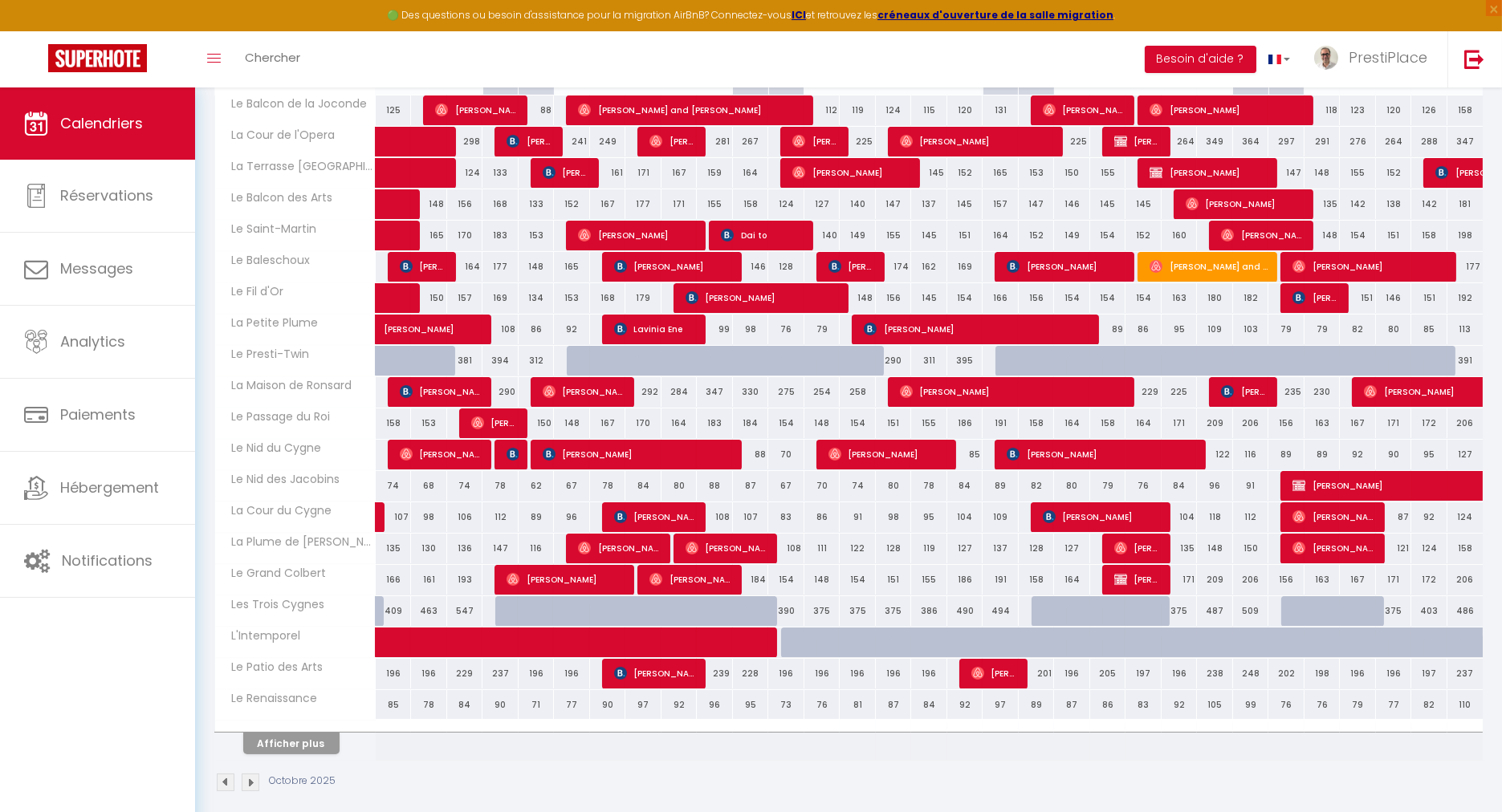
select select
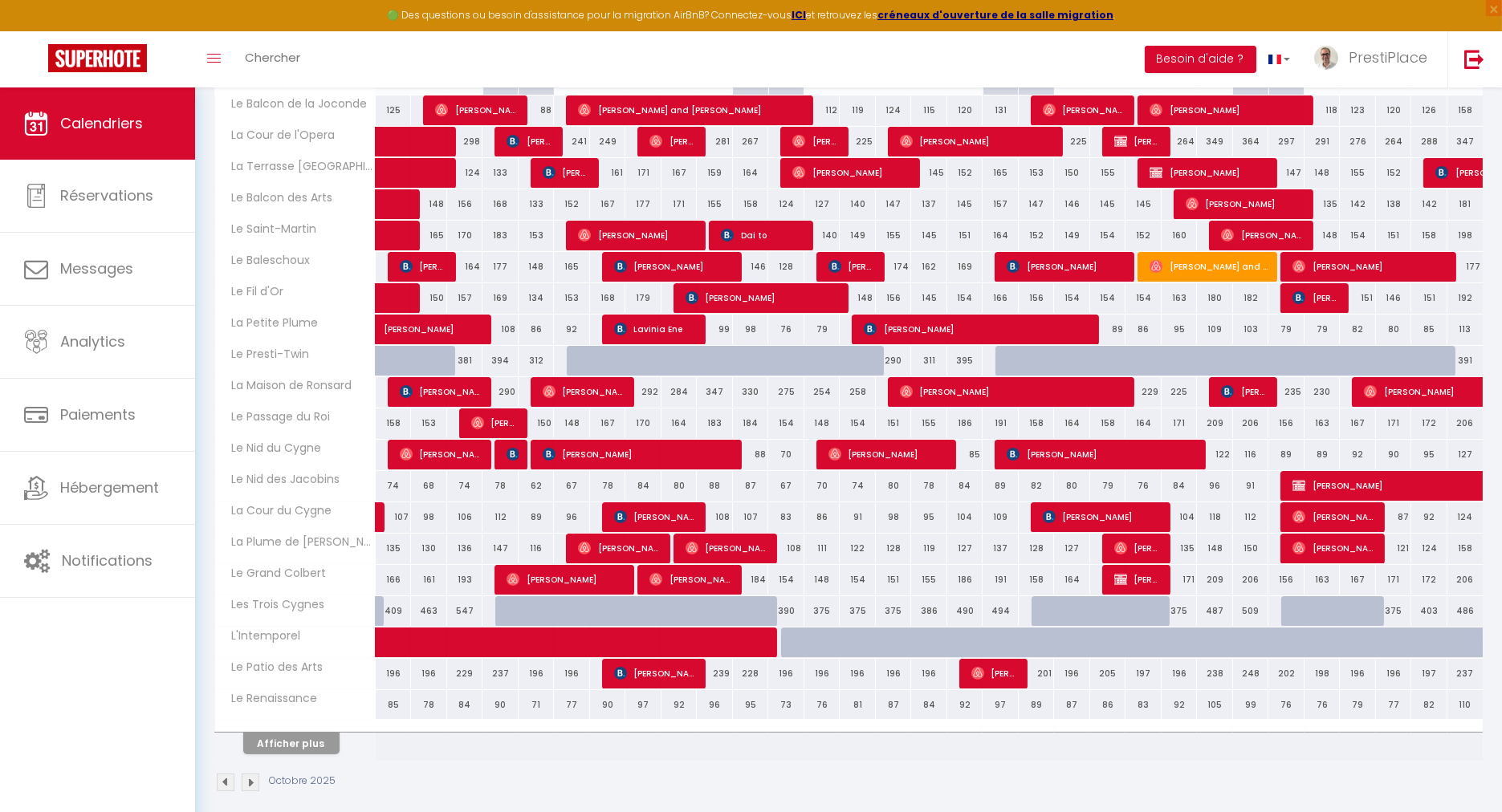
select select
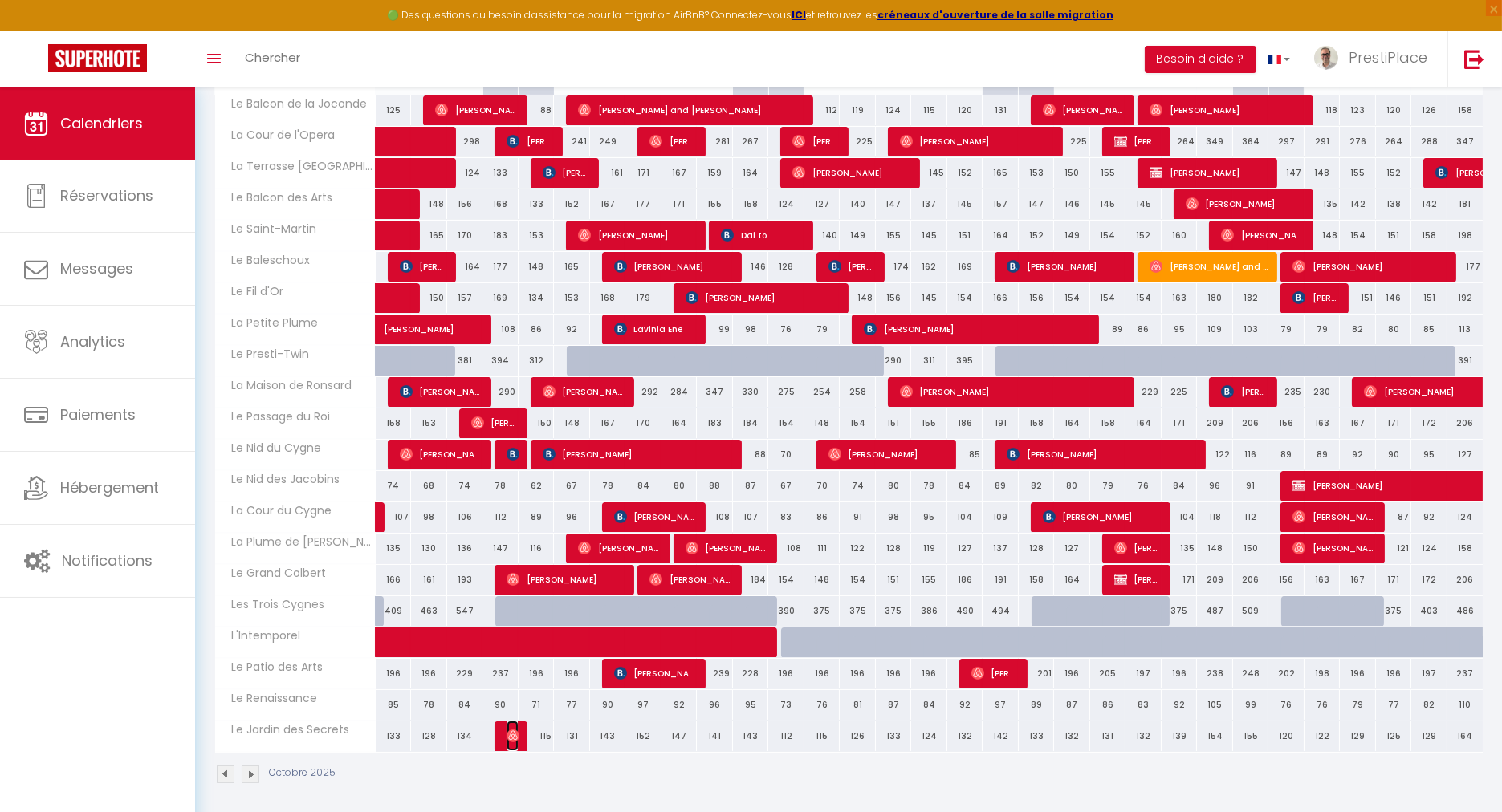
click at [513, 732] on img at bounding box center [513, 736] width 13 height 13
select select "OK"
select select "0"
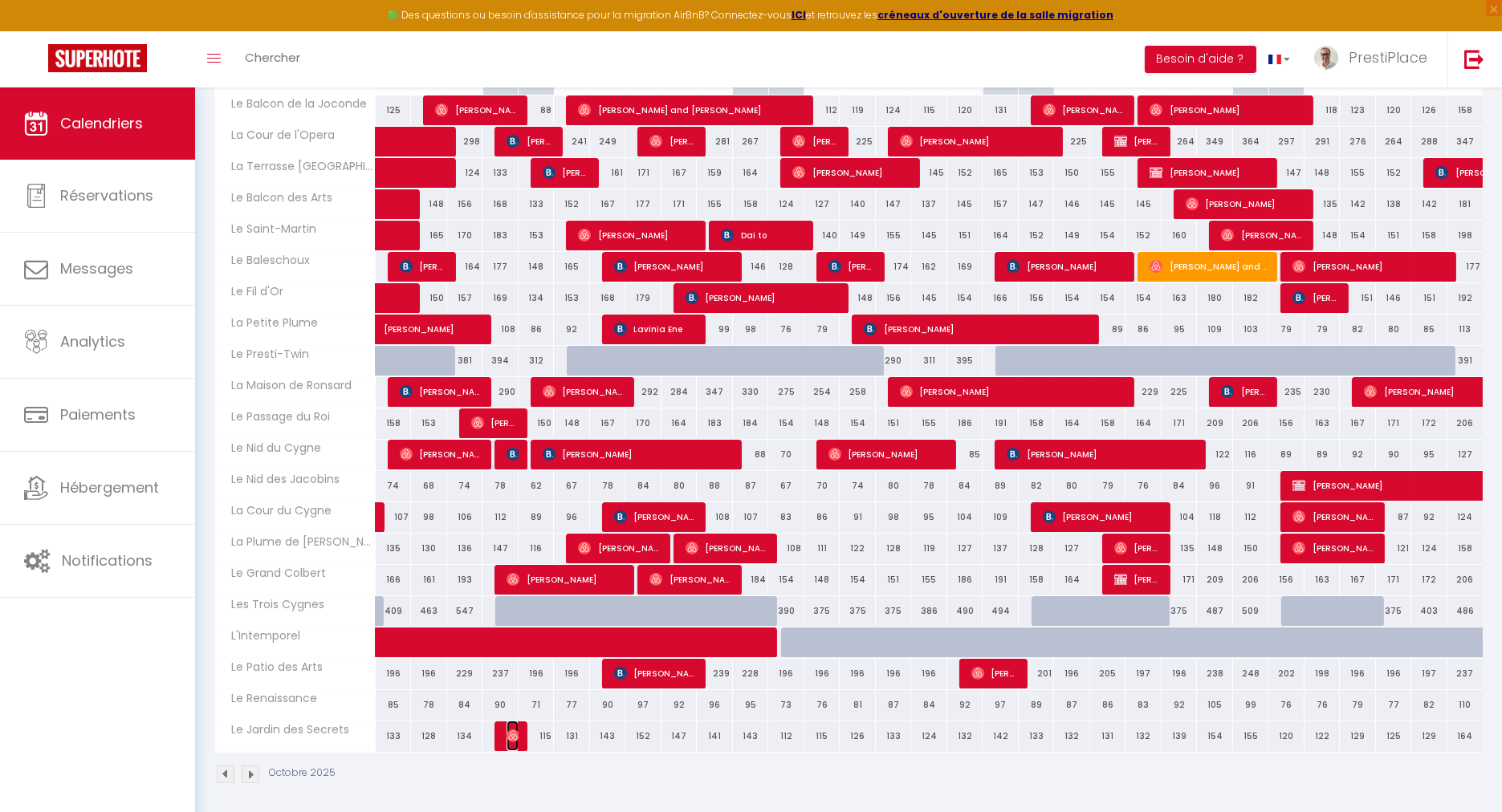
select select "1"
select select
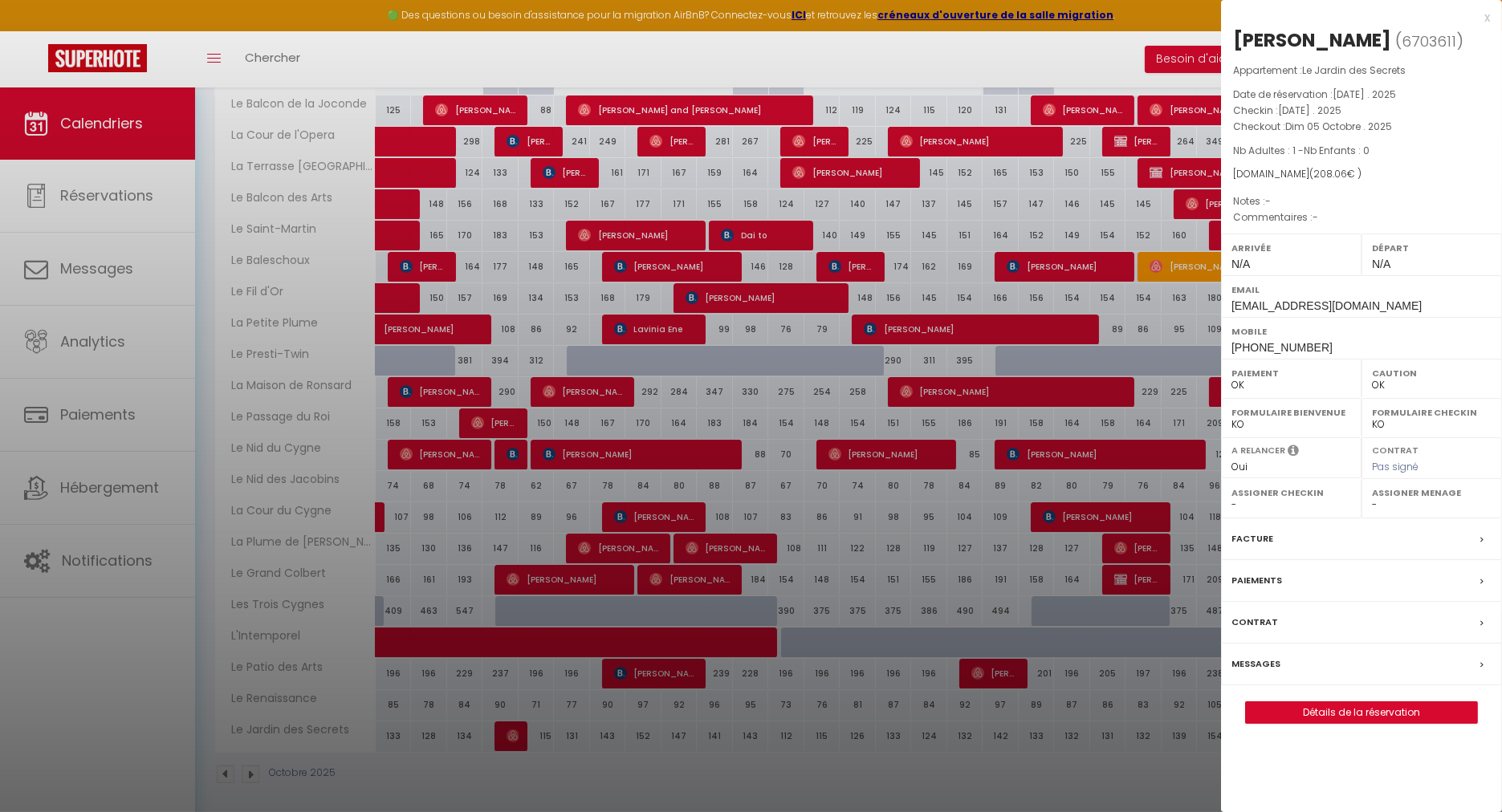
click at [1250, 672] on label "Messages" at bounding box center [1256, 663] width 49 height 17
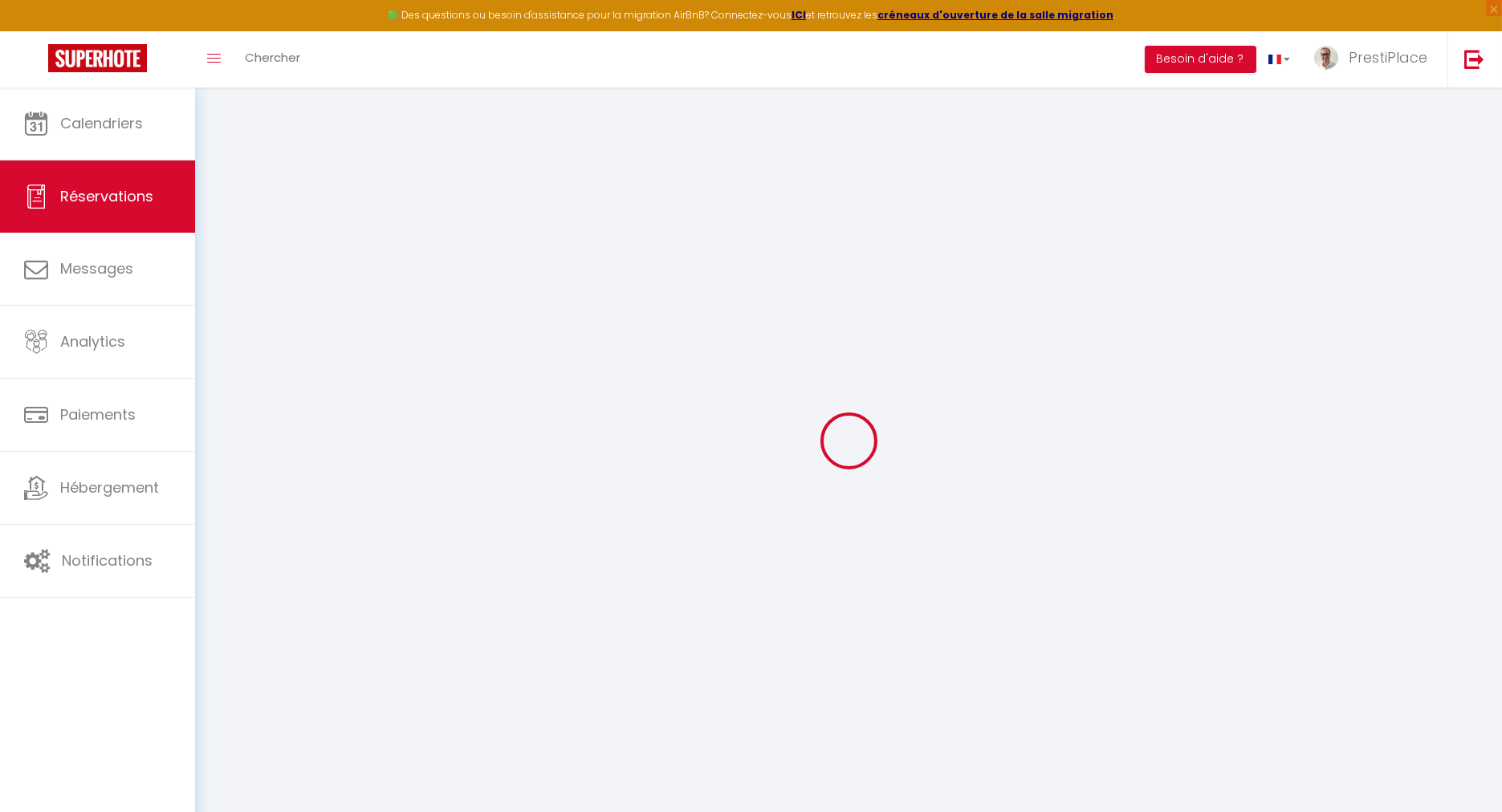
type input "[PERSON_NAME]"
type input "[EMAIL_ADDRESS][DOMAIN_NAME]"
type input "[PHONE_NUMBER]"
select select
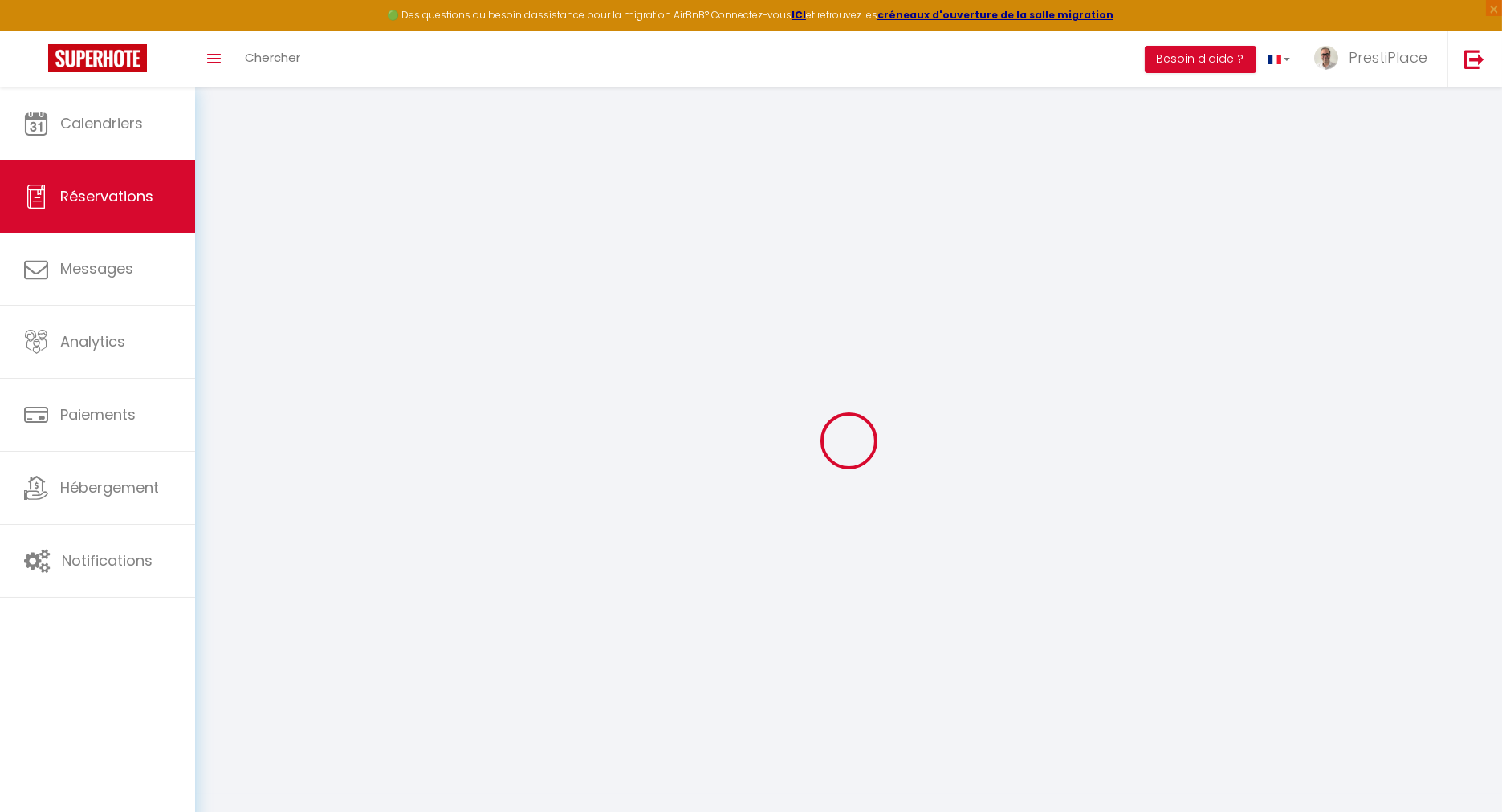
type input "40.14"
select select "73609"
select select "1"
select select
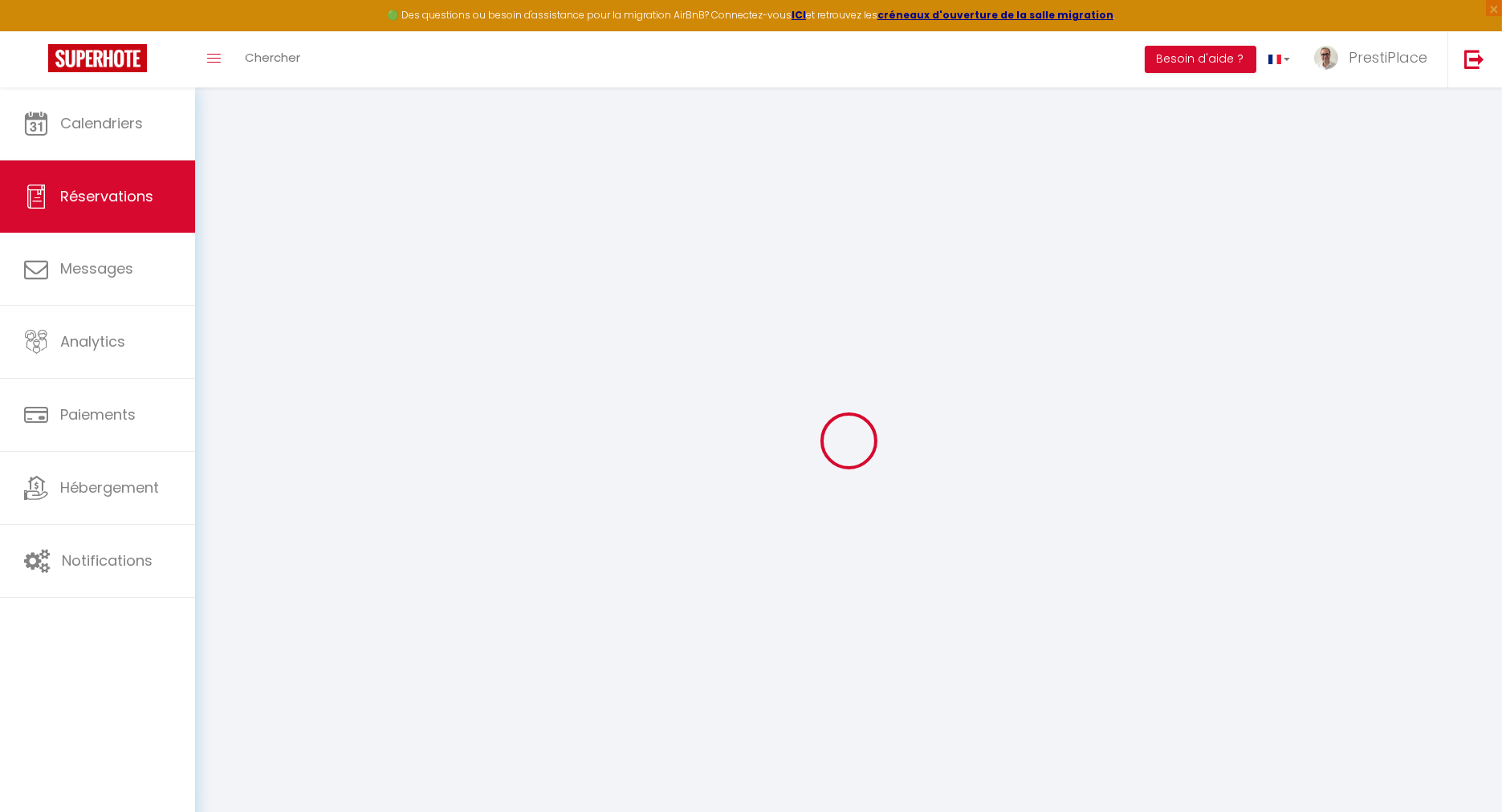
type input "1"
select select "12"
select select
type input "157"
checkbox input "false"
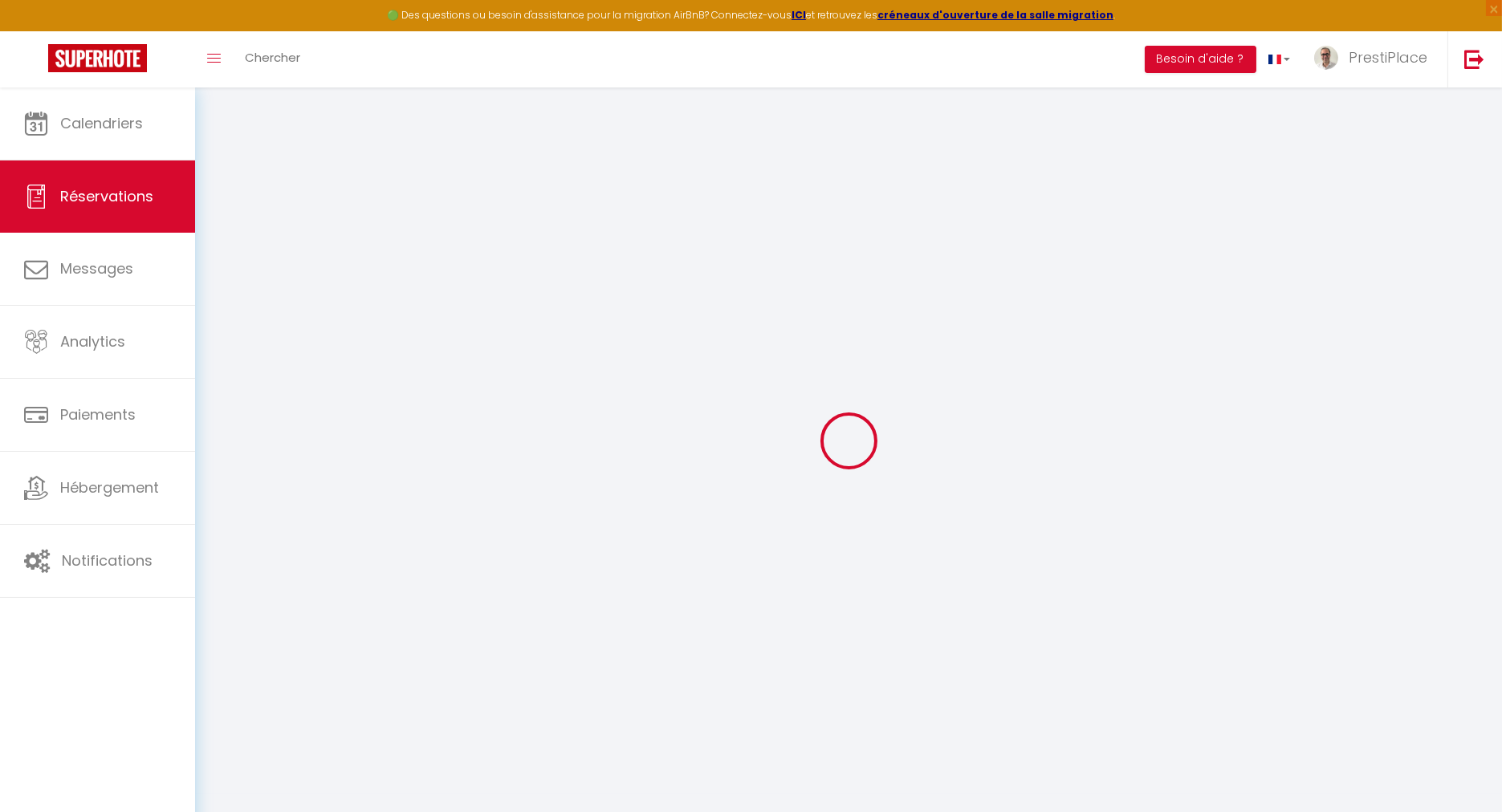
type input "0"
select select "1"
type input "0"
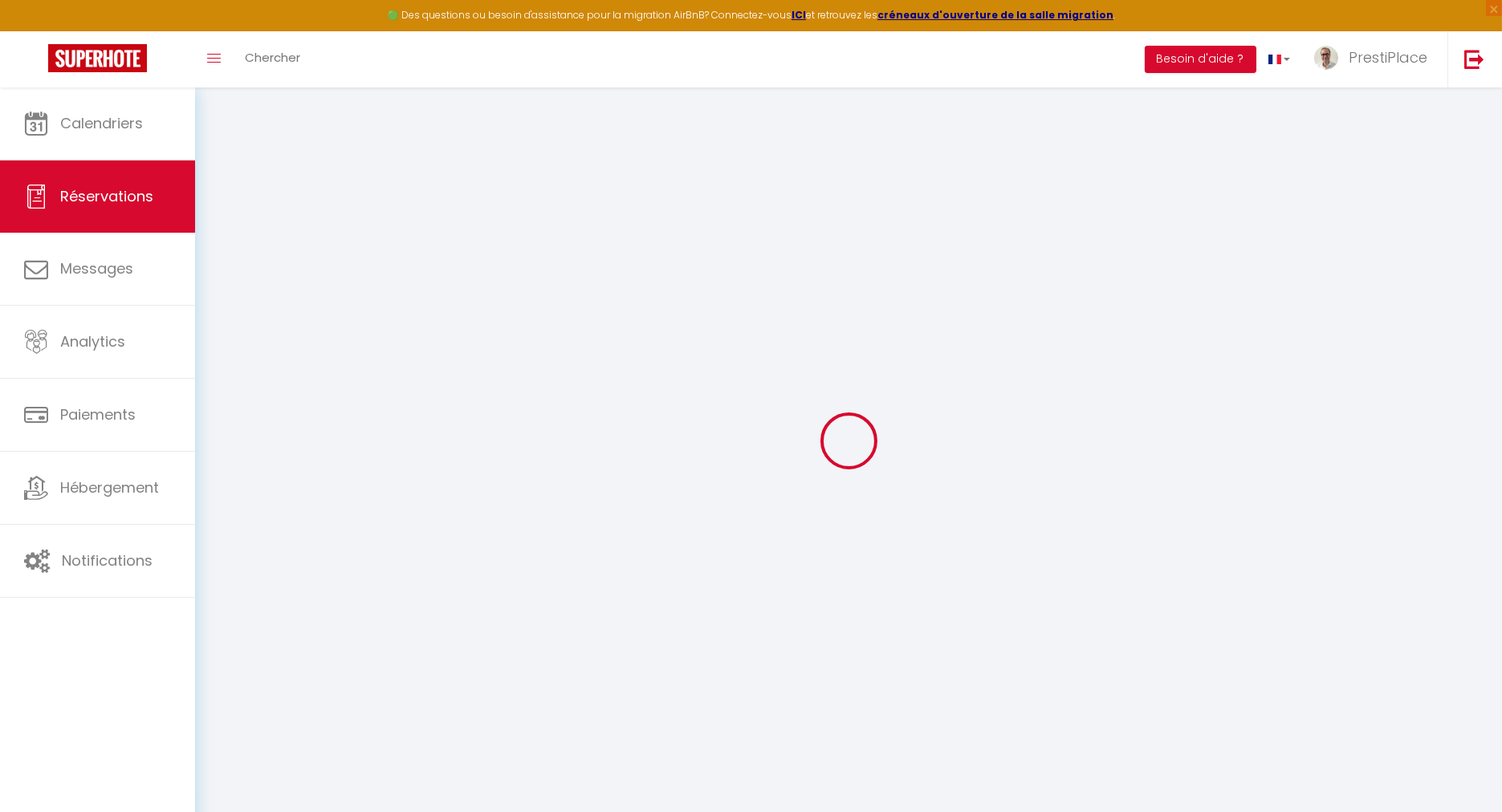
select select
select select "15"
checkbox input "false"
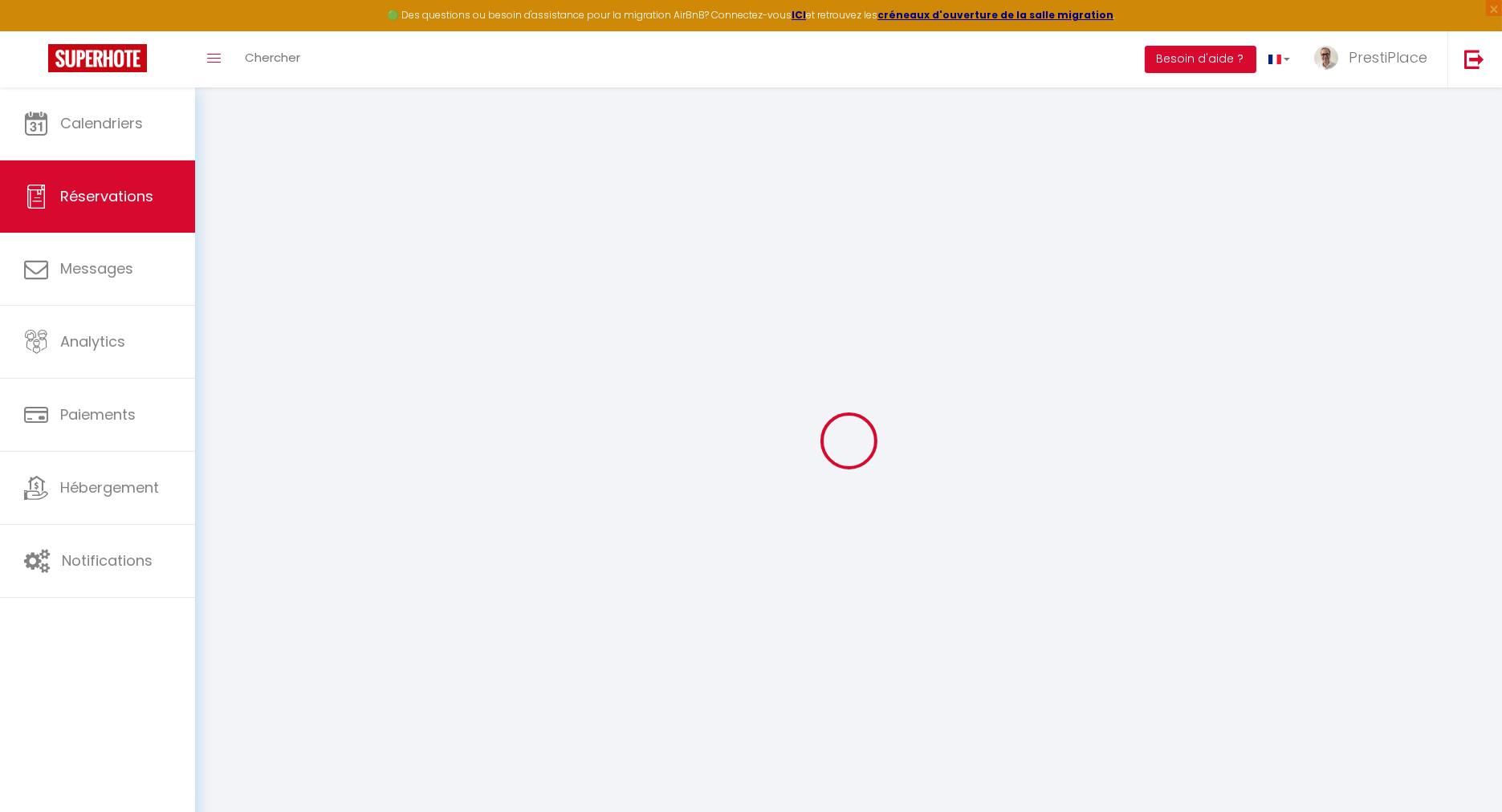
select select
checkbox input "false"
select select
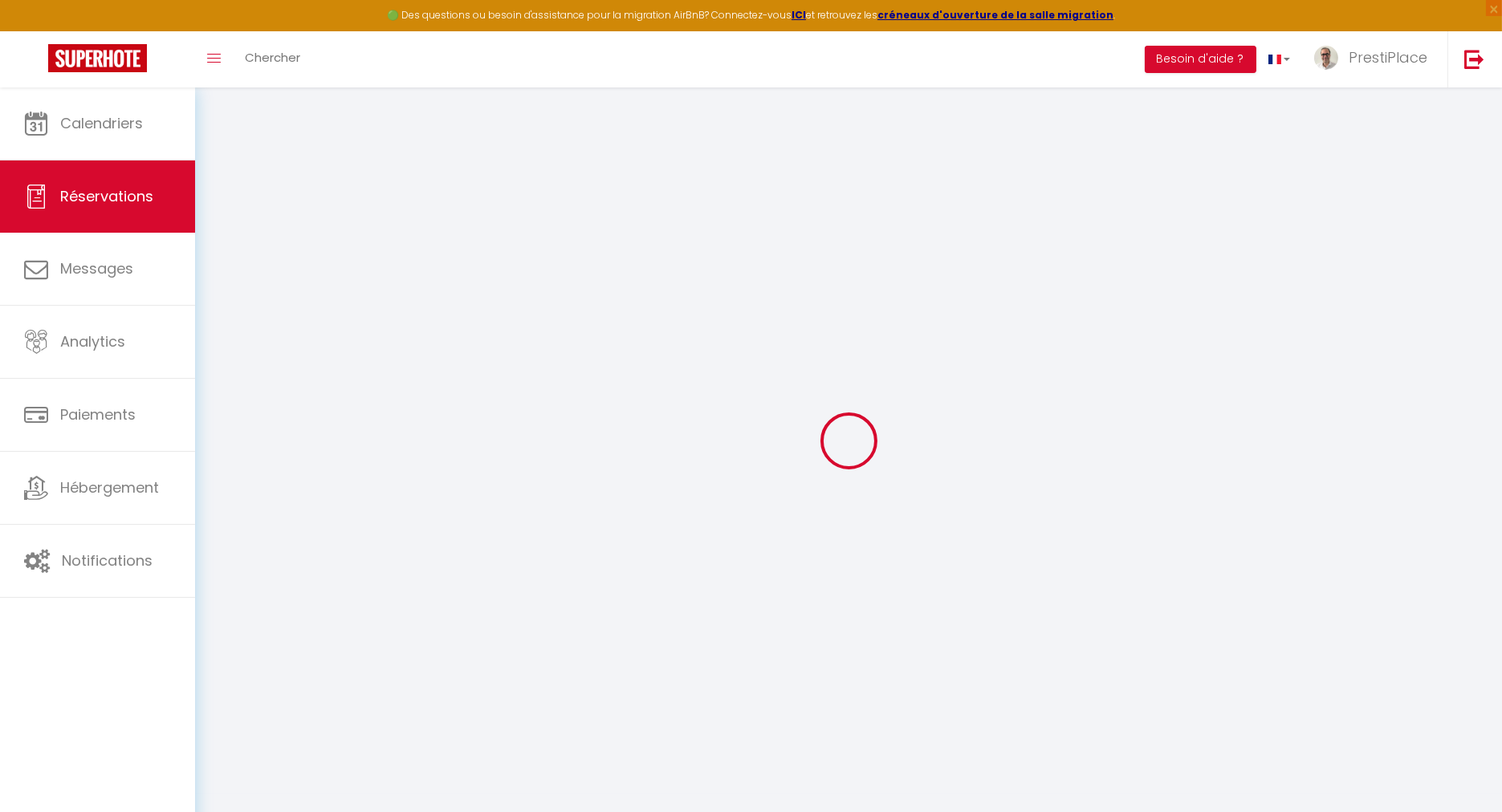
select select
checkbox input "false"
select select
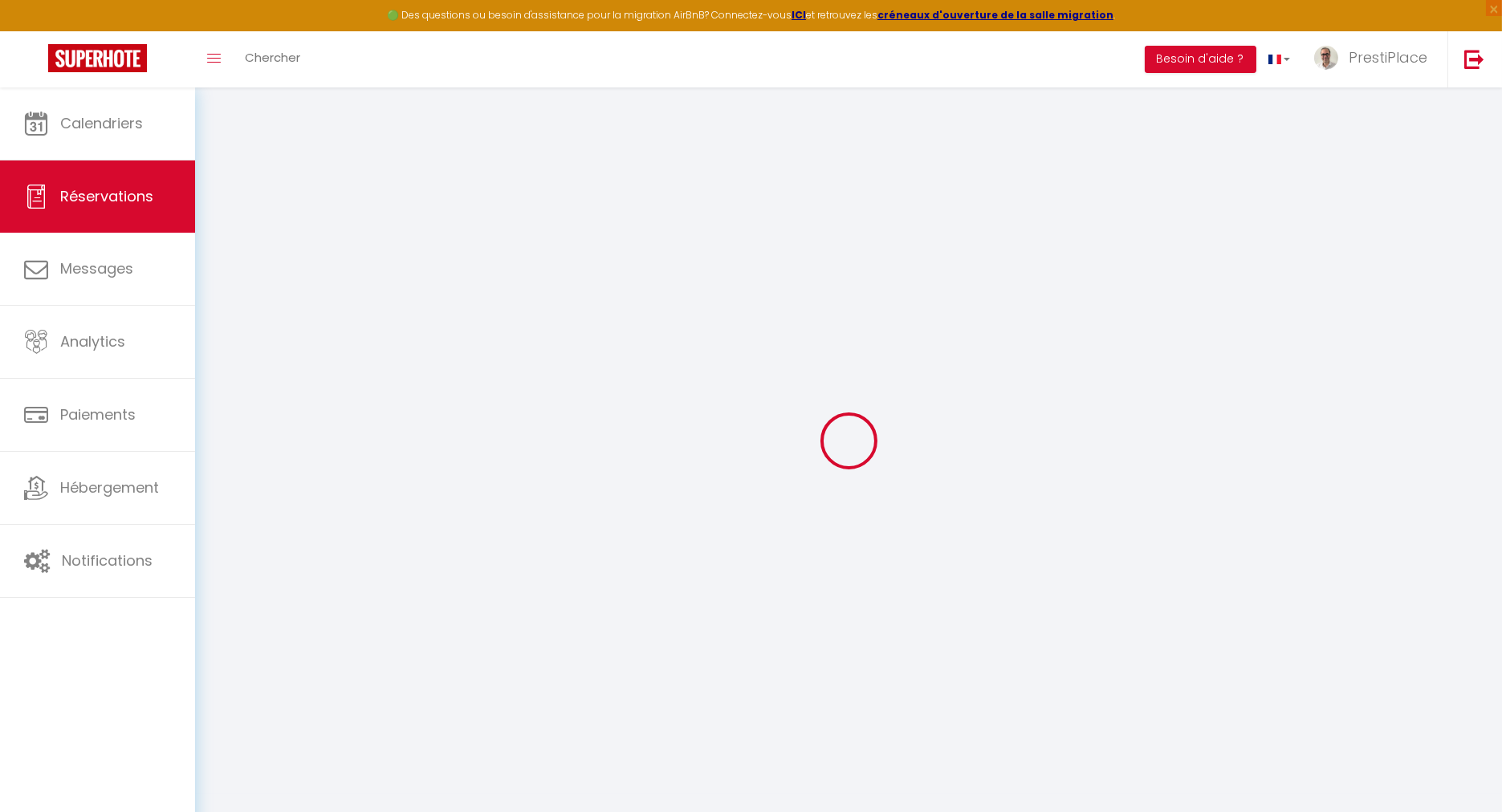
select select
checkbox input "false"
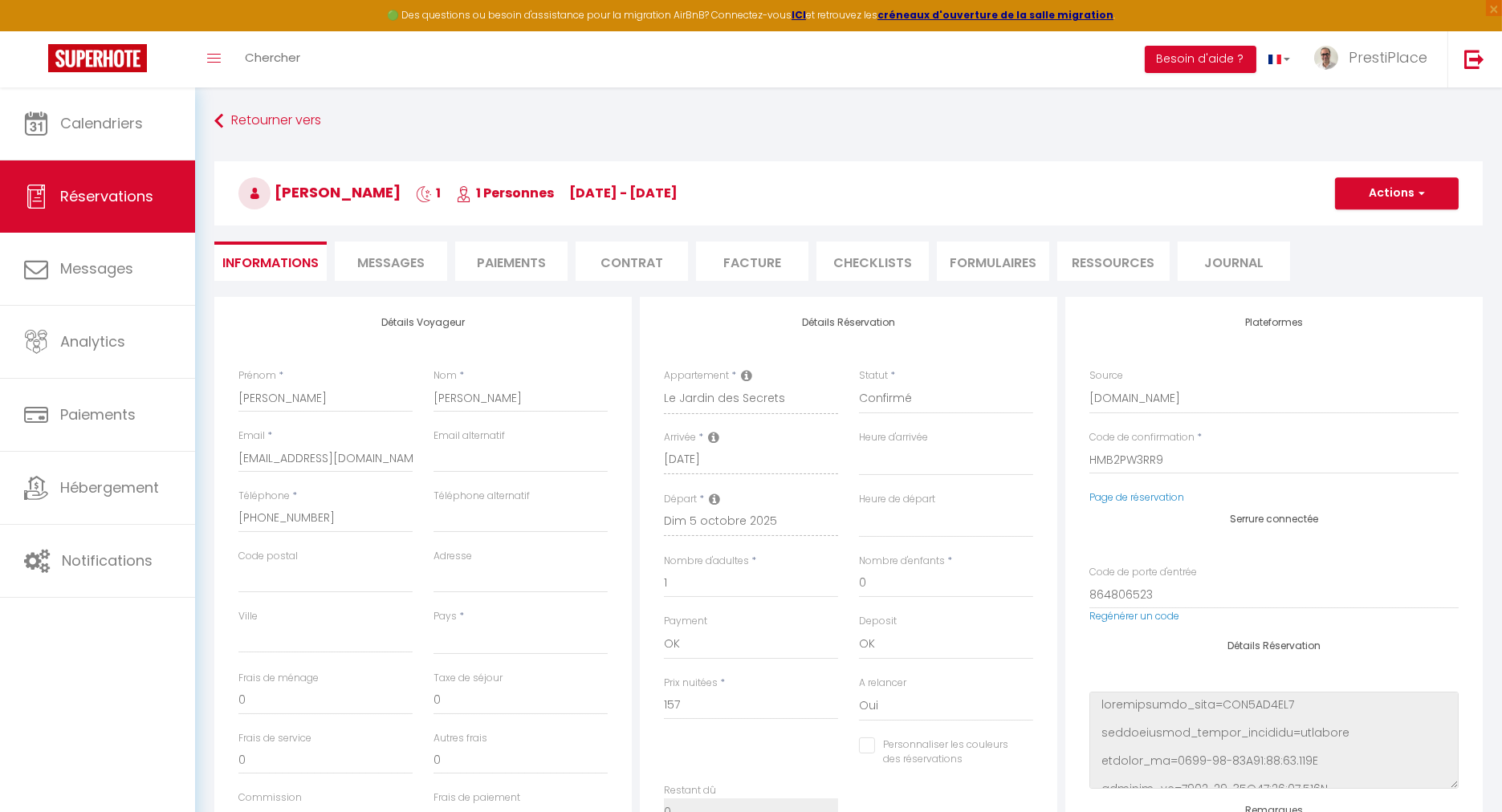
click at [385, 261] on span "Messages" at bounding box center [391, 262] width 67 height 19
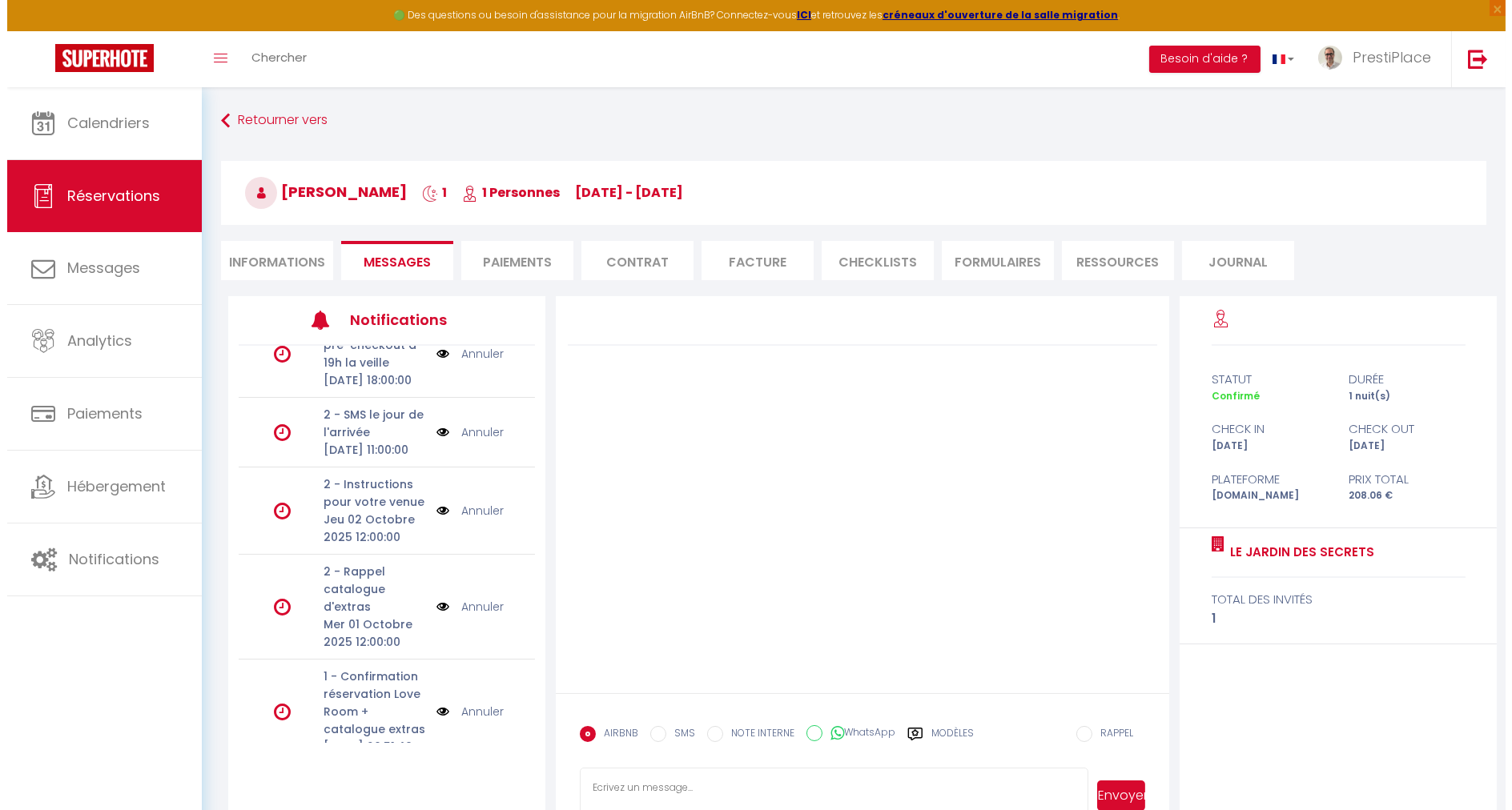
scroll to position [230, 0]
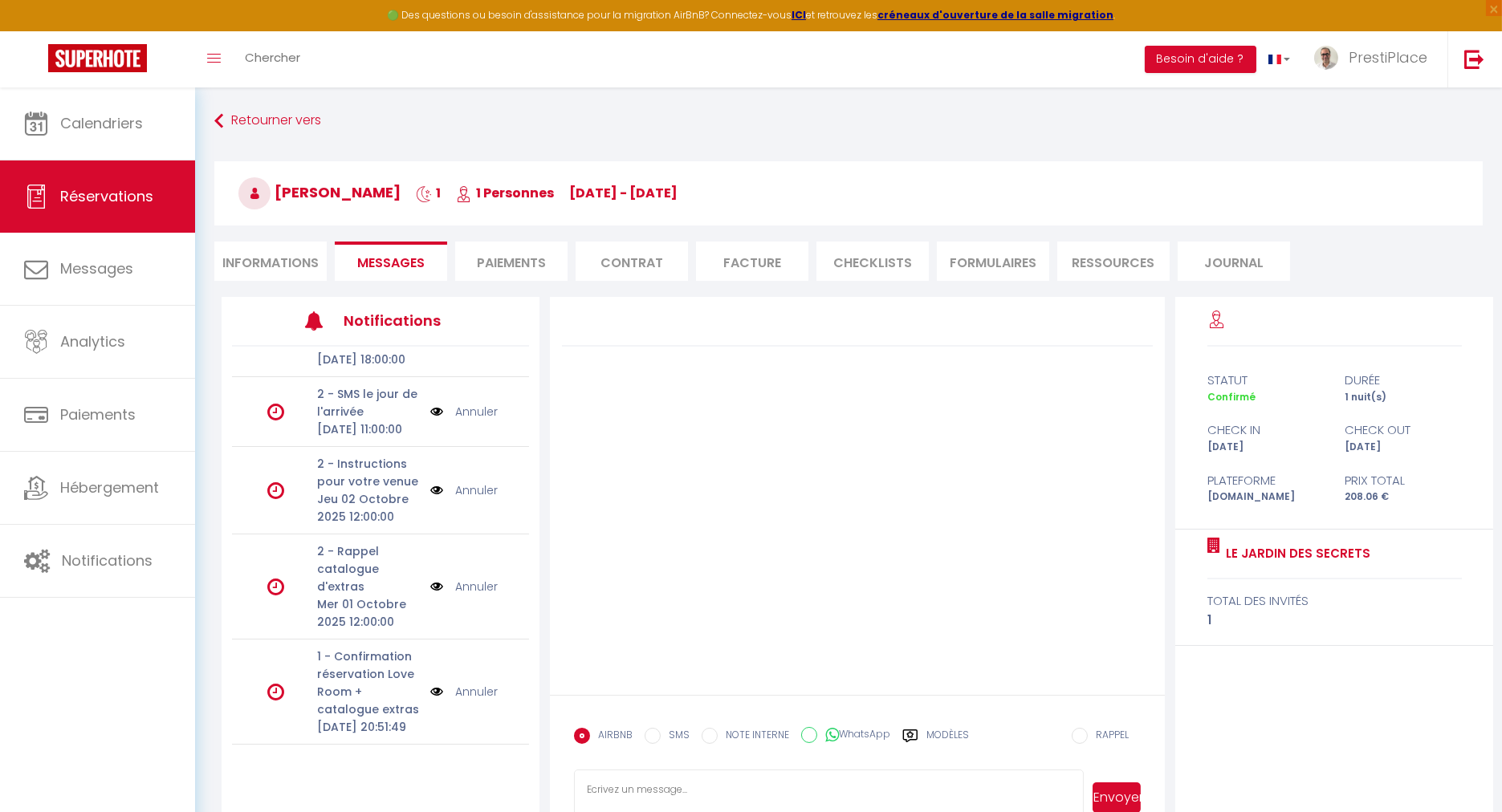
click at [431, 683] on img at bounding box center [437, 692] width 13 height 18
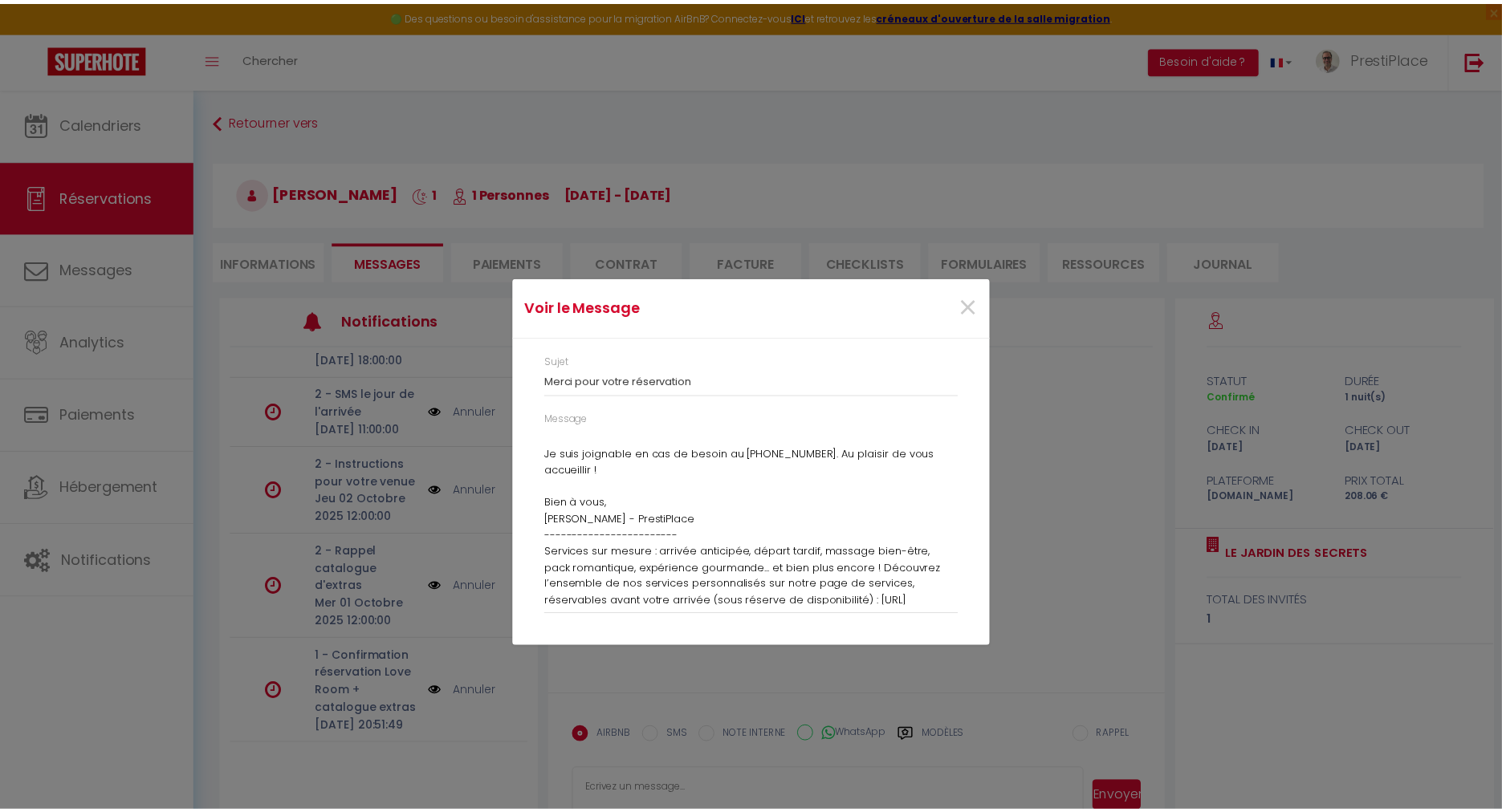
scroll to position [367, 0]
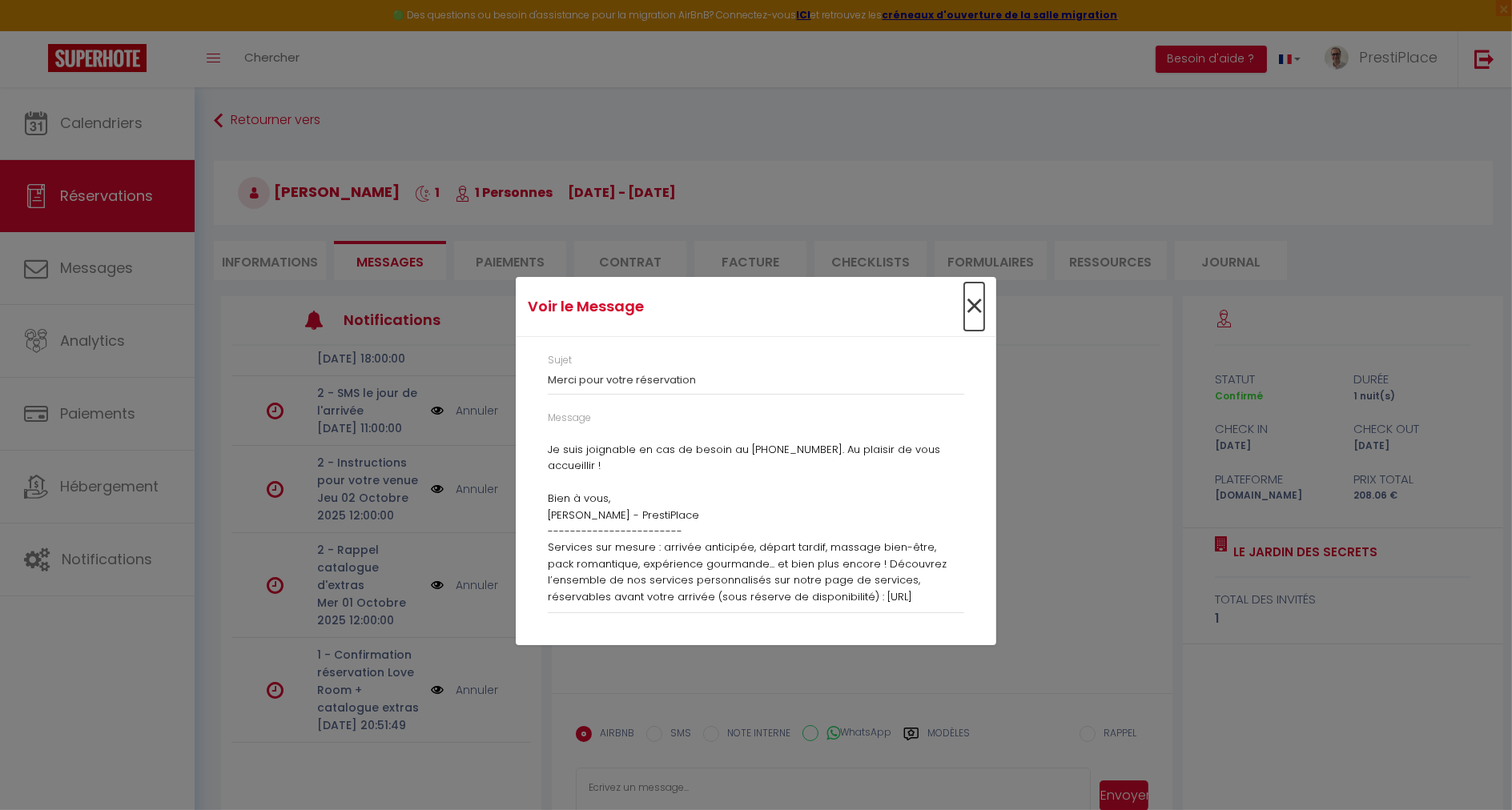
click at [981, 302] on span "×" at bounding box center [973, 306] width 20 height 48
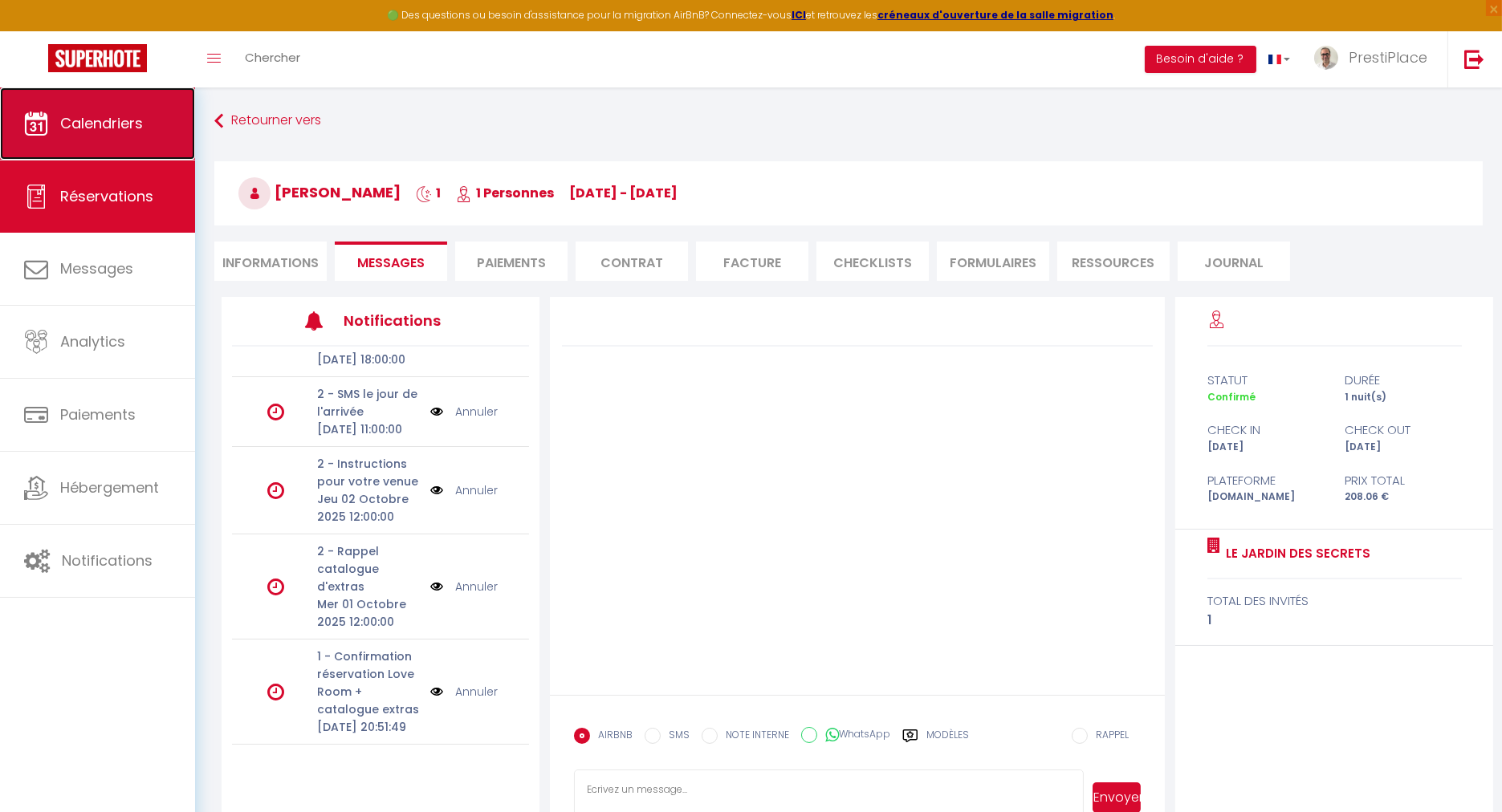
click at [124, 135] on link "Calendriers" at bounding box center [98, 124] width 195 height 73
